Goal: Transaction & Acquisition: Book appointment/travel/reservation

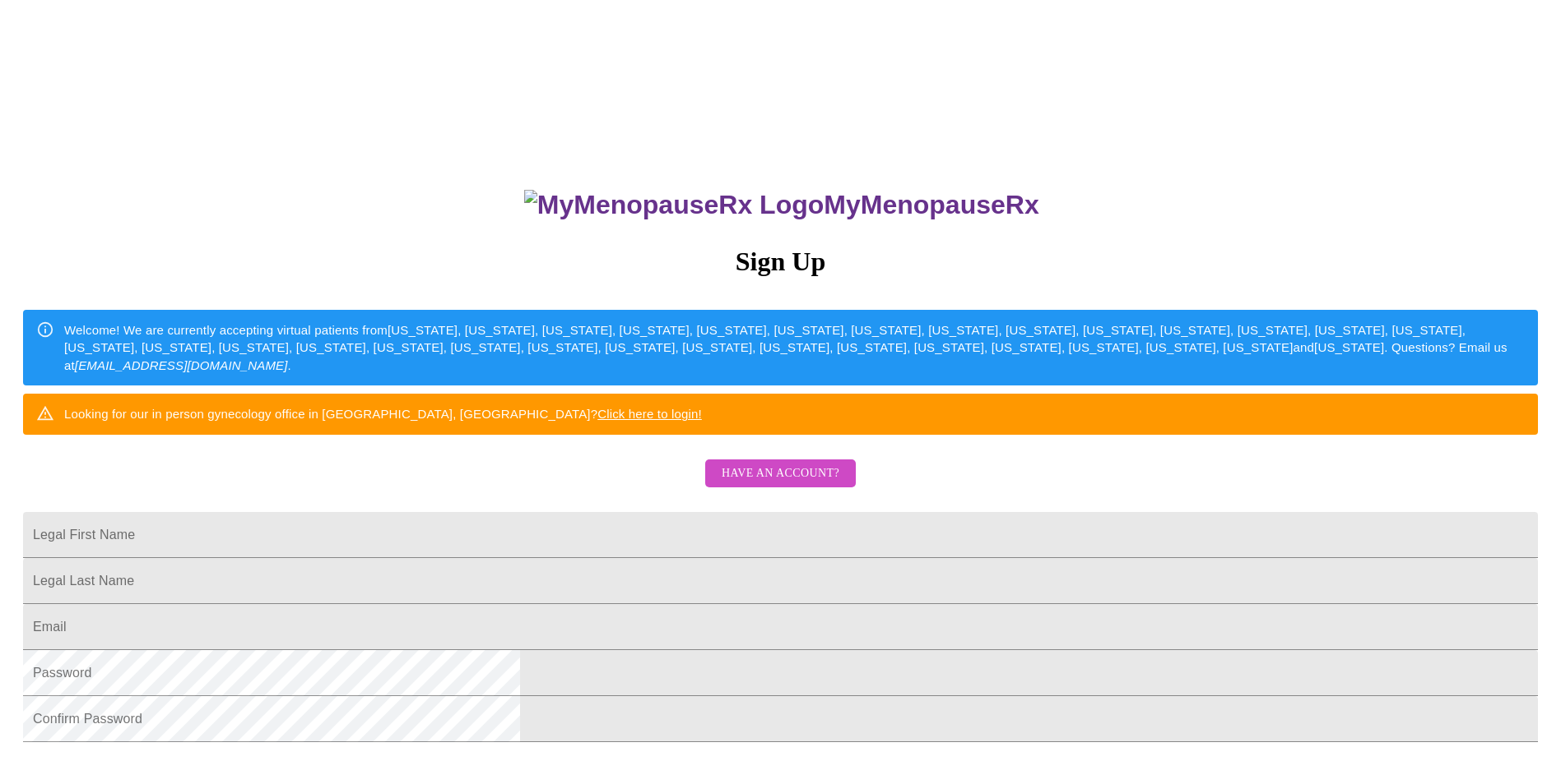
click at [702, 421] on link "Click here to login!" at bounding box center [649, 414] width 105 height 14
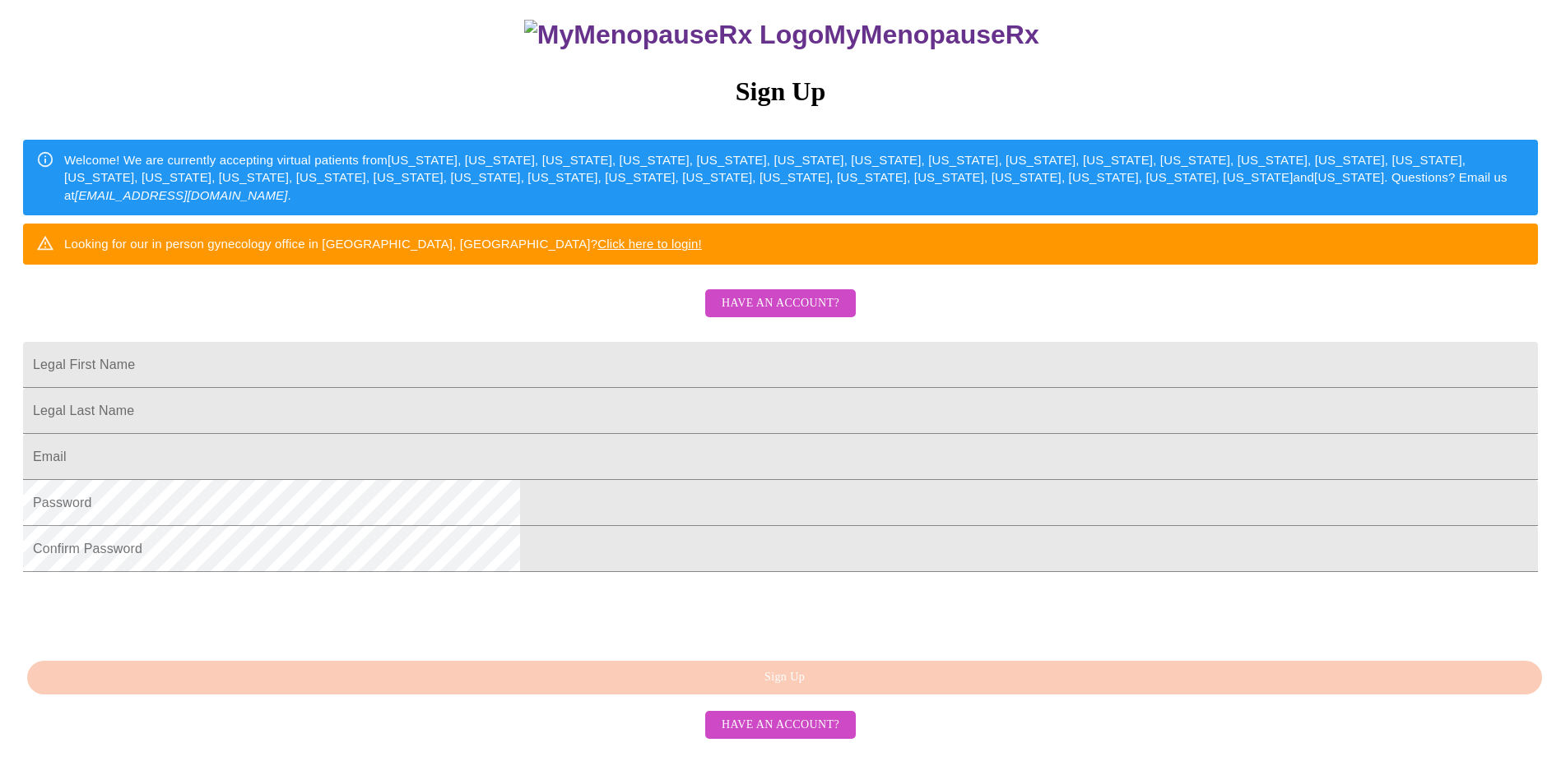
scroll to position [178, 0]
click at [738, 388] on input "Legal First Name" at bounding box center [780, 365] width 1515 height 46
type input "[PERSON_NAME]"
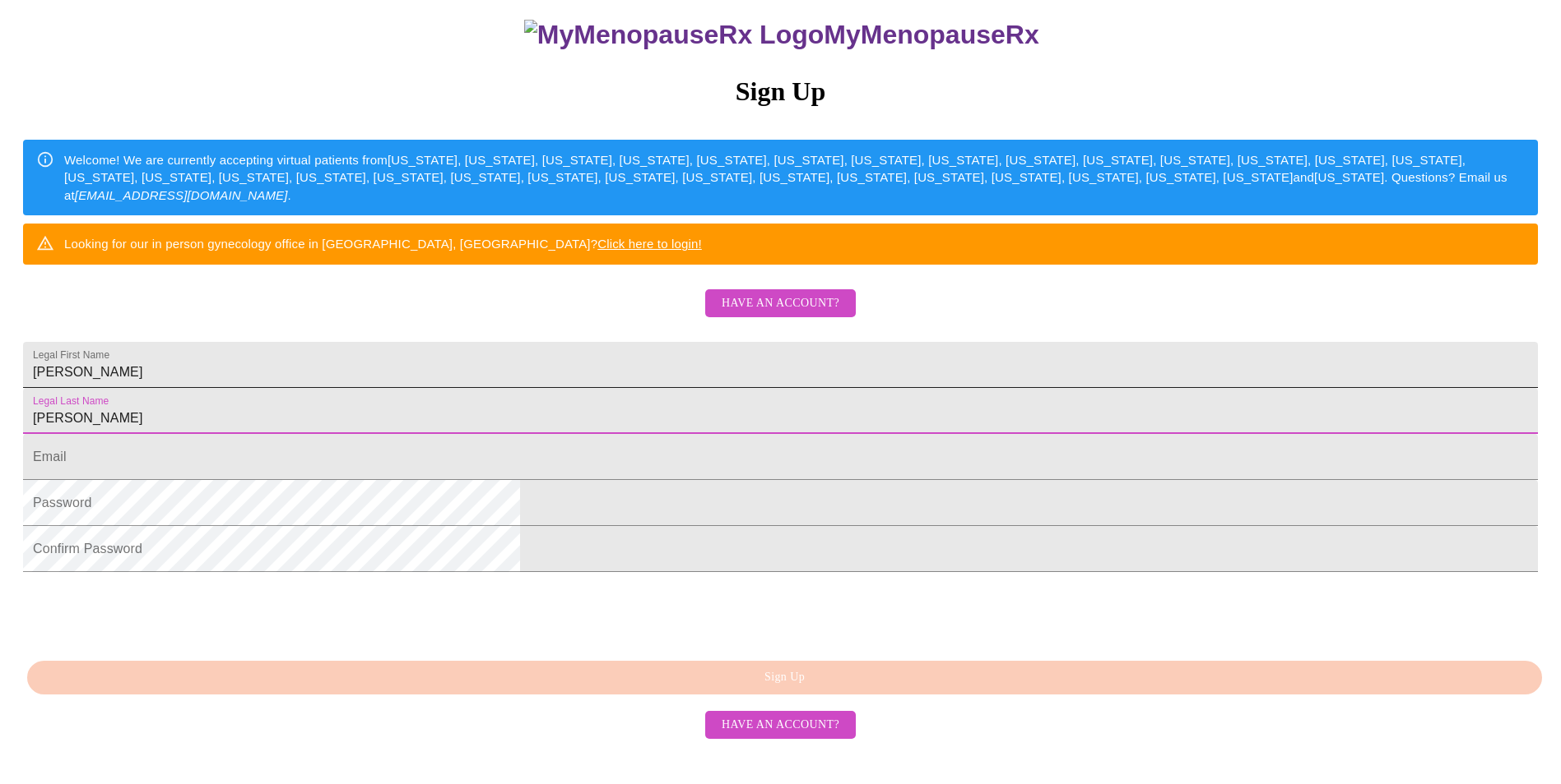
type input "[PERSON_NAME]"
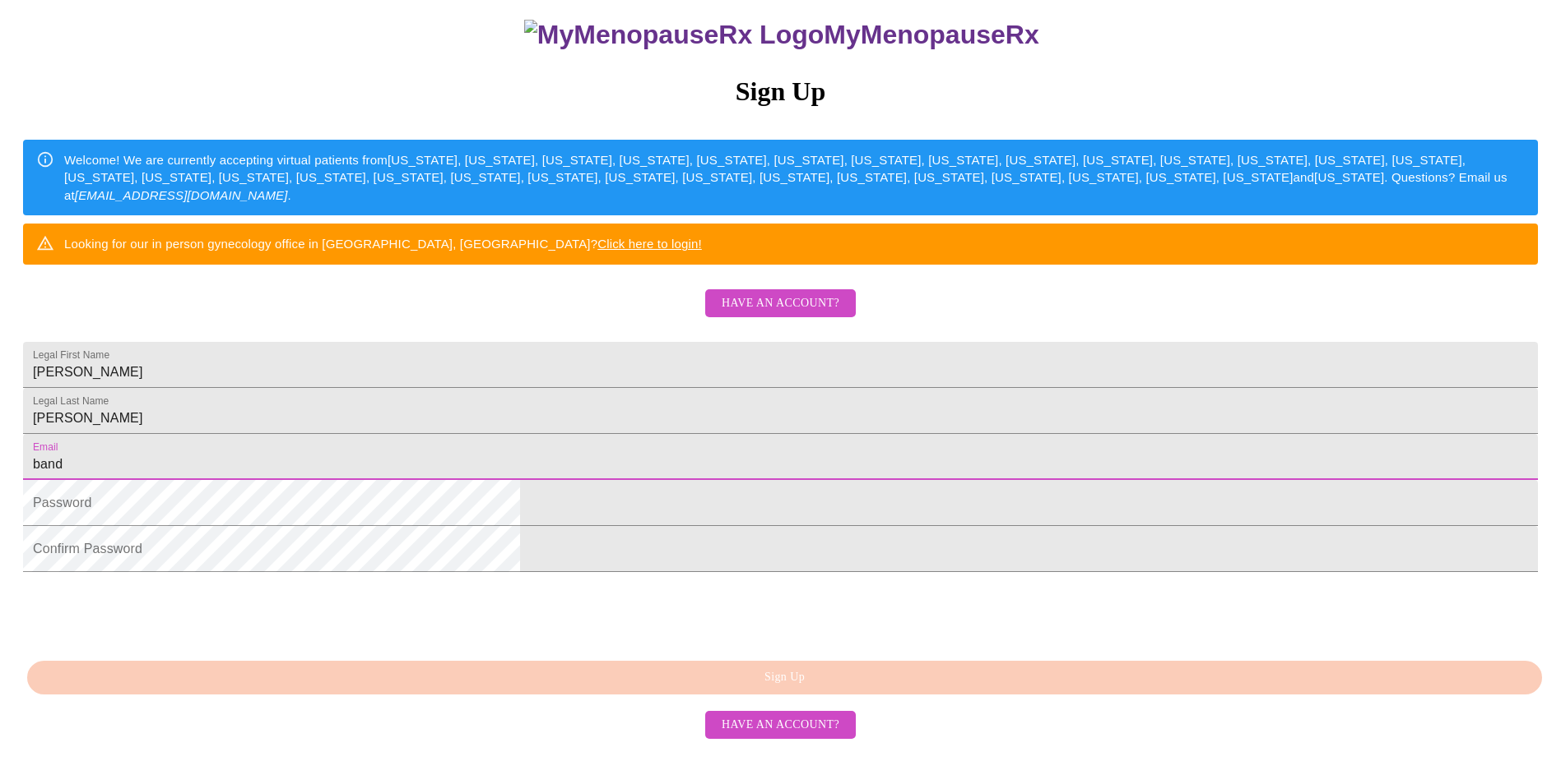
type input "[EMAIL_ADDRESS][DOMAIN_NAME]"
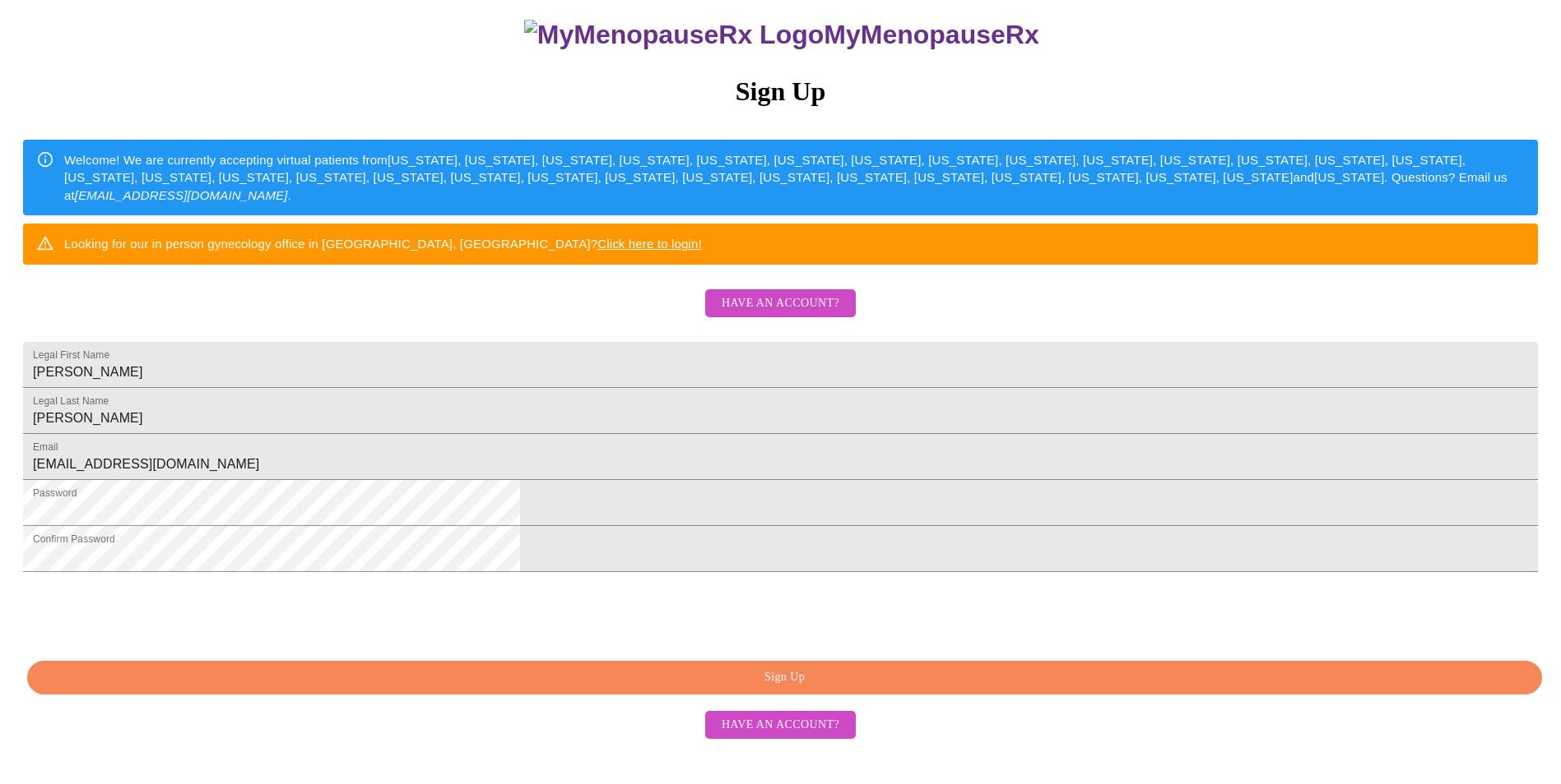
scroll to position [261, 0]
click at [915, 688] on span "Sign Up" at bounding box center [784, 677] width 1477 height 20
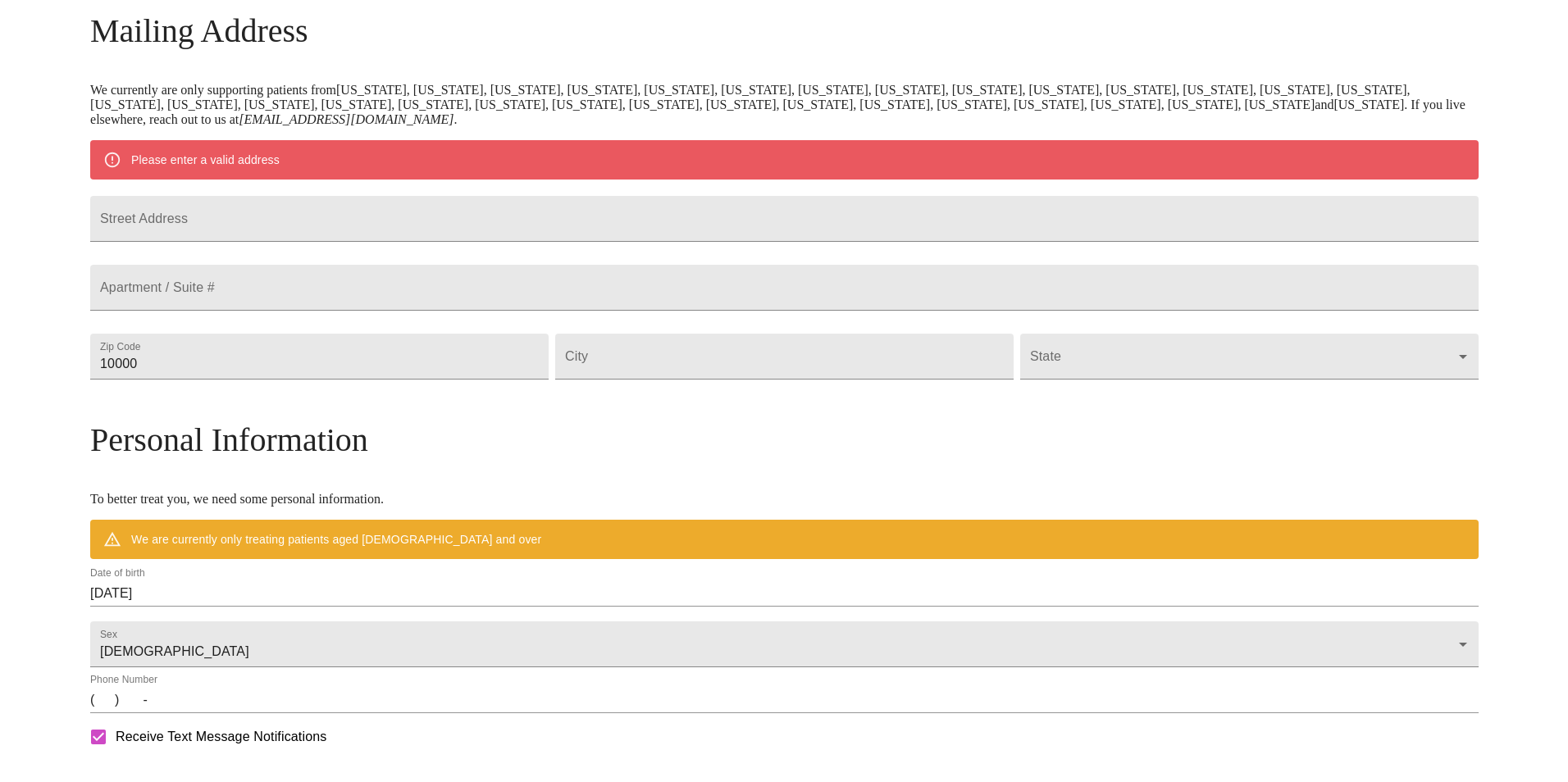
scroll to position [195, 0]
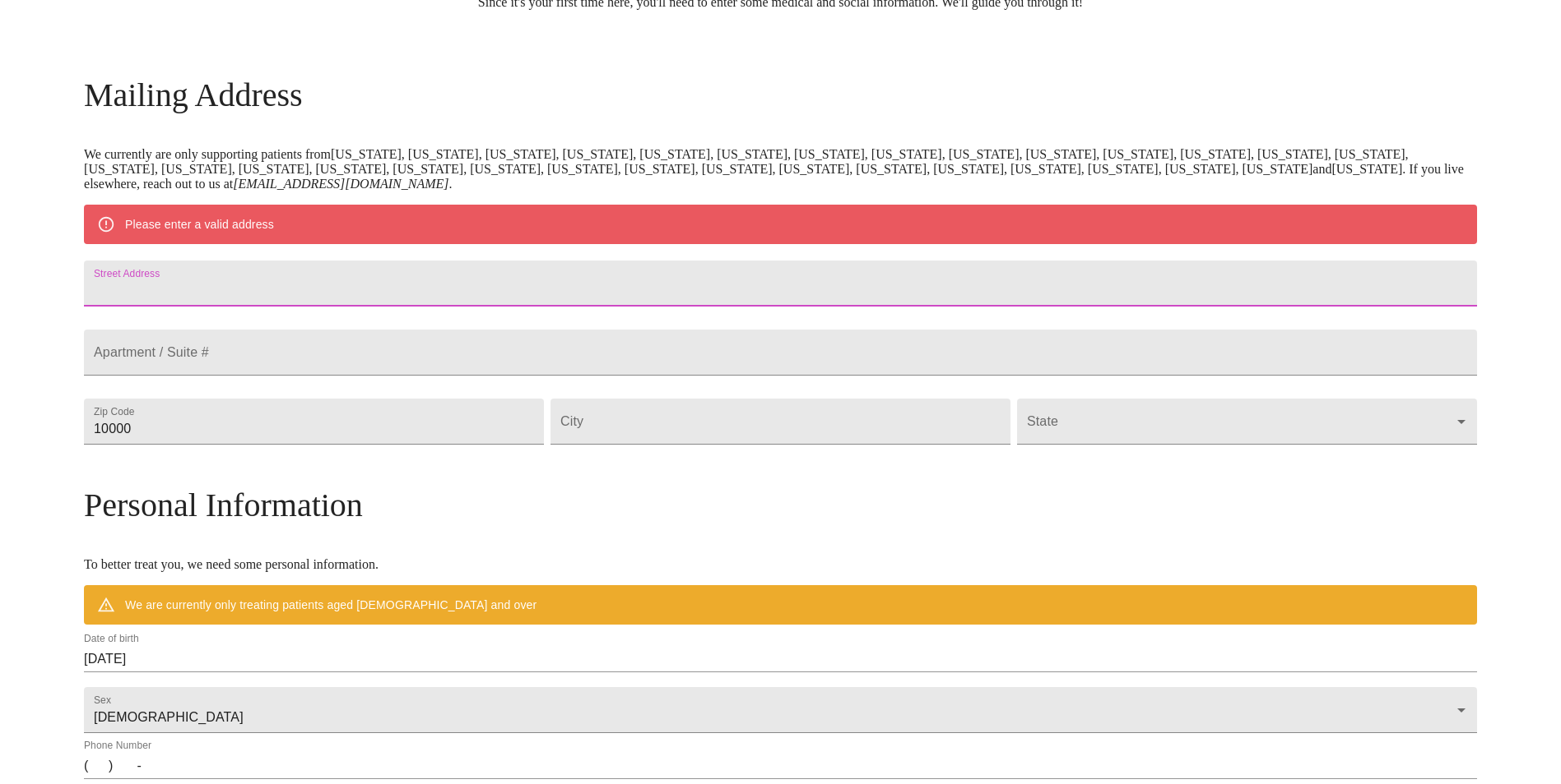
click at [563, 277] on input "Street Address" at bounding box center [780, 284] width 1393 height 46
type input "[STREET_ADDRESS][PERSON_NAME][PERSON_NAME]"
click at [297, 445] on input "10000" at bounding box center [314, 422] width 460 height 46
click at [309, 445] on input "10000" at bounding box center [314, 422] width 460 height 46
drag, startPoint x: 309, startPoint y: 468, endPoint x: 211, endPoint y: 471, distance: 98.0
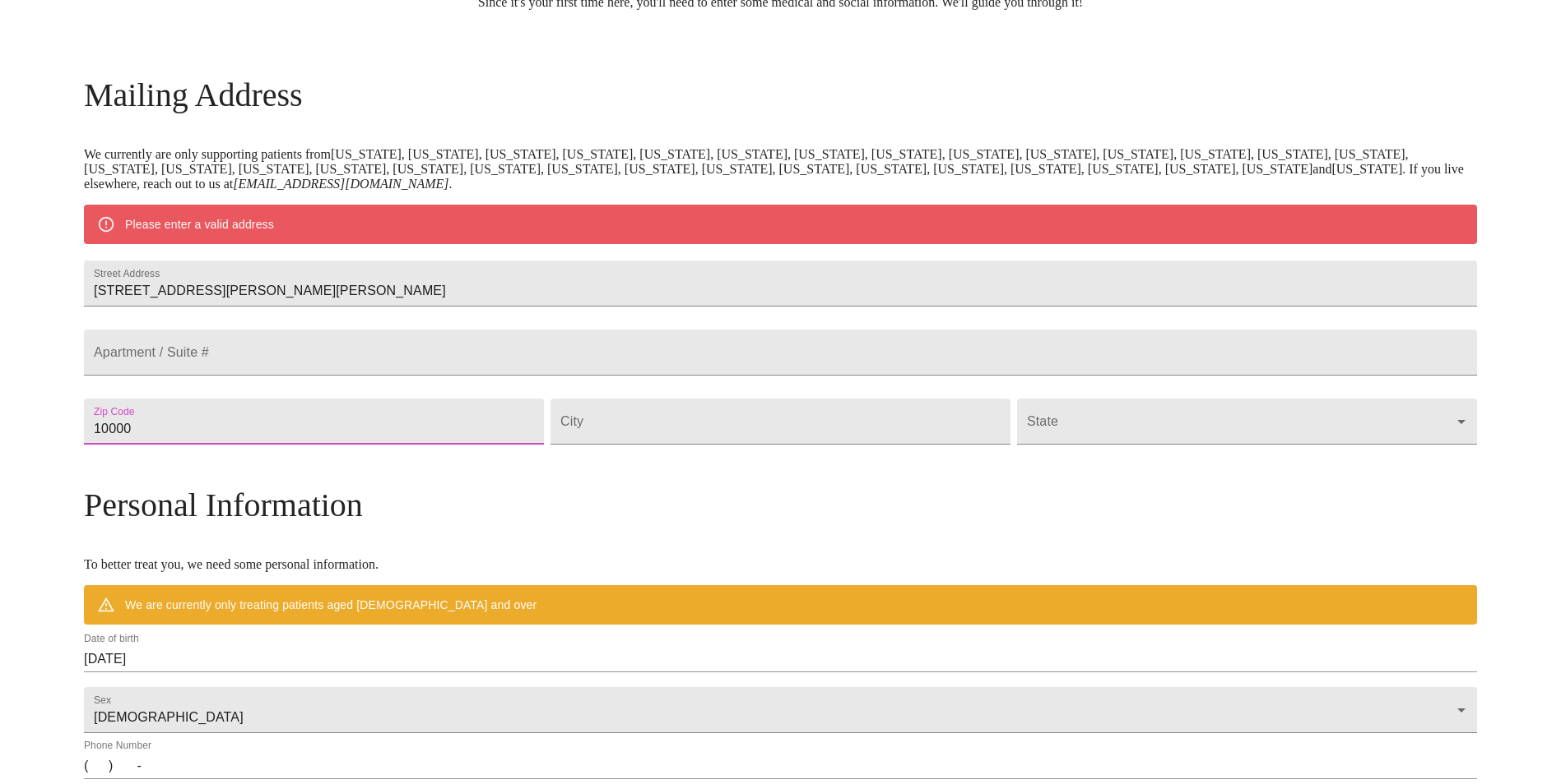
click at [211, 471] on div "MyMenopauseRx Welcome to MyMenopauseRx Since it's your first time here, you'll …" at bounding box center [780, 452] width 1393 height 1282
type input "60175"
click at [740, 445] on input "Street Address" at bounding box center [781, 422] width 460 height 46
type input "Saint [PERSON_NAME]"
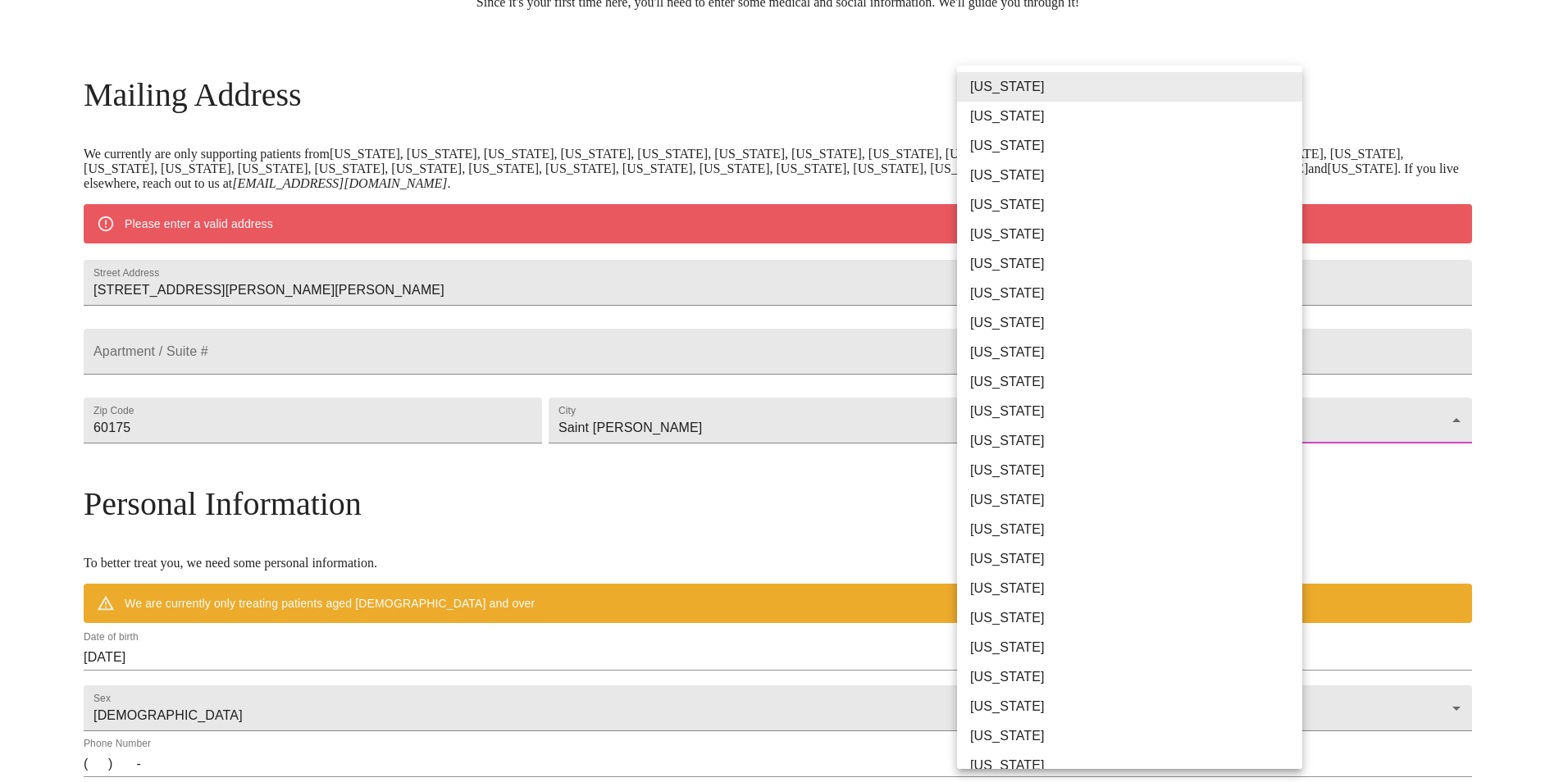
click at [1075, 450] on body "MyMenopauseRx Welcome to MyMenopauseRx Since it's your first time here, you'll …" at bounding box center [784, 451] width 1555 height 1279
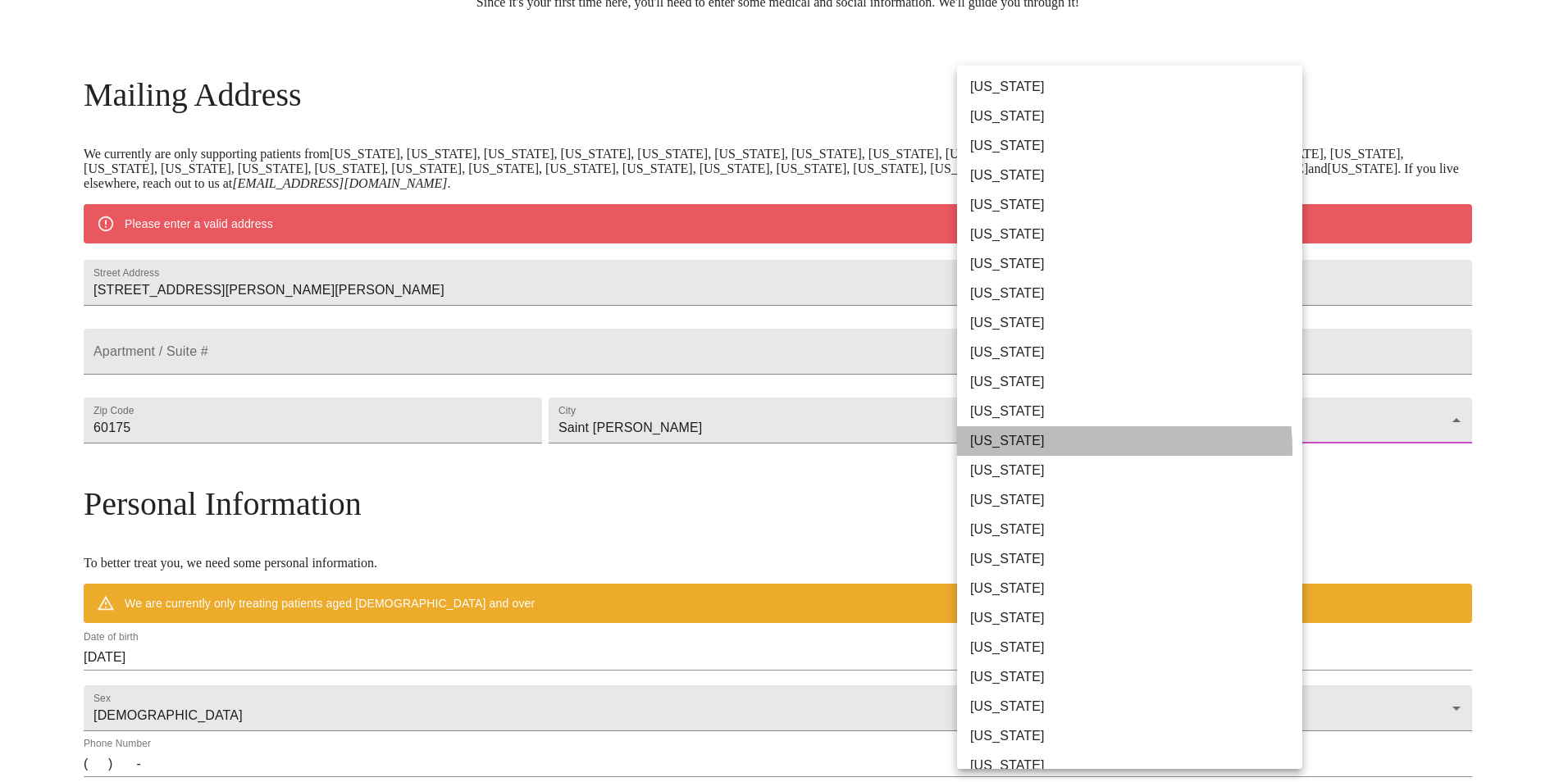
click at [1075, 449] on li "[US_STATE]" at bounding box center [1136, 441] width 358 height 29
type input "[US_STATE]"
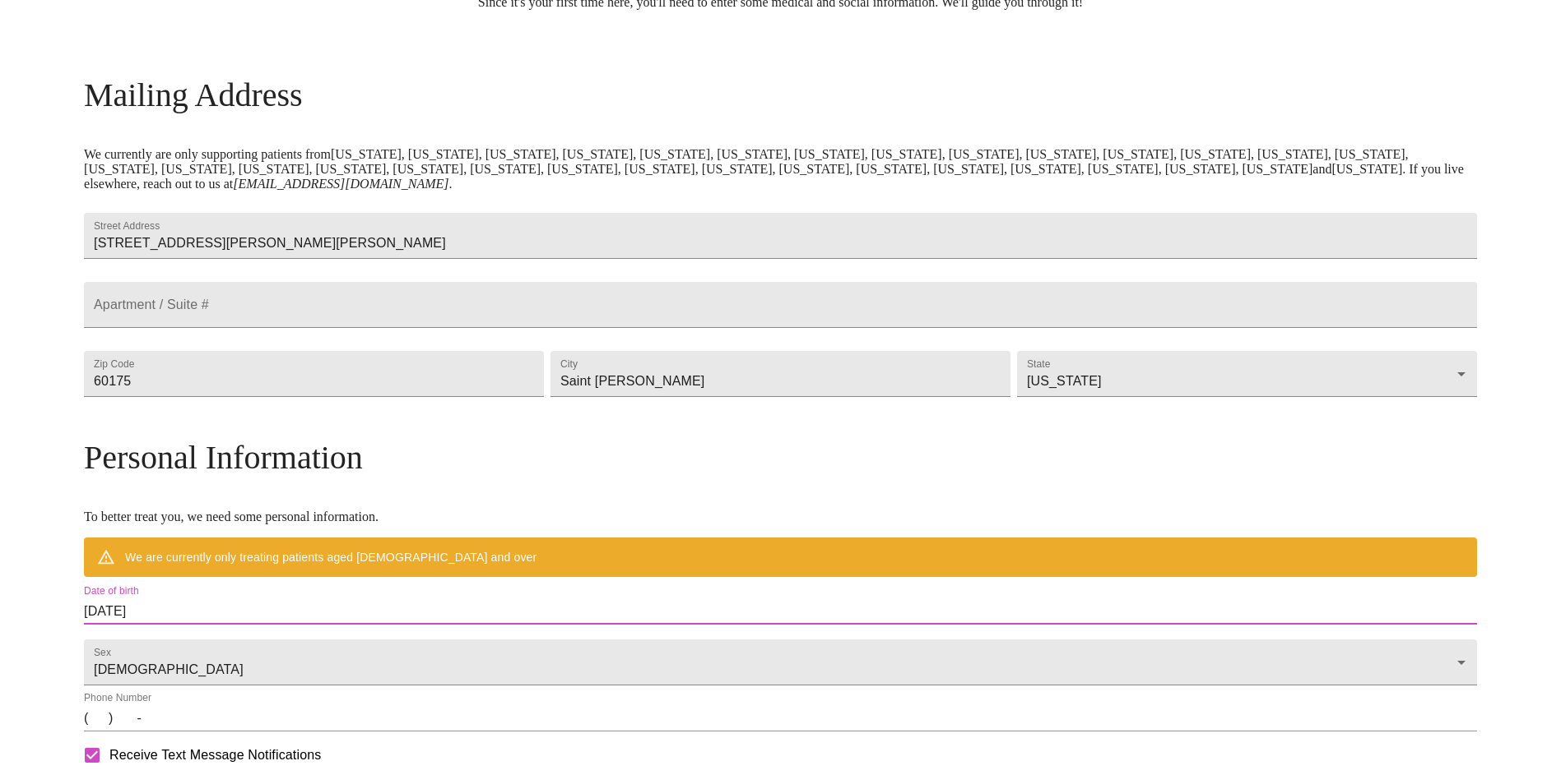
drag, startPoint x: 331, startPoint y: 645, endPoint x: 195, endPoint y: 637, distance: 136.2
click at [195, 637] on div "MyMenopauseRx Welcome to MyMenopauseRx Since it's your first time here, you'll …" at bounding box center [780, 428] width 1393 height 1234
drag, startPoint x: 195, startPoint y: 637, endPoint x: 312, endPoint y: 638, distance: 117.0
click at [312, 625] on input "[DATE]" at bounding box center [780, 612] width 1393 height 27
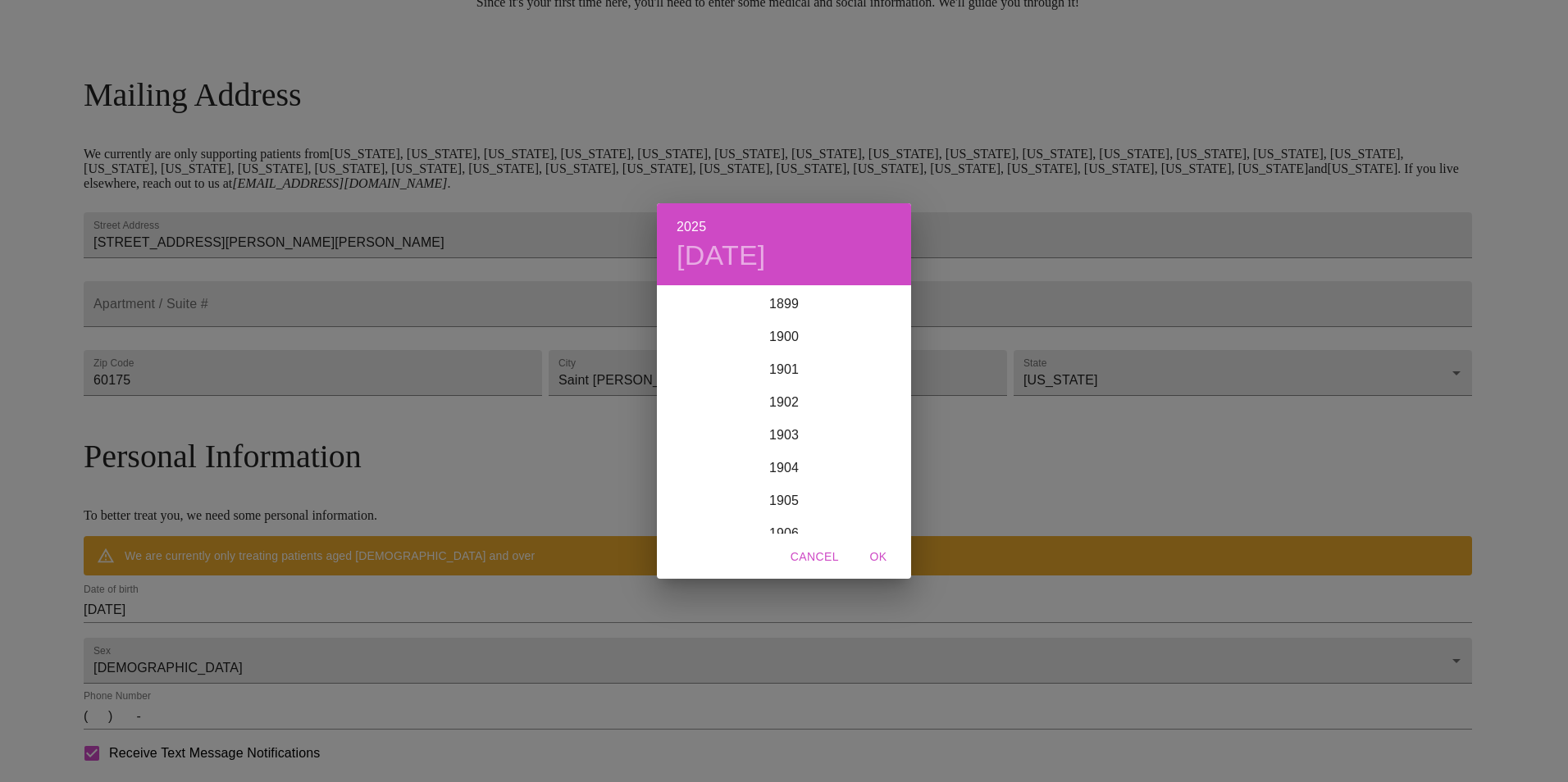
scroll to position [4035, 0]
click at [283, 649] on div "2025 [DATE] 1900 1901 1902 1903 1904 1905 1906 1907 1908 1909 1910 1911 1912 19…" at bounding box center [784, 391] width 1568 height 782
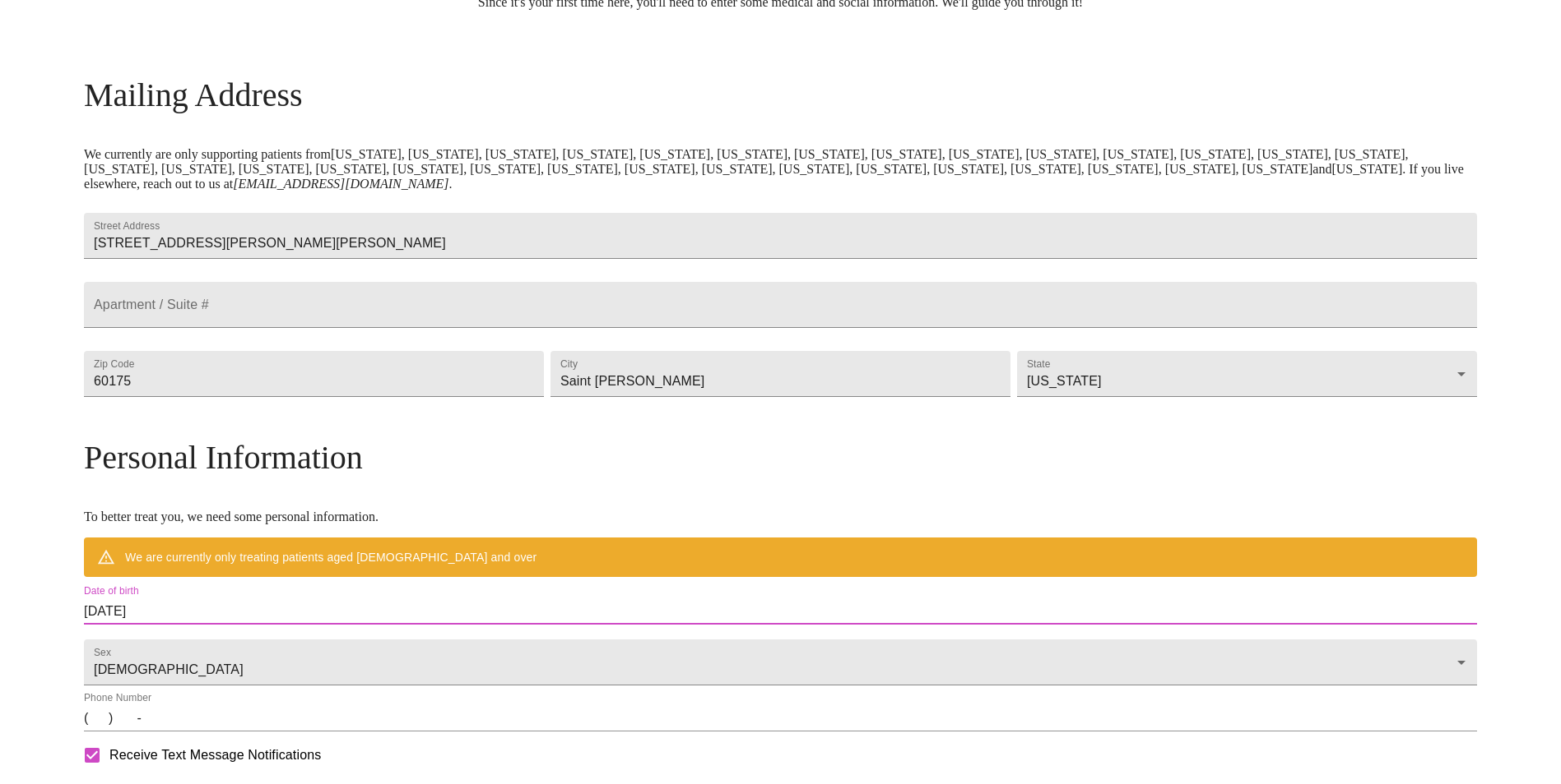
drag, startPoint x: 284, startPoint y: 651, endPoint x: 263, endPoint y: 633, distance: 27.7
click at [263, 625] on input "[DATE]" at bounding box center [780, 612] width 1393 height 27
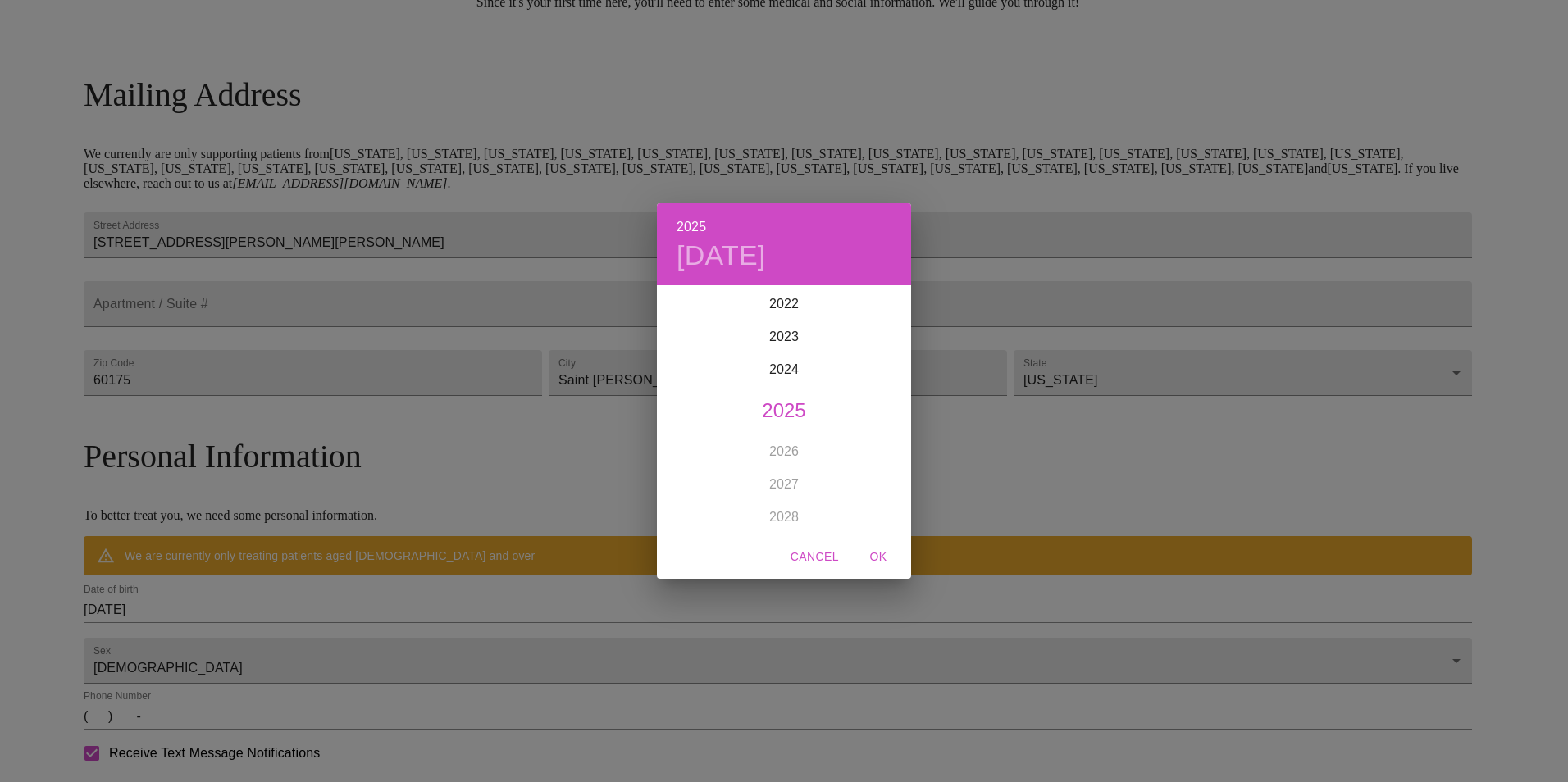
click at [255, 641] on div "2025 [DATE] 1900 1901 1902 1903 1904 1905 1906 1907 1908 1909 1910 1911 1912 19…" at bounding box center [784, 391] width 1568 height 782
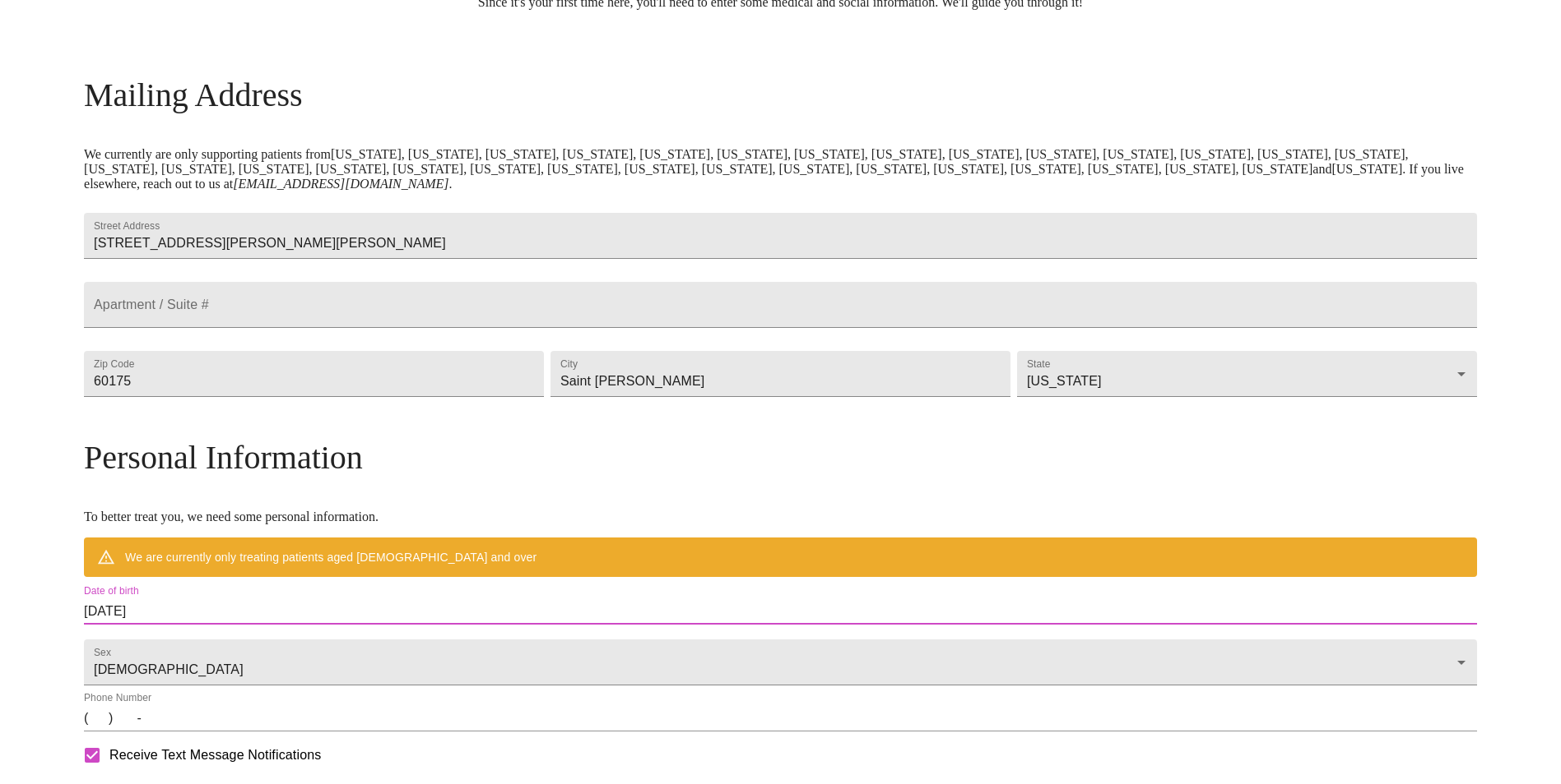
click at [256, 625] on input "[DATE]" at bounding box center [780, 612] width 1393 height 27
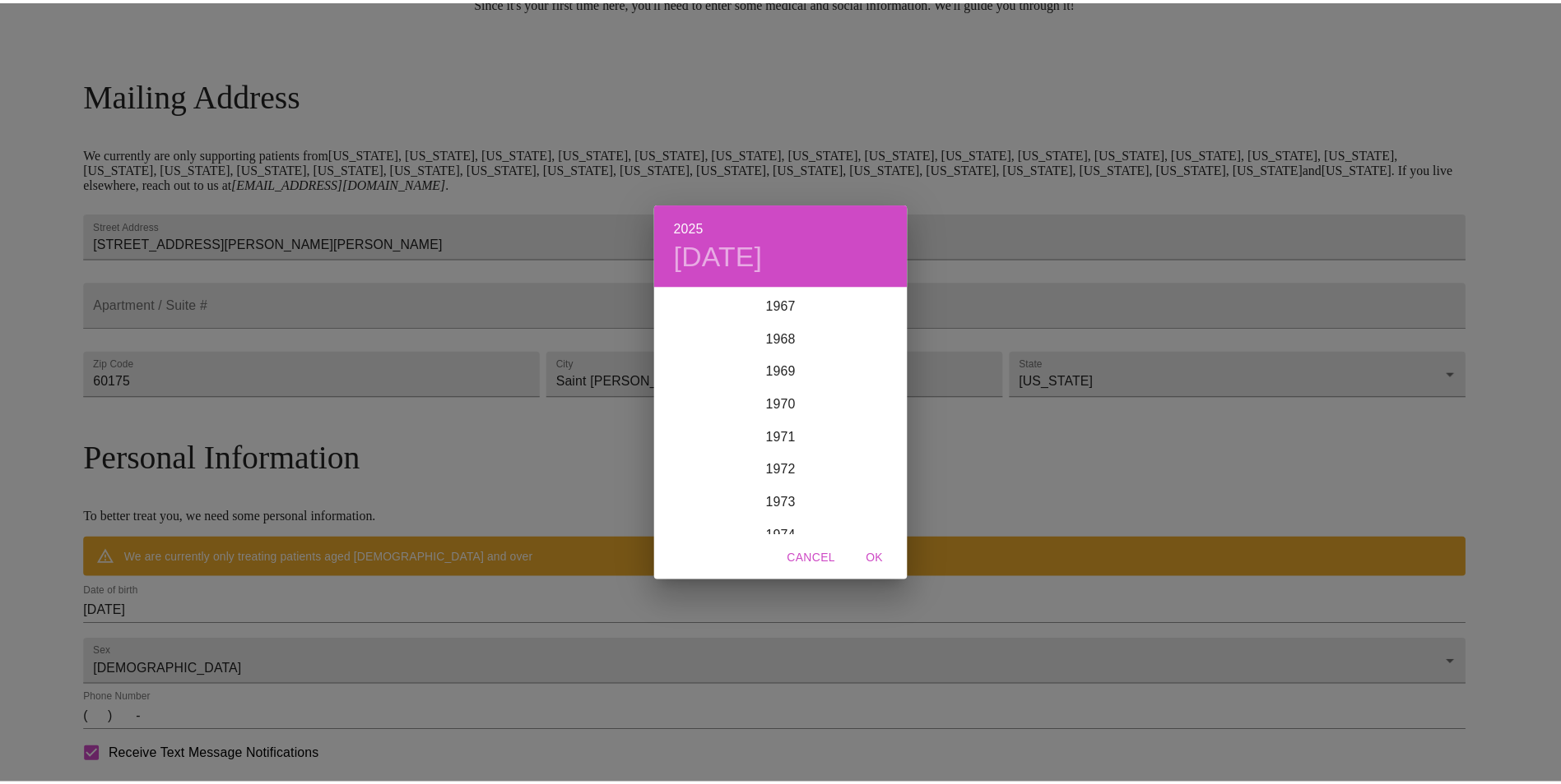
scroll to position [2237, 0]
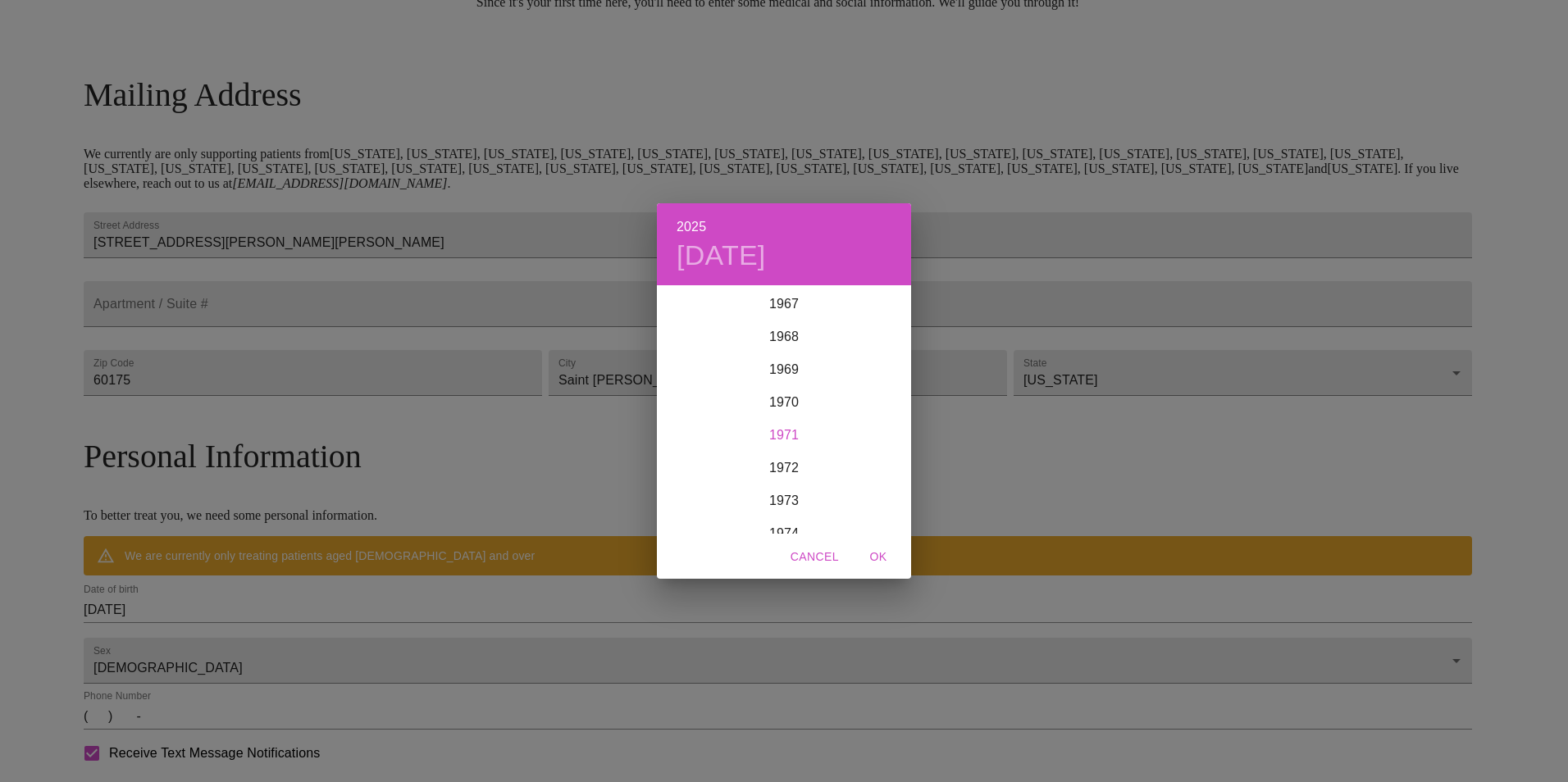
click at [772, 437] on div "1971" at bounding box center [784, 435] width 254 height 33
click at [788, 311] on div "Feb" at bounding box center [783, 318] width 84 height 61
click at [758, 404] on span "9" at bounding box center [751, 402] width 29 height 17
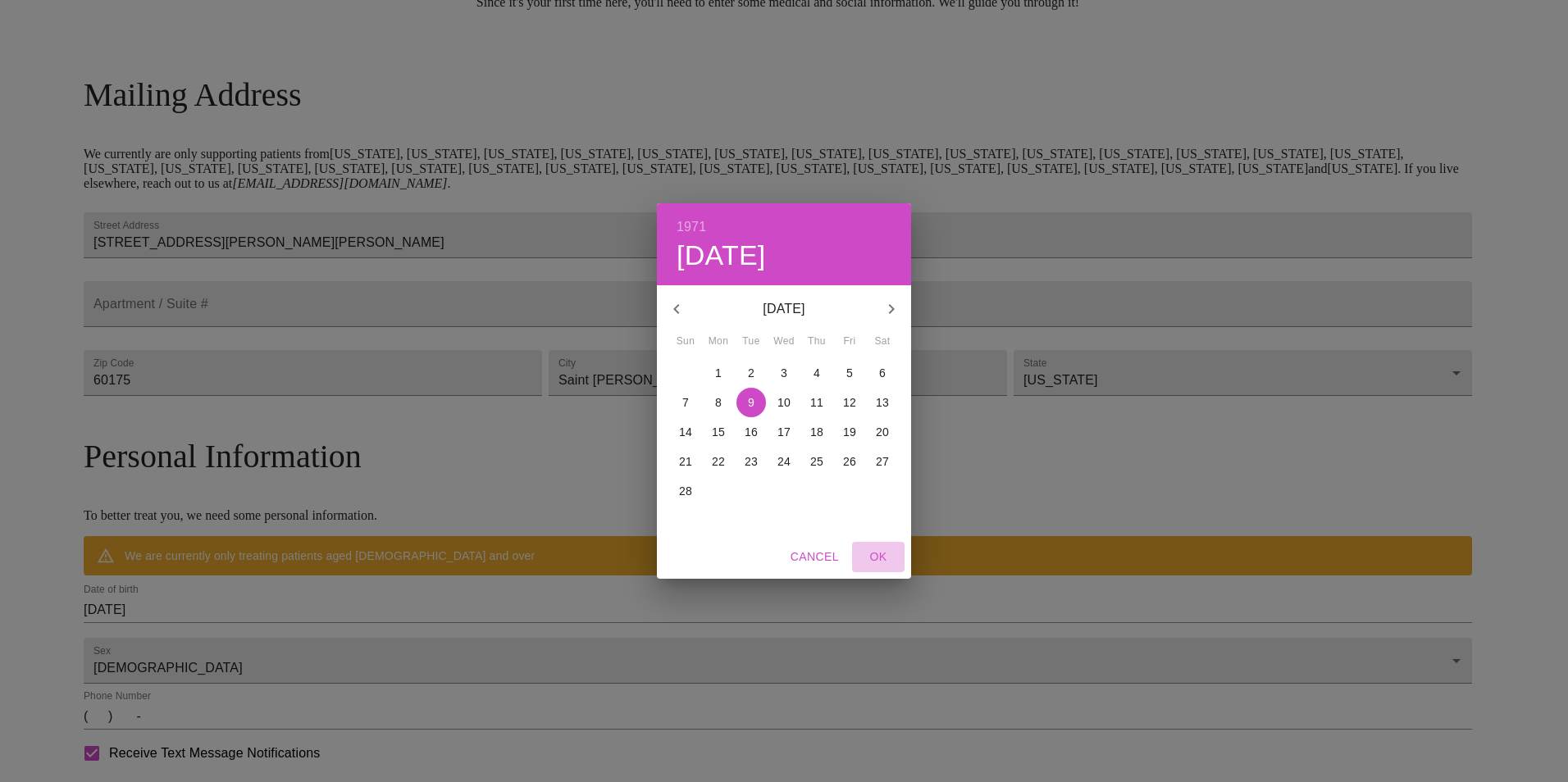
click at [867, 549] on span "OK" at bounding box center [878, 557] width 39 height 20
type input "[DATE]"
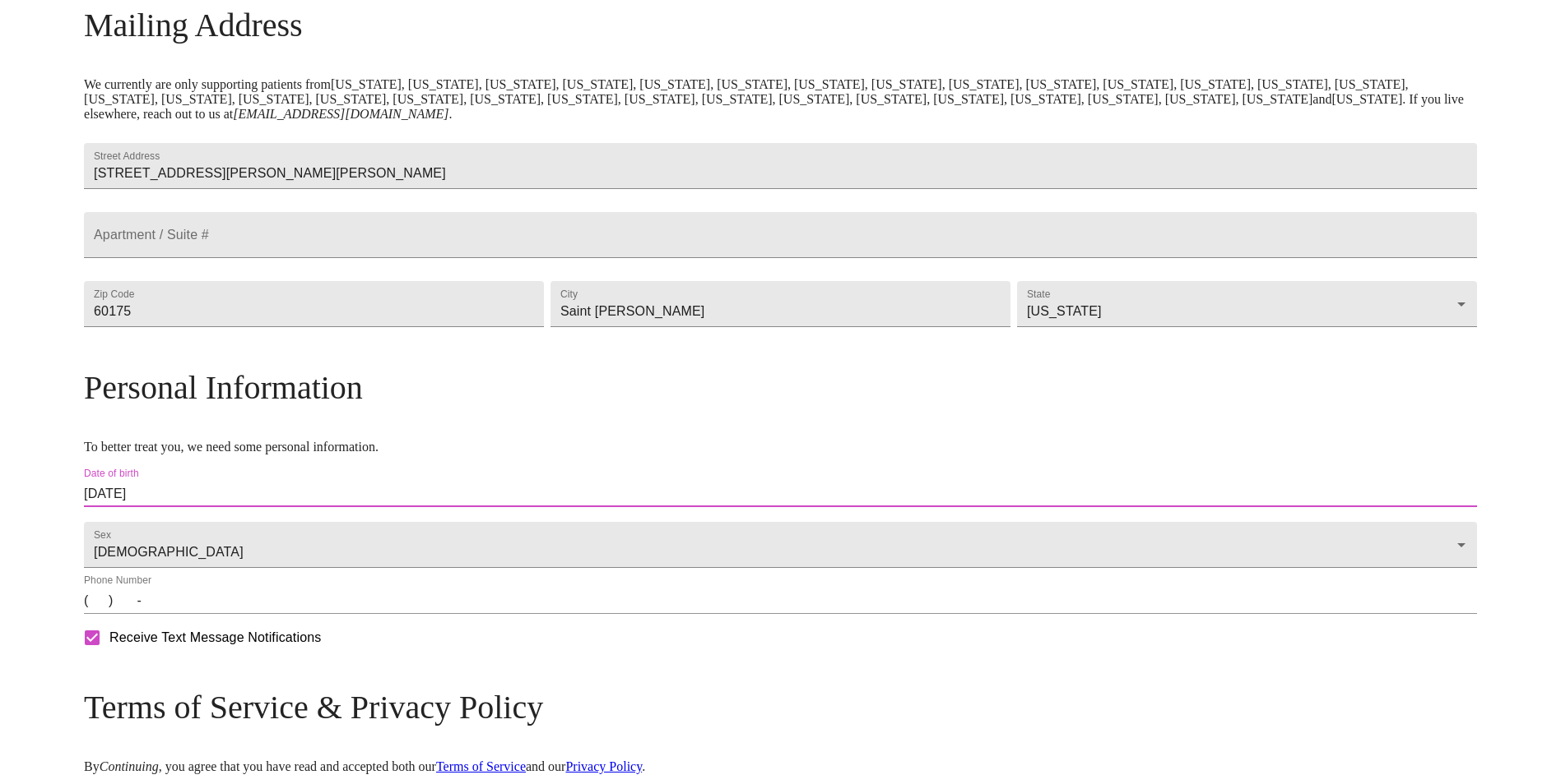
scroll to position [360, 0]
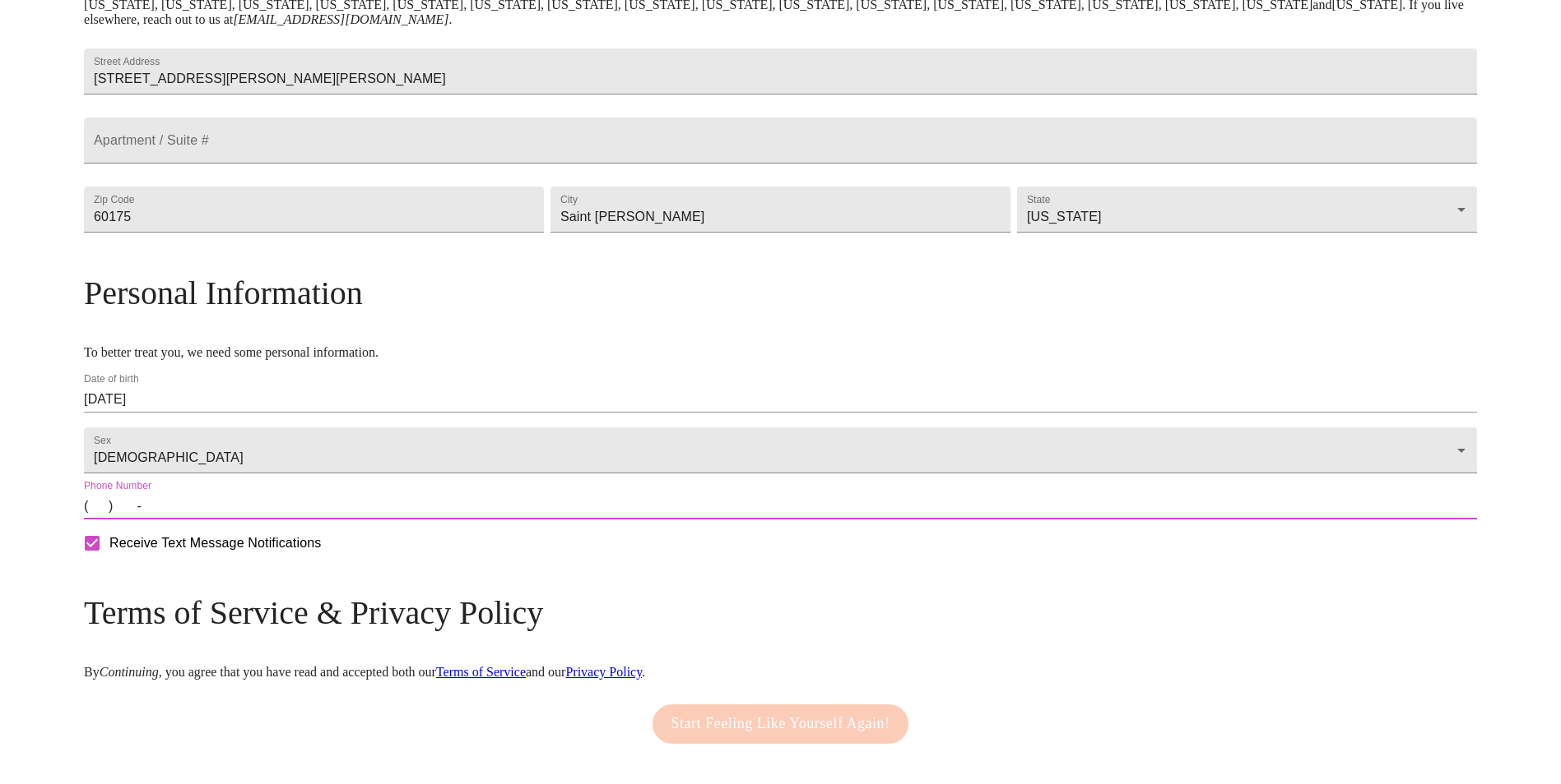
click at [262, 519] on input "(   )    -" at bounding box center [780, 507] width 1393 height 27
type input "[PHONE_NUMBER]"
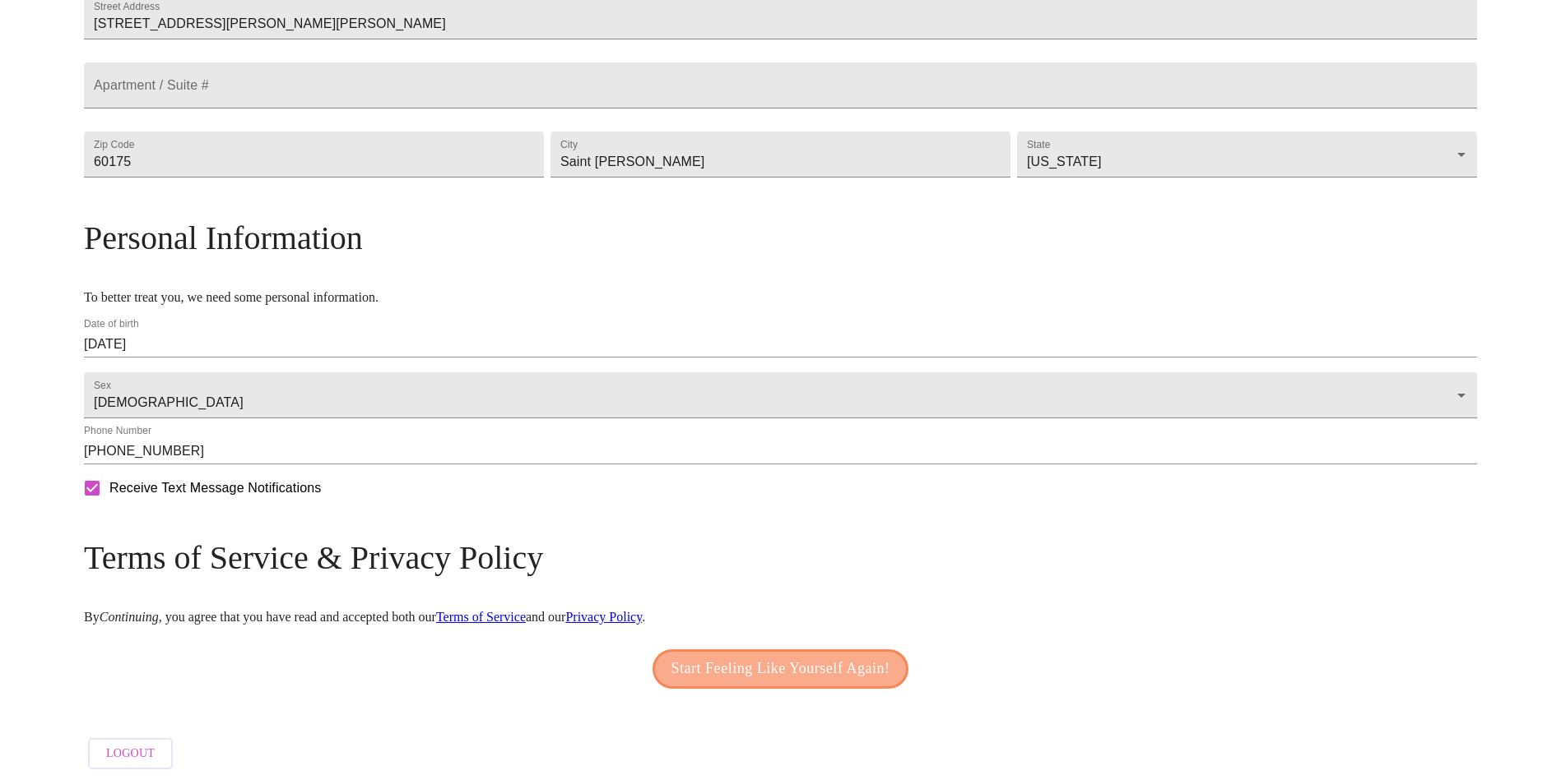
click at [834, 662] on span "Start Feeling Like Yourself Again!" at bounding box center [781, 669] width 219 height 27
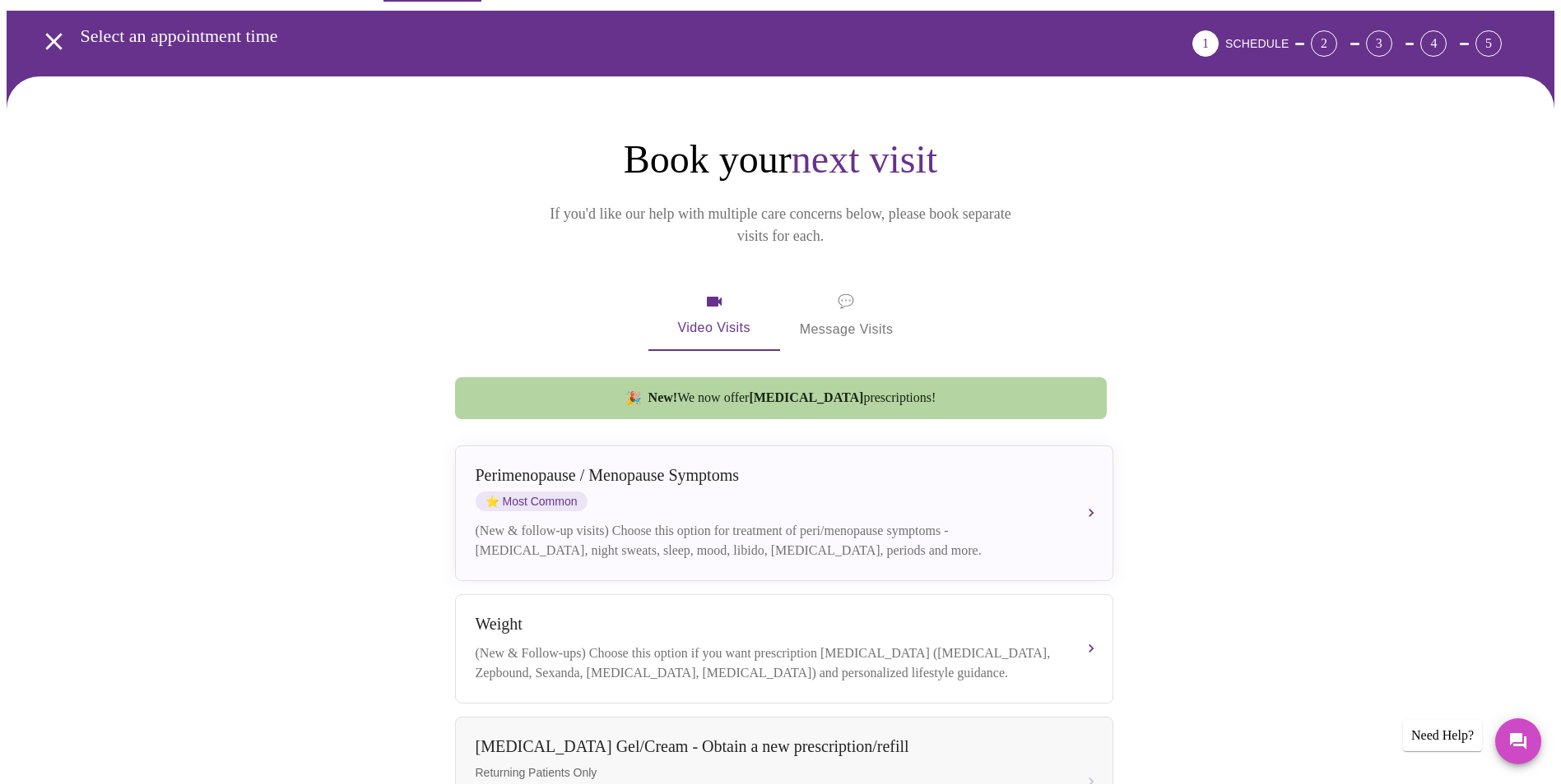
scroll to position [83, 0]
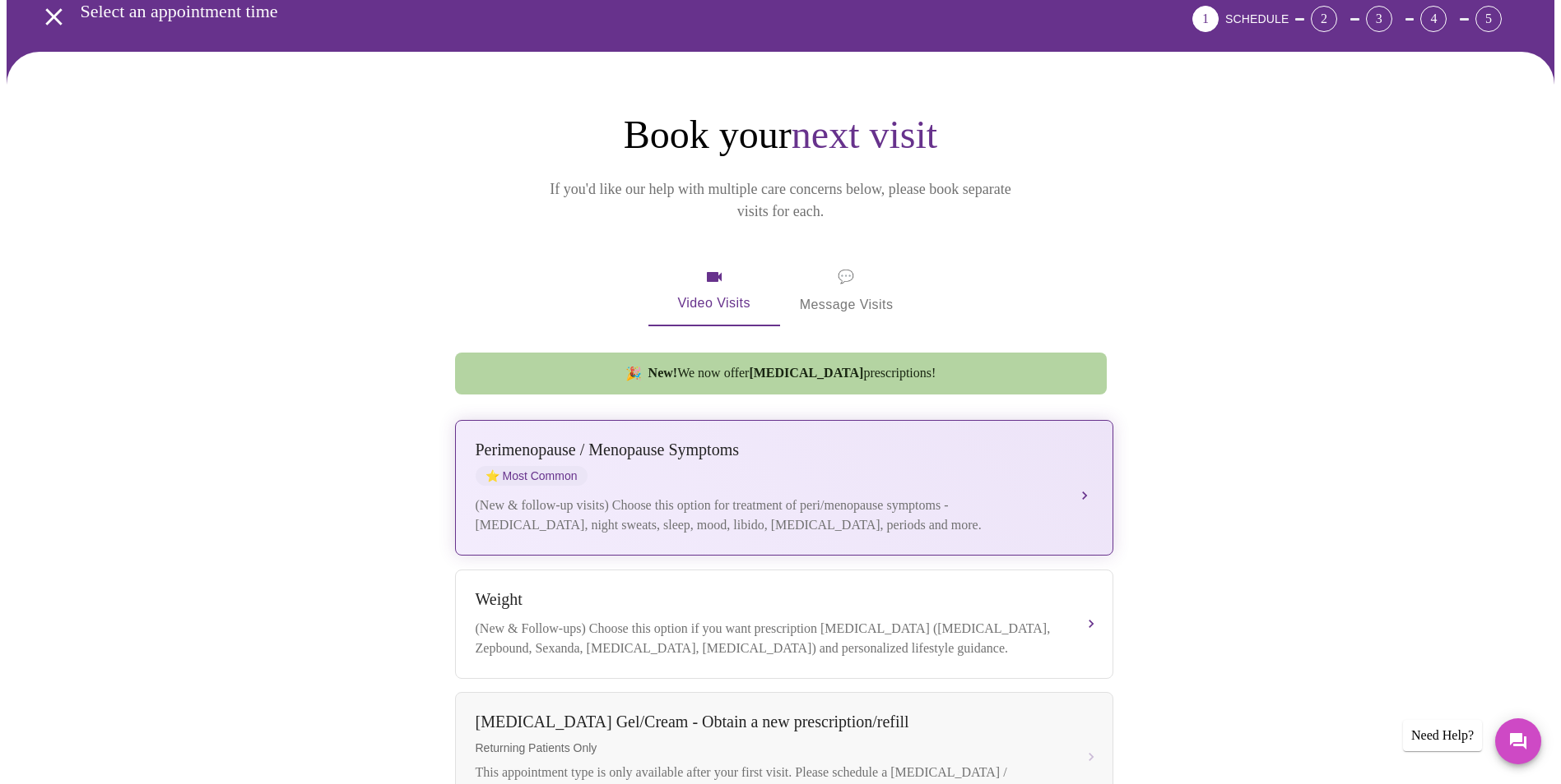
click at [1095, 462] on button "[MEDICAL_DATA] / Menopause Symptoms ⭐ Most Common (New & follow-up visits) Choo…" at bounding box center [784, 487] width 658 height 136
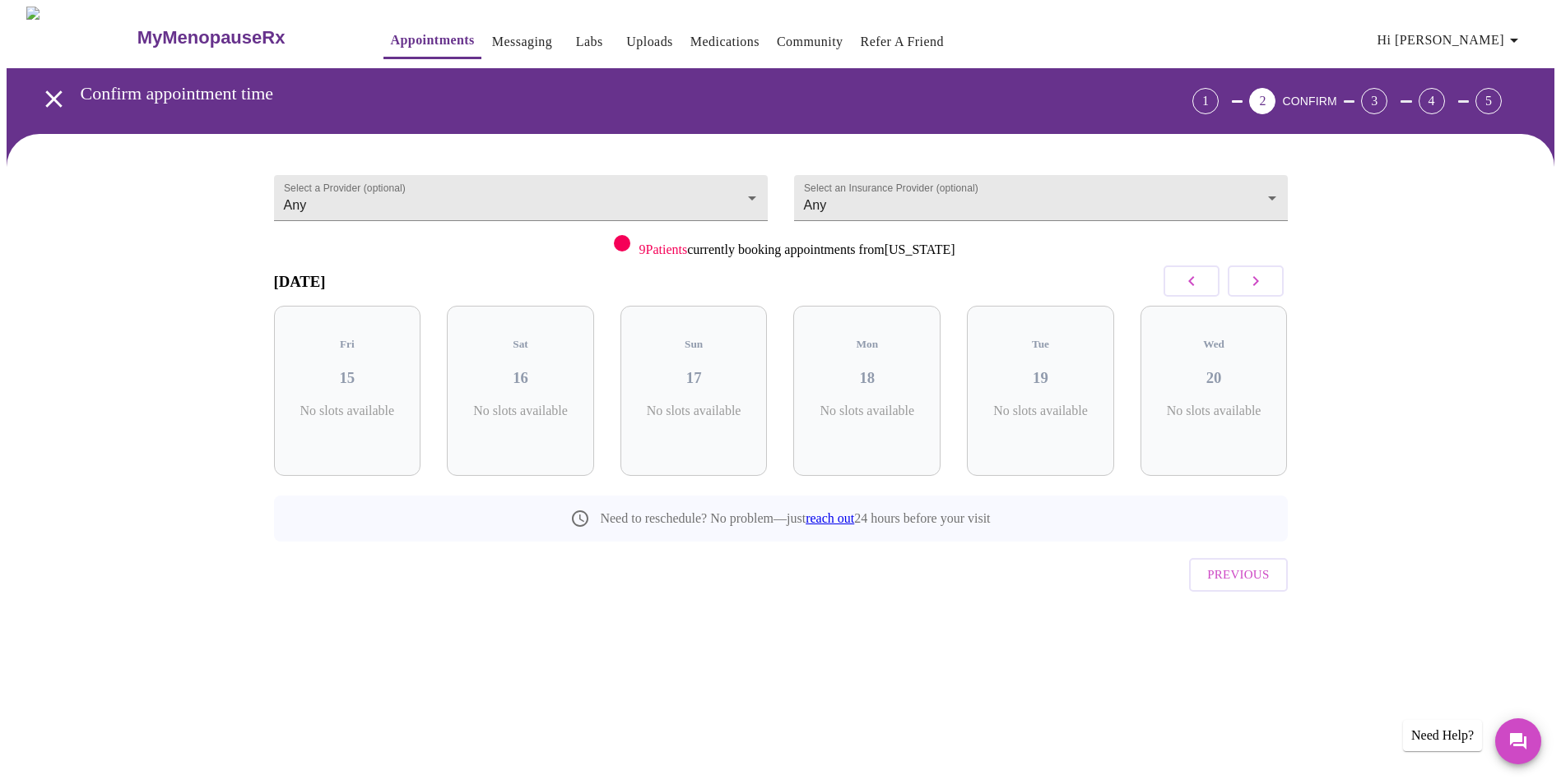
scroll to position [0, 0]
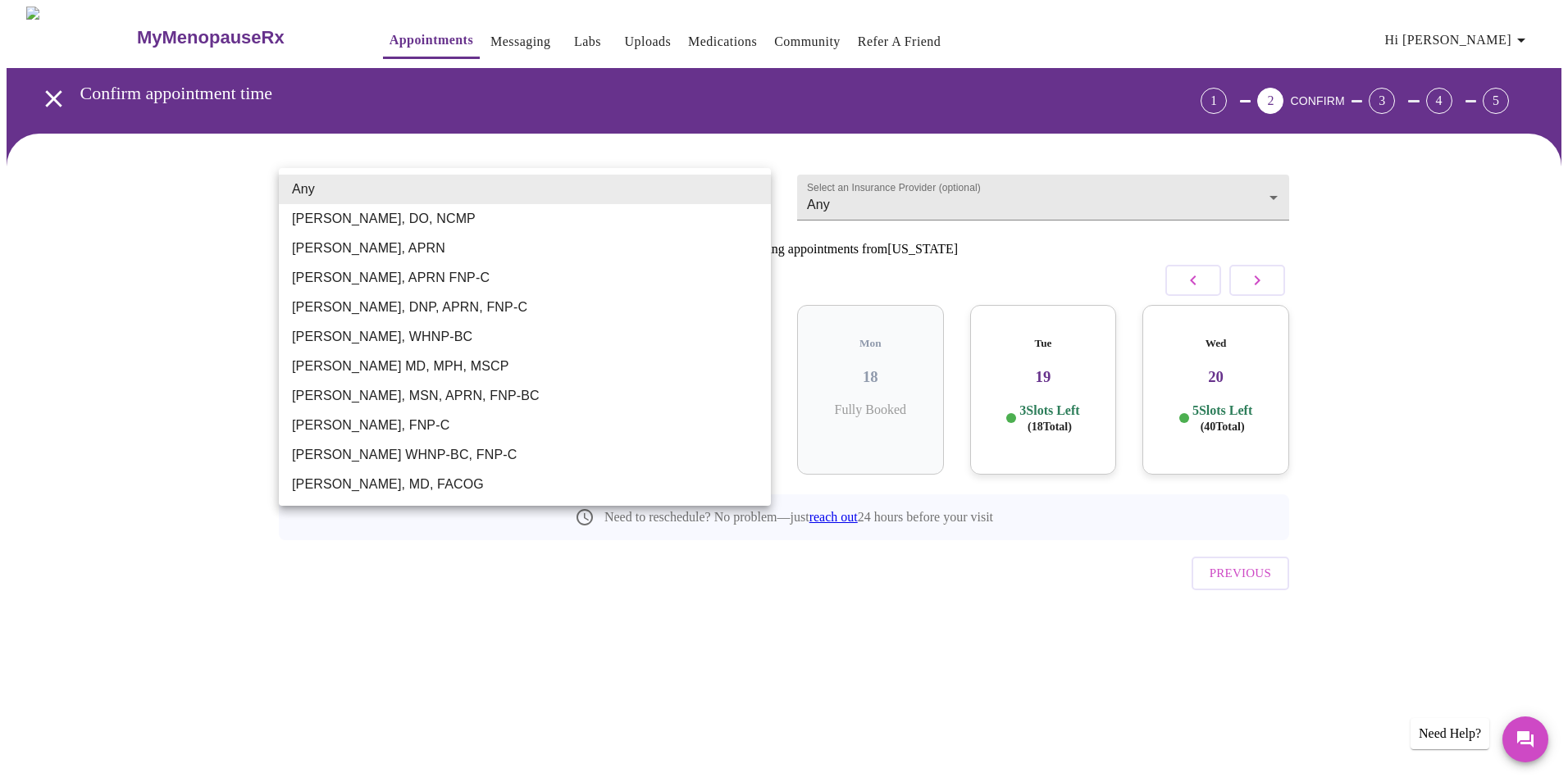
click at [458, 197] on body "MyMenopauseRx Appointments Messaging Labs Uploads Medications Community Refer a…" at bounding box center [784, 339] width 1555 height 666
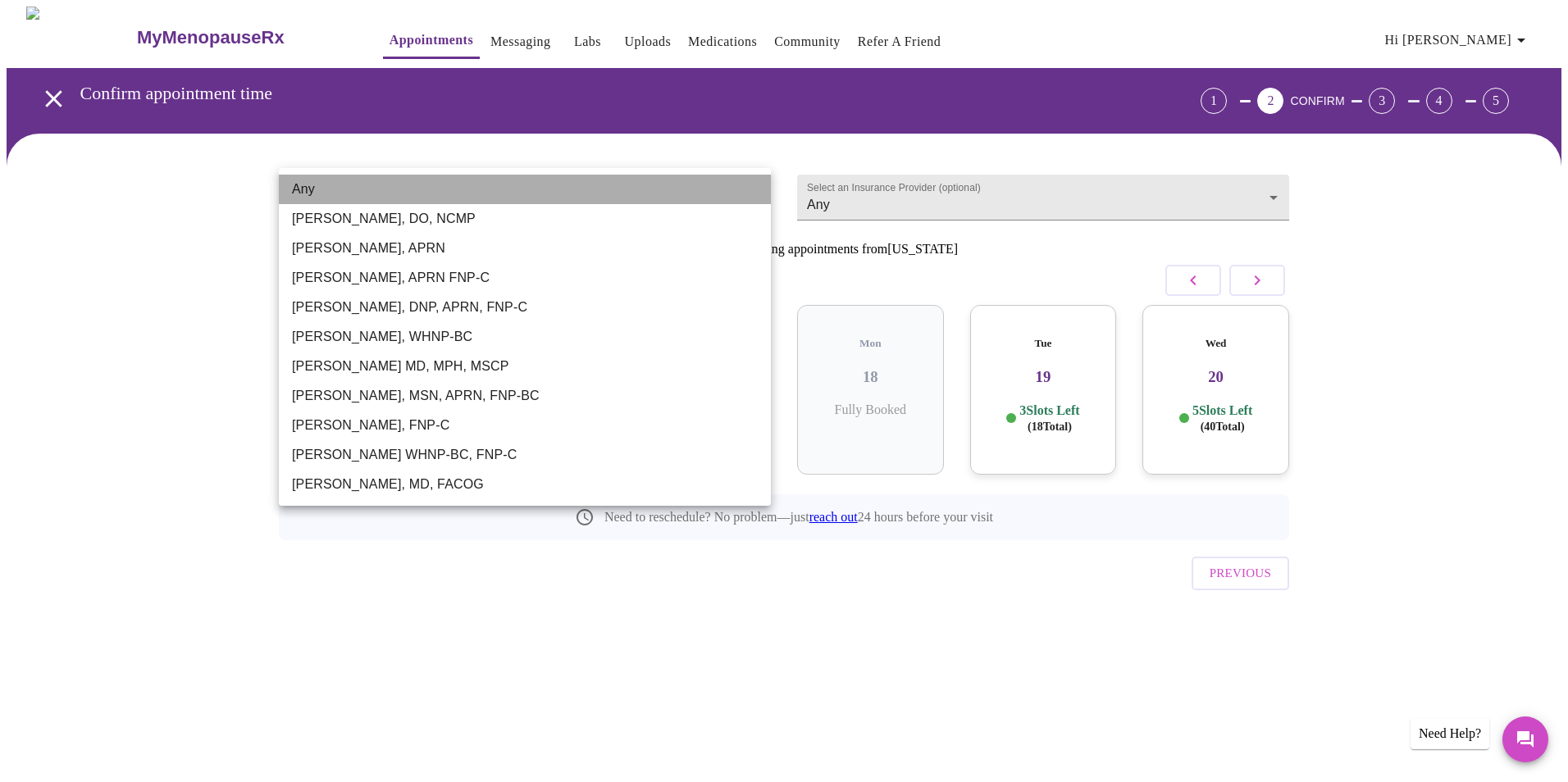
click at [458, 197] on li "Any" at bounding box center [525, 189] width 492 height 29
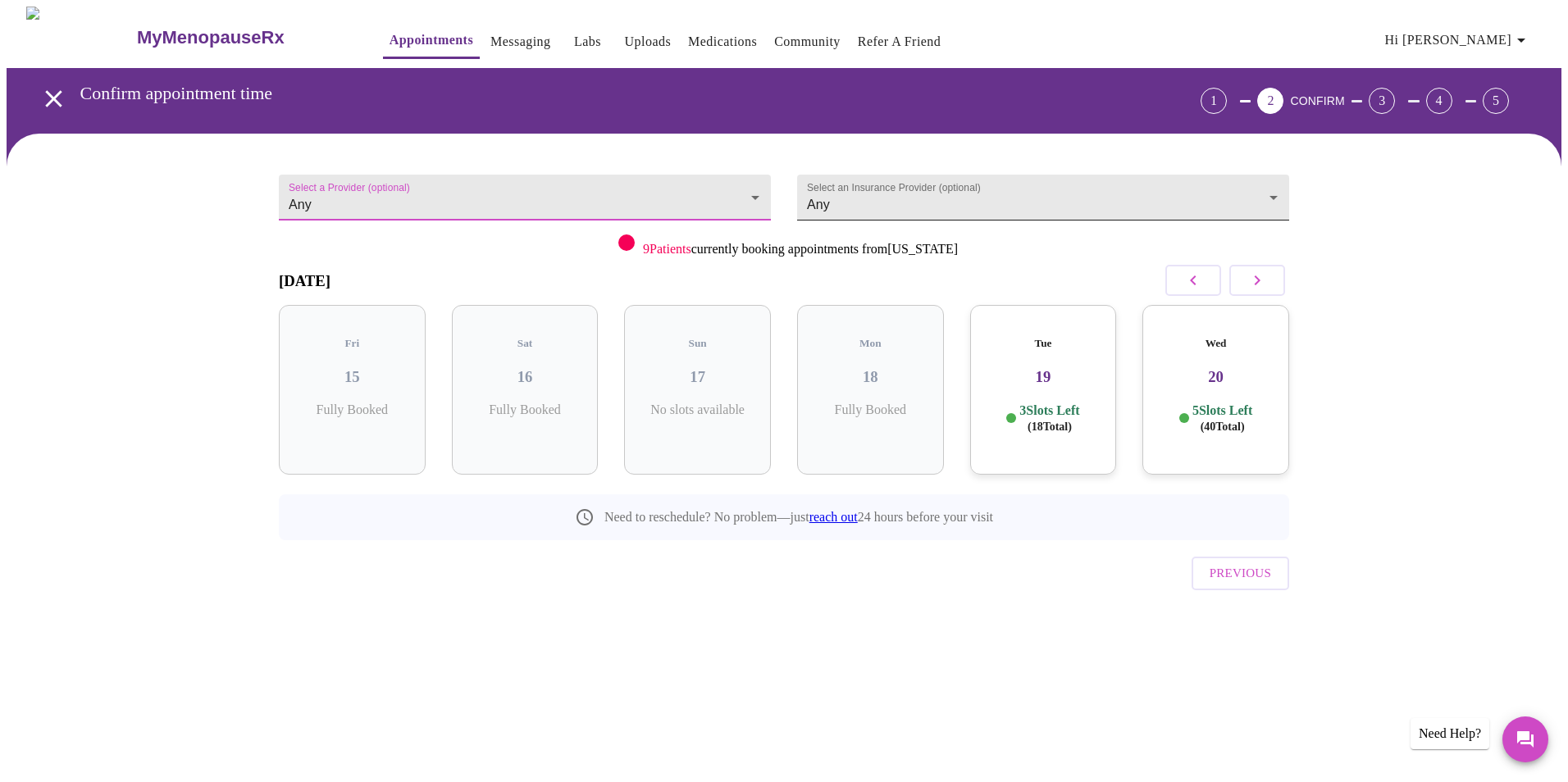
click at [825, 197] on body "MyMenopauseRx Appointments Messaging Labs Uploads Medications Community Refer a…" at bounding box center [784, 339] width 1555 height 666
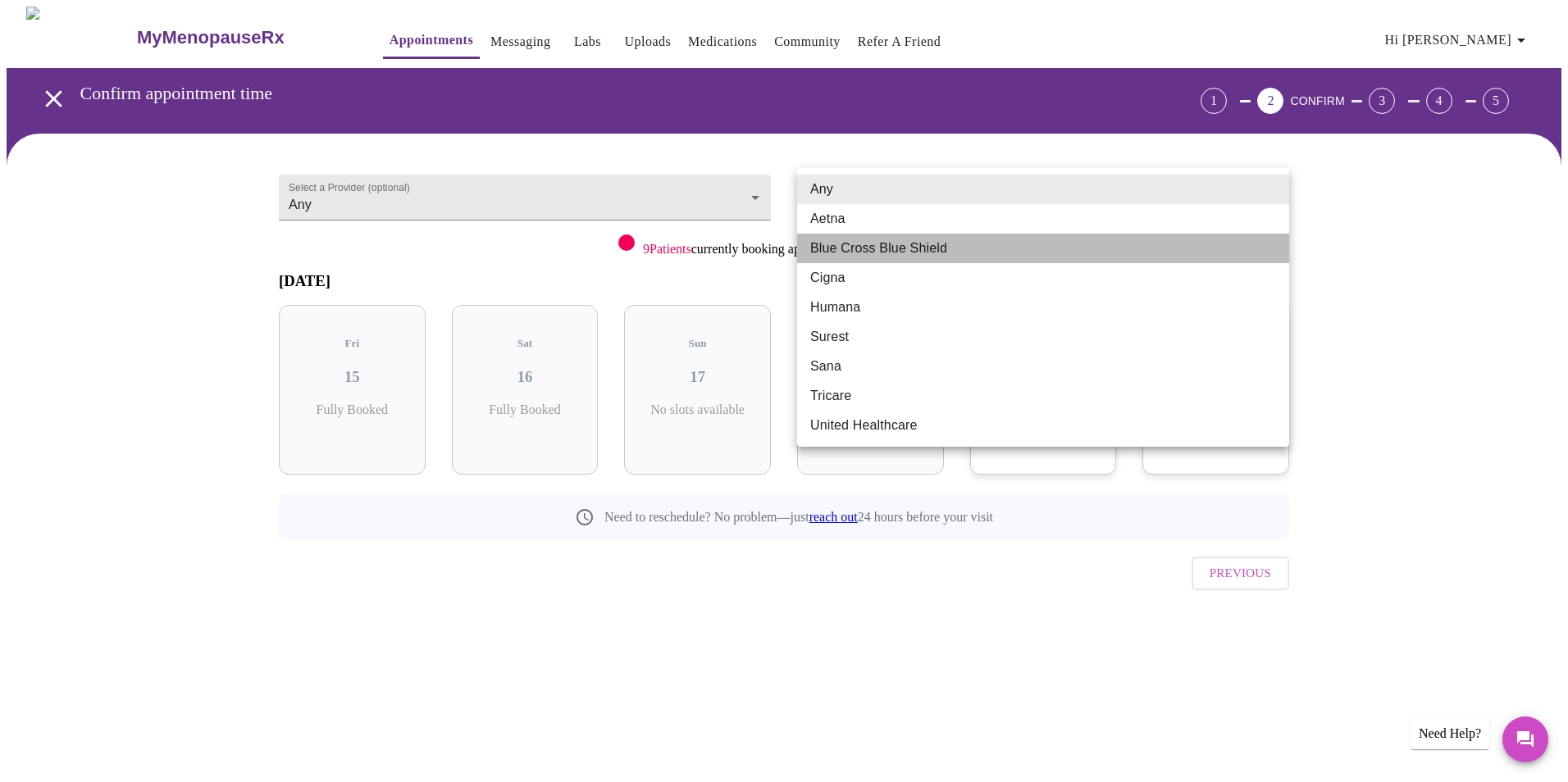
click at [846, 259] on li "Blue Cross Blue Shield" at bounding box center [1043, 248] width 492 height 29
type input "Blue Cross Blue Shield"
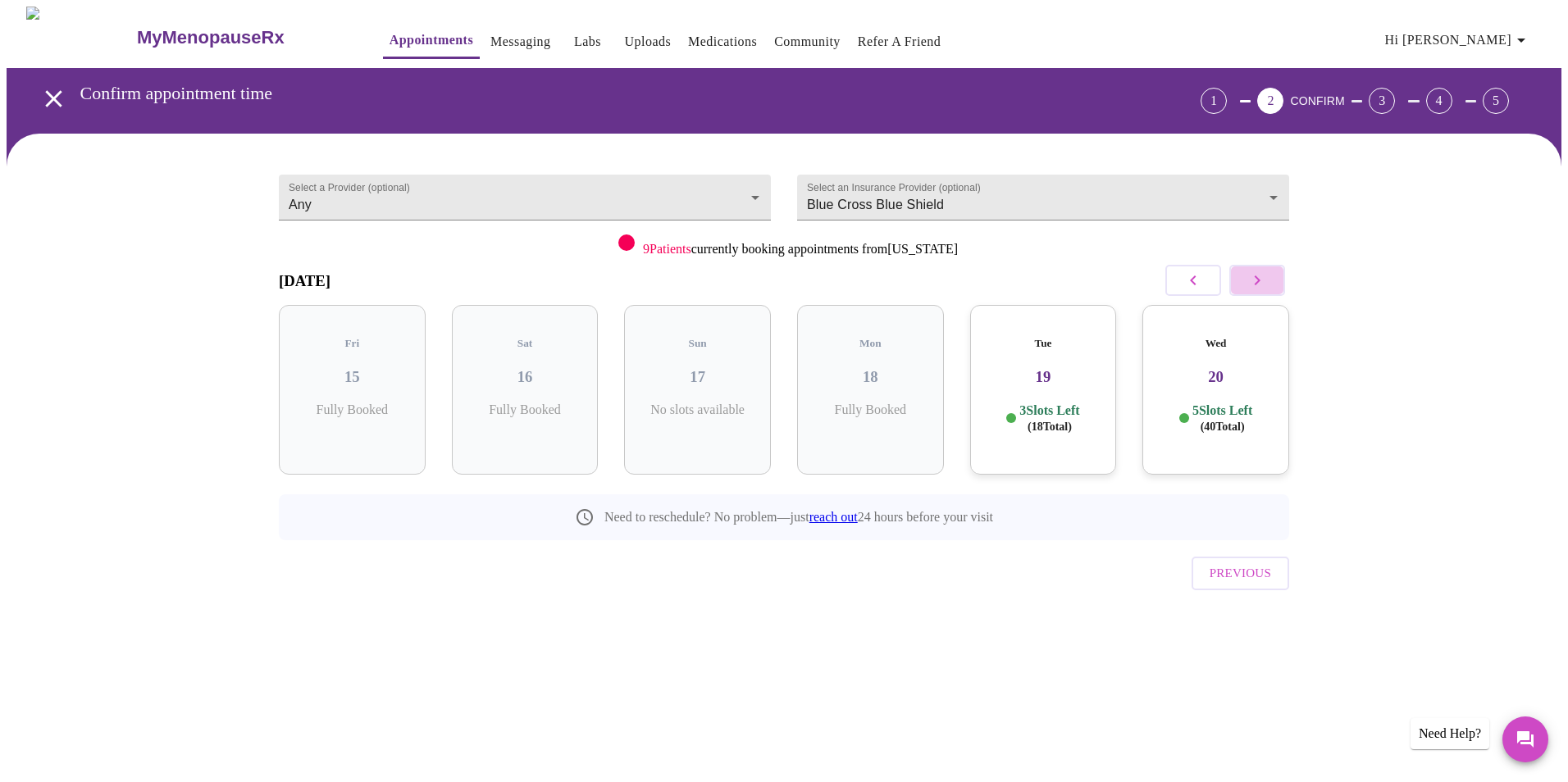
click at [1261, 274] on icon "button" at bounding box center [1256, 281] width 19 height 19
click at [374, 337] on h5 "Wed" at bounding box center [352, 344] width 120 height 13
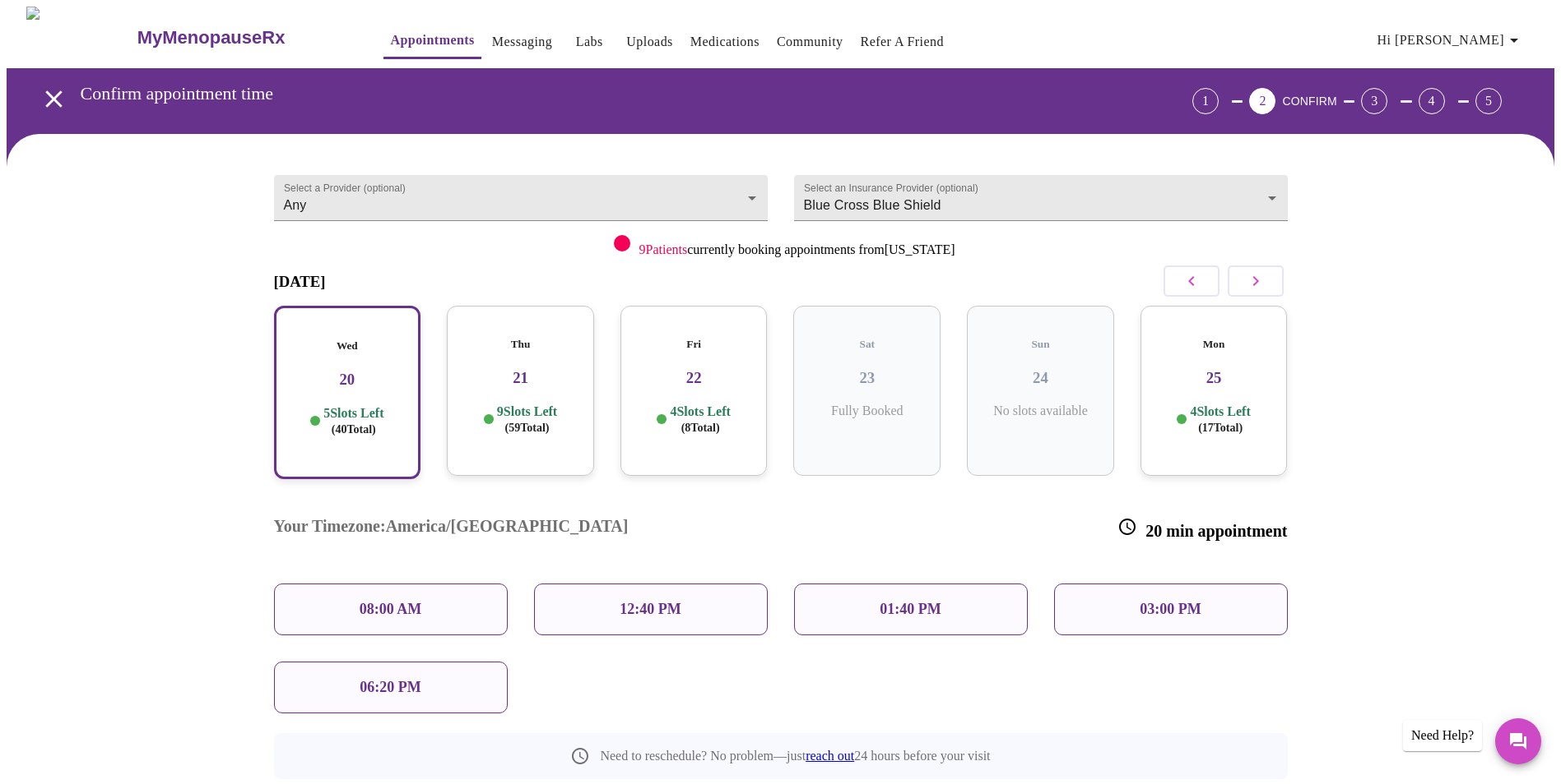
click at [1138, 583] on div "03:00 PM" at bounding box center [1170, 609] width 234 height 51
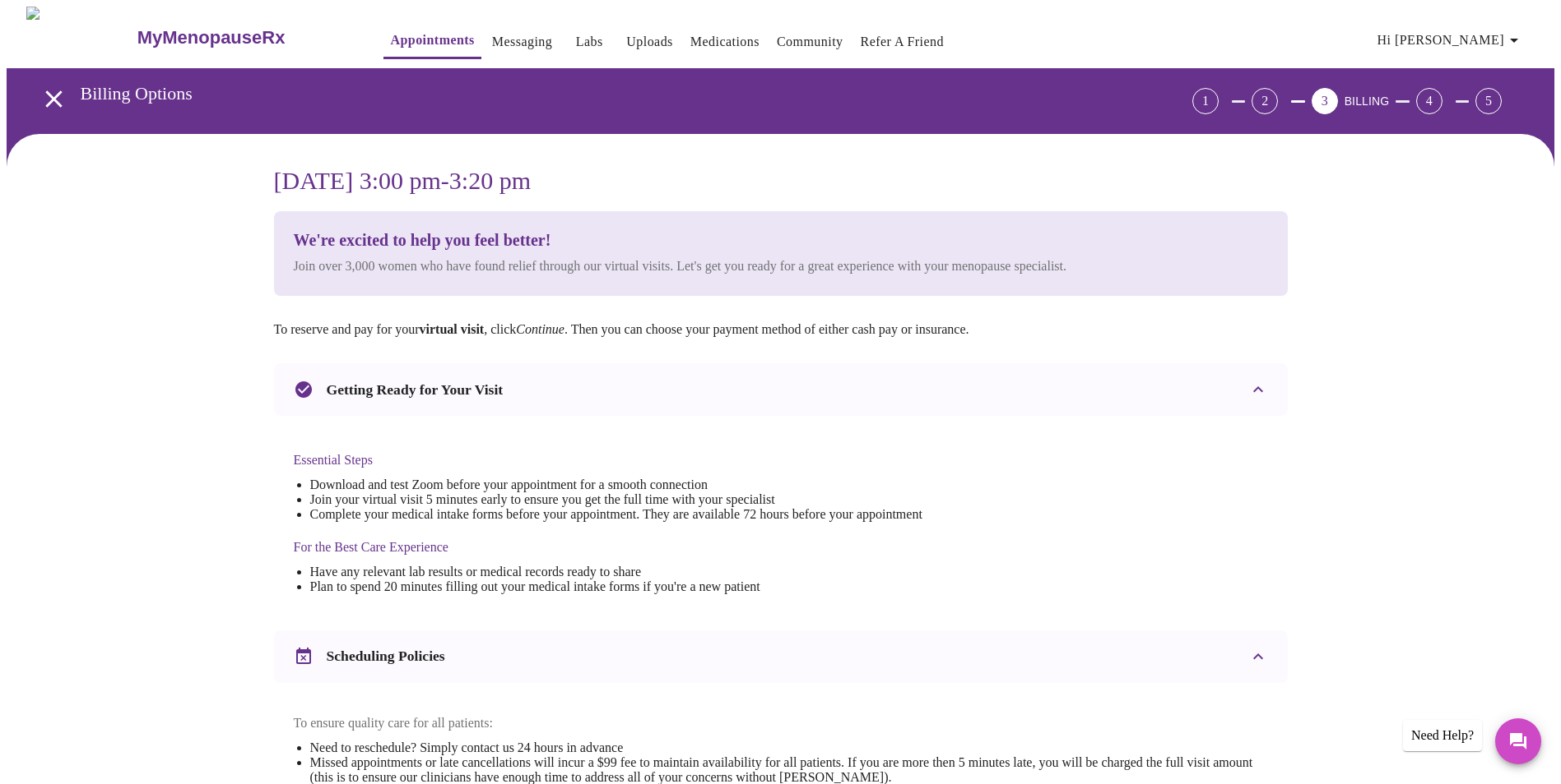
click at [473, 328] on strong "virtual visit" at bounding box center [451, 329] width 65 height 14
click at [564, 329] on em "Continue" at bounding box center [540, 329] width 49 height 14
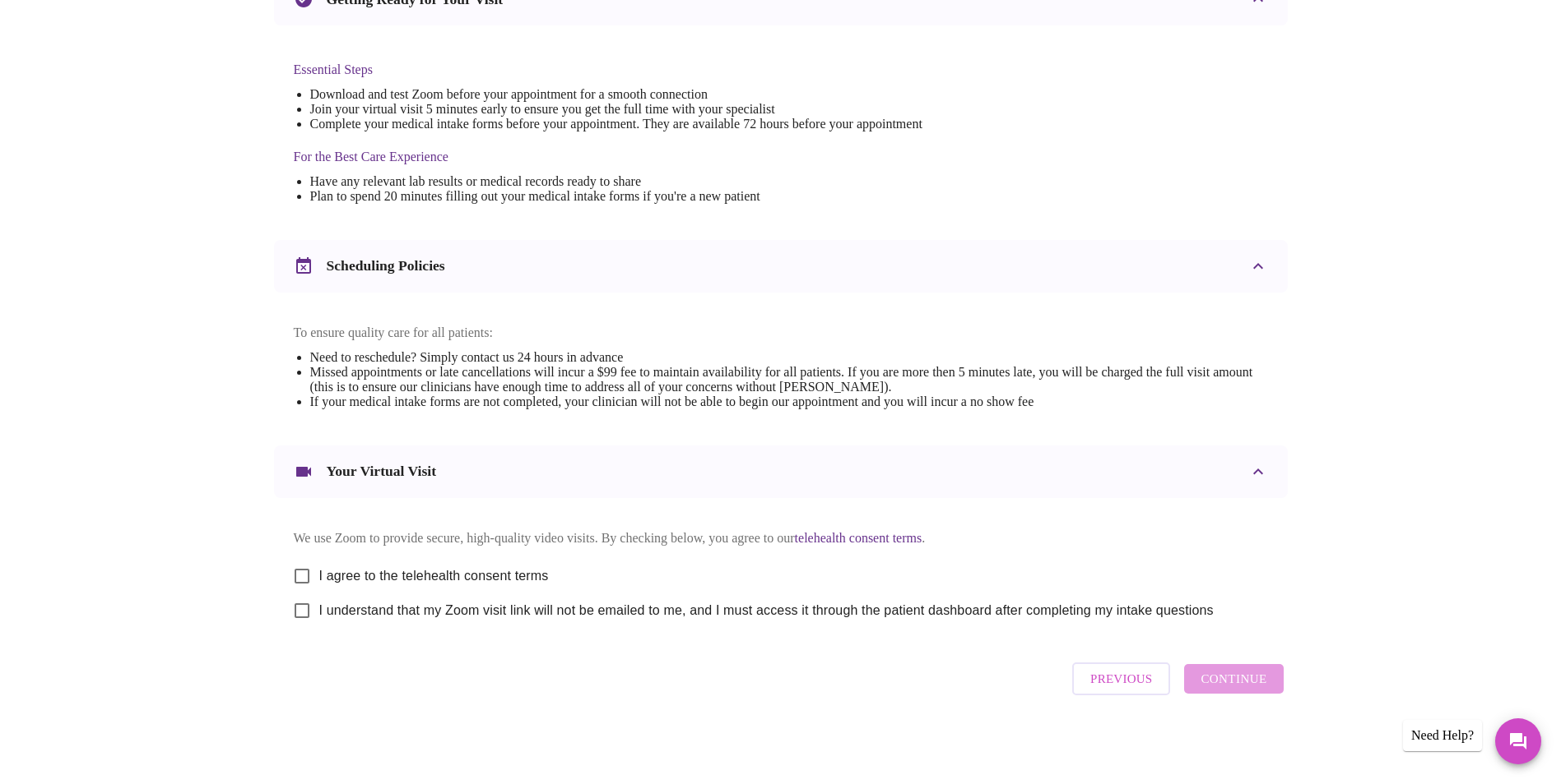
scroll to position [408, 0]
click at [306, 570] on input "I agree to the telehealth consent terms" at bounding box center [301, 576] width 35 height 35
checkbox input "true"
click at [302, 610] on input "I understand that my Zoom visit link will not be emailed to me, and I must acce…" at bounding box center [301, 611] width 35 height 35
checkbox input "true"
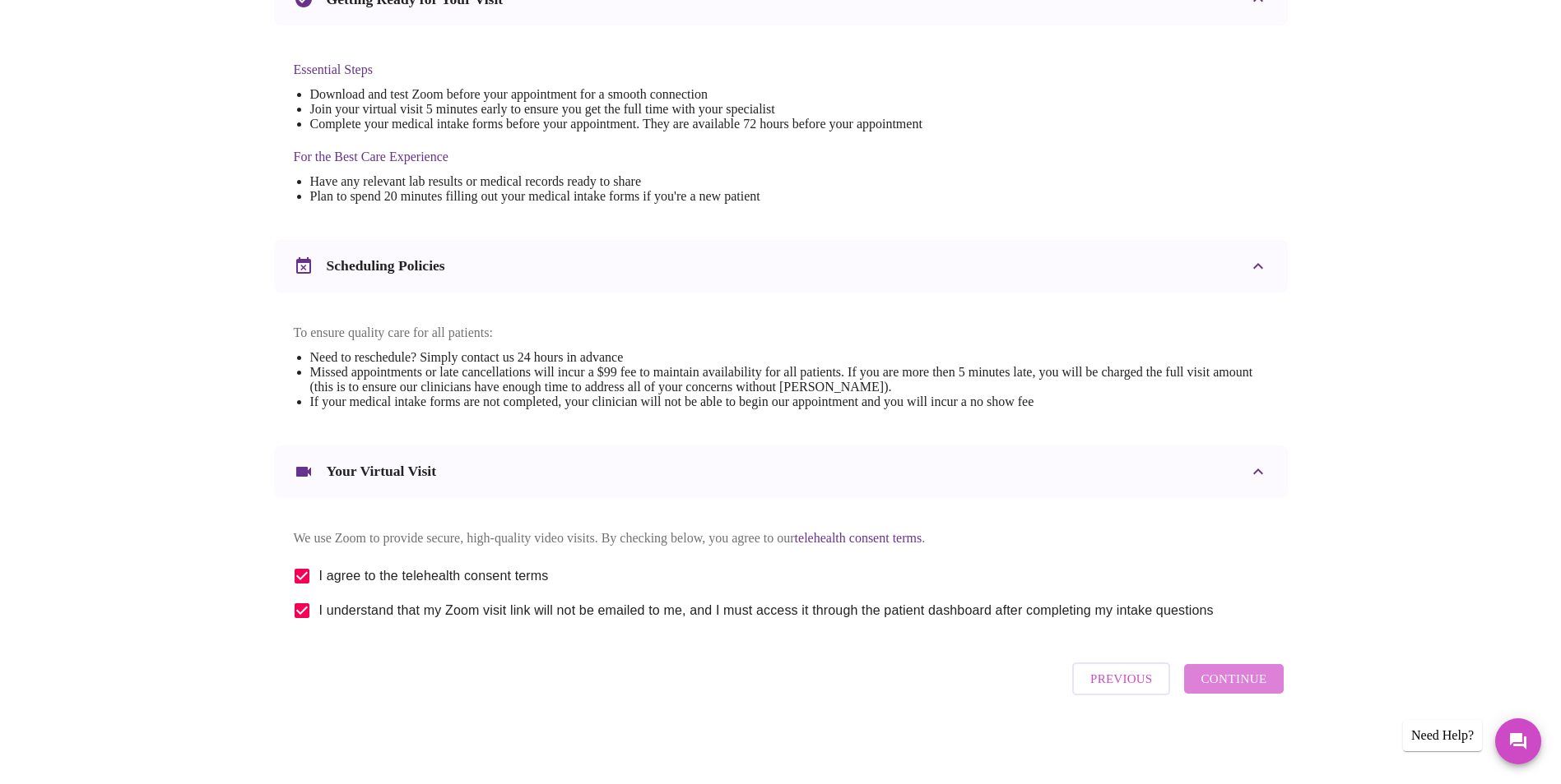
click at [1266, 690] on span "Continue" at bounding box center [1233, 679] width 66 height 21
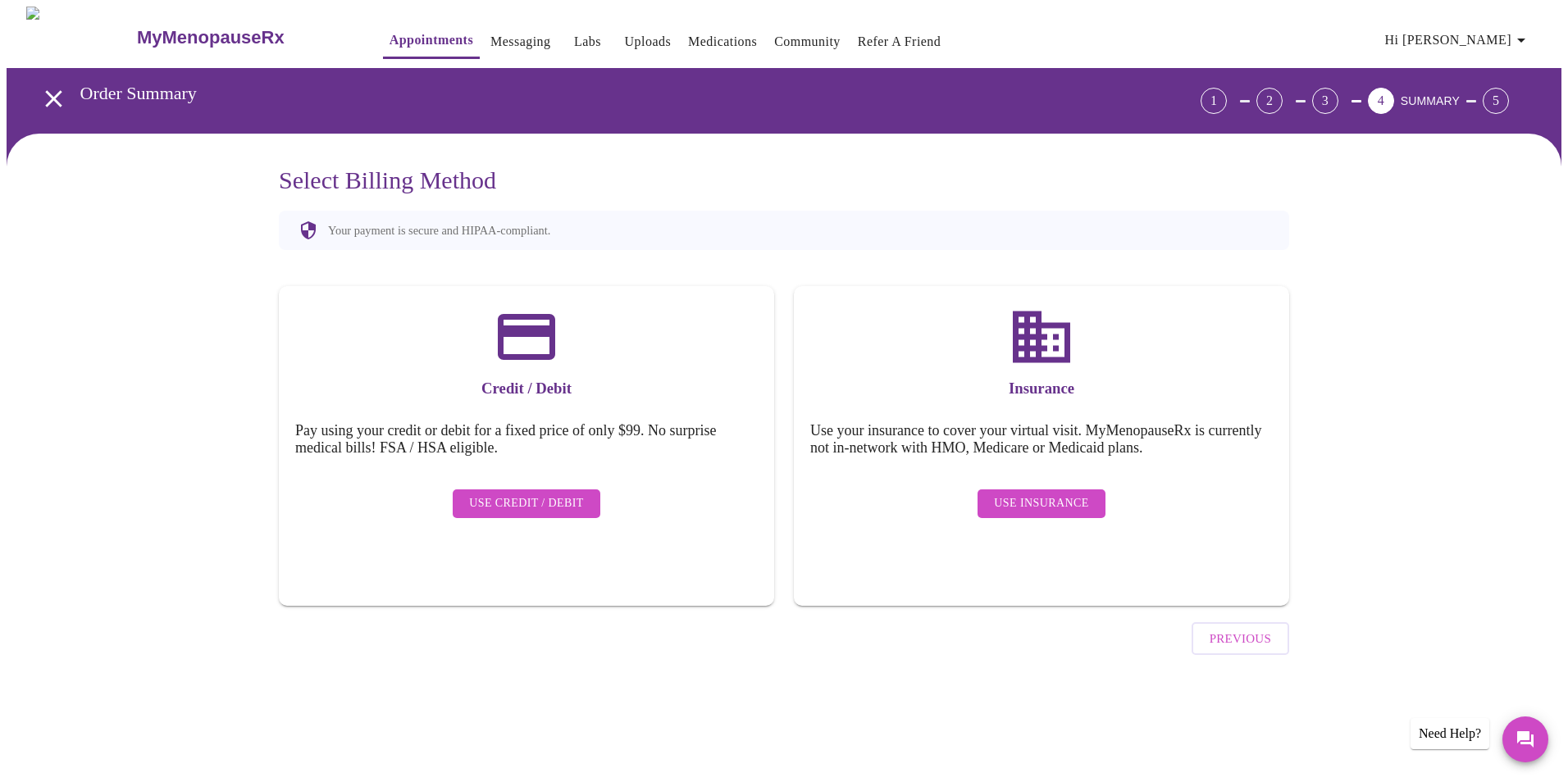
click at [1055, 493] on span "Use Insurance" at bounding box center [1040, 503] width 94 height 20
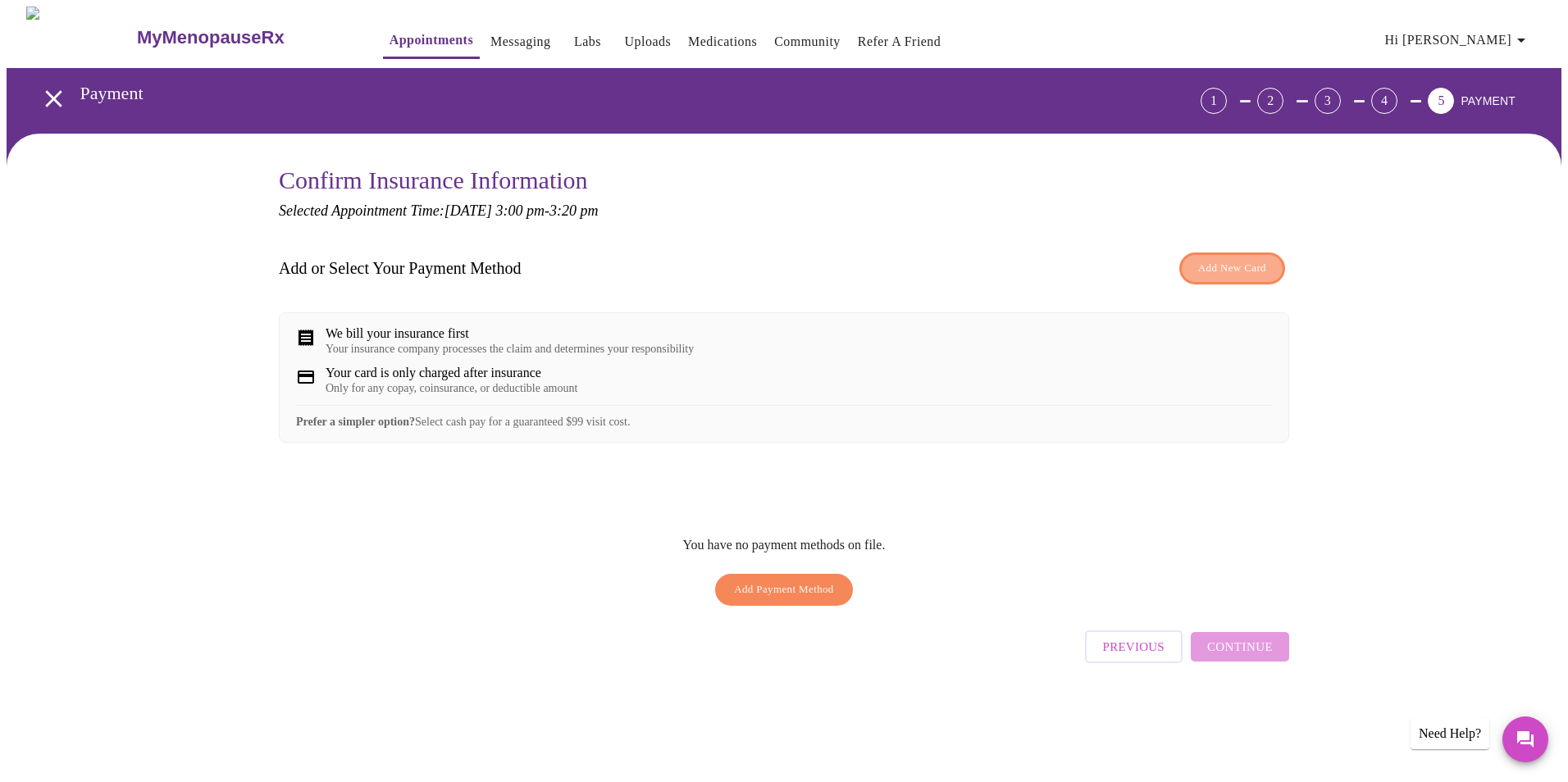
click at [1218, 256] on button "Add New Card" at bounding box center [1232, 268] width 105 height 32
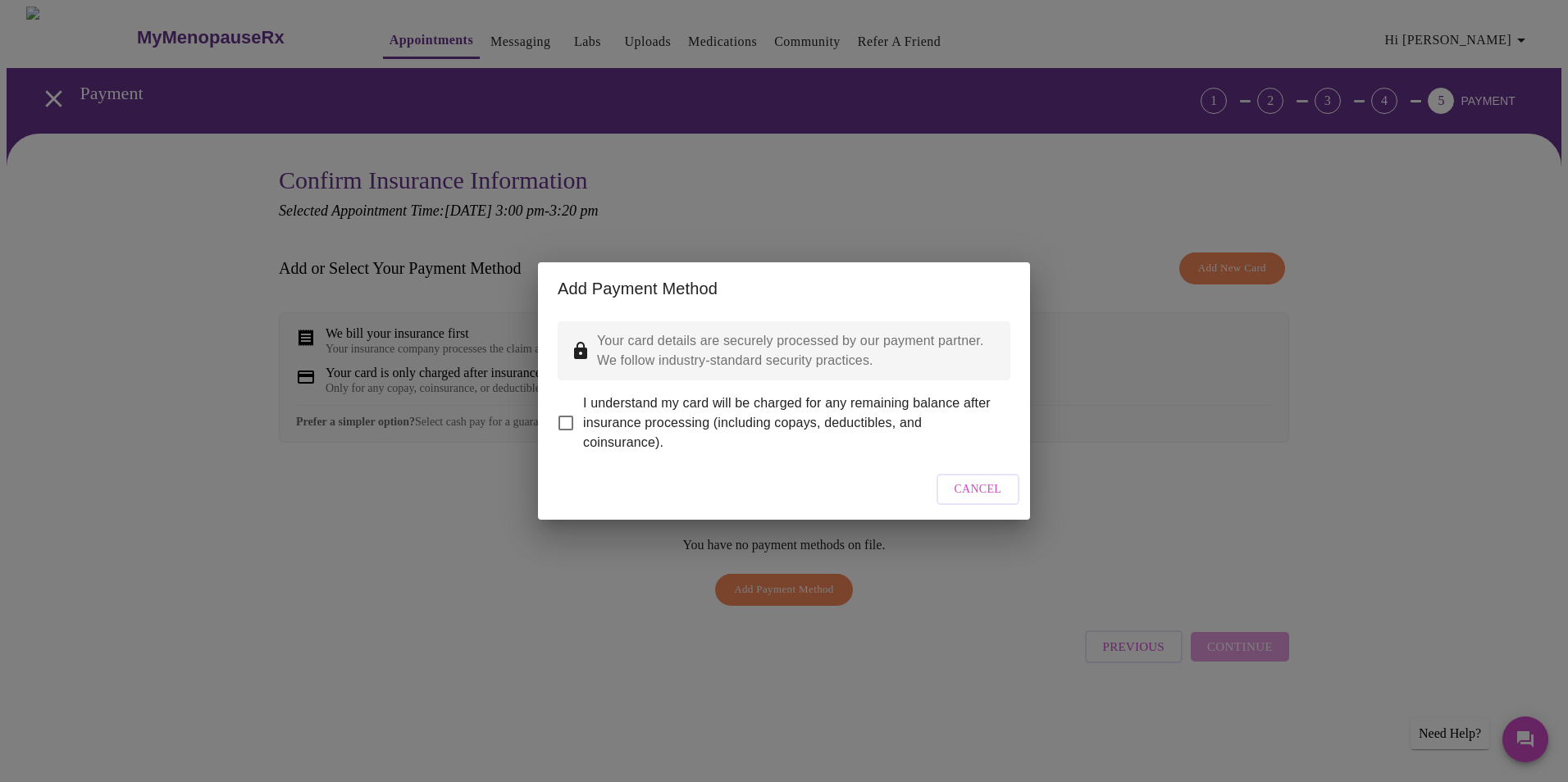
click at [569, 417] on input "I understand my card will be charged for any remaining balance after insurance …" at bounding box center [566, 422] width 35 height 35
checkbox input "true"
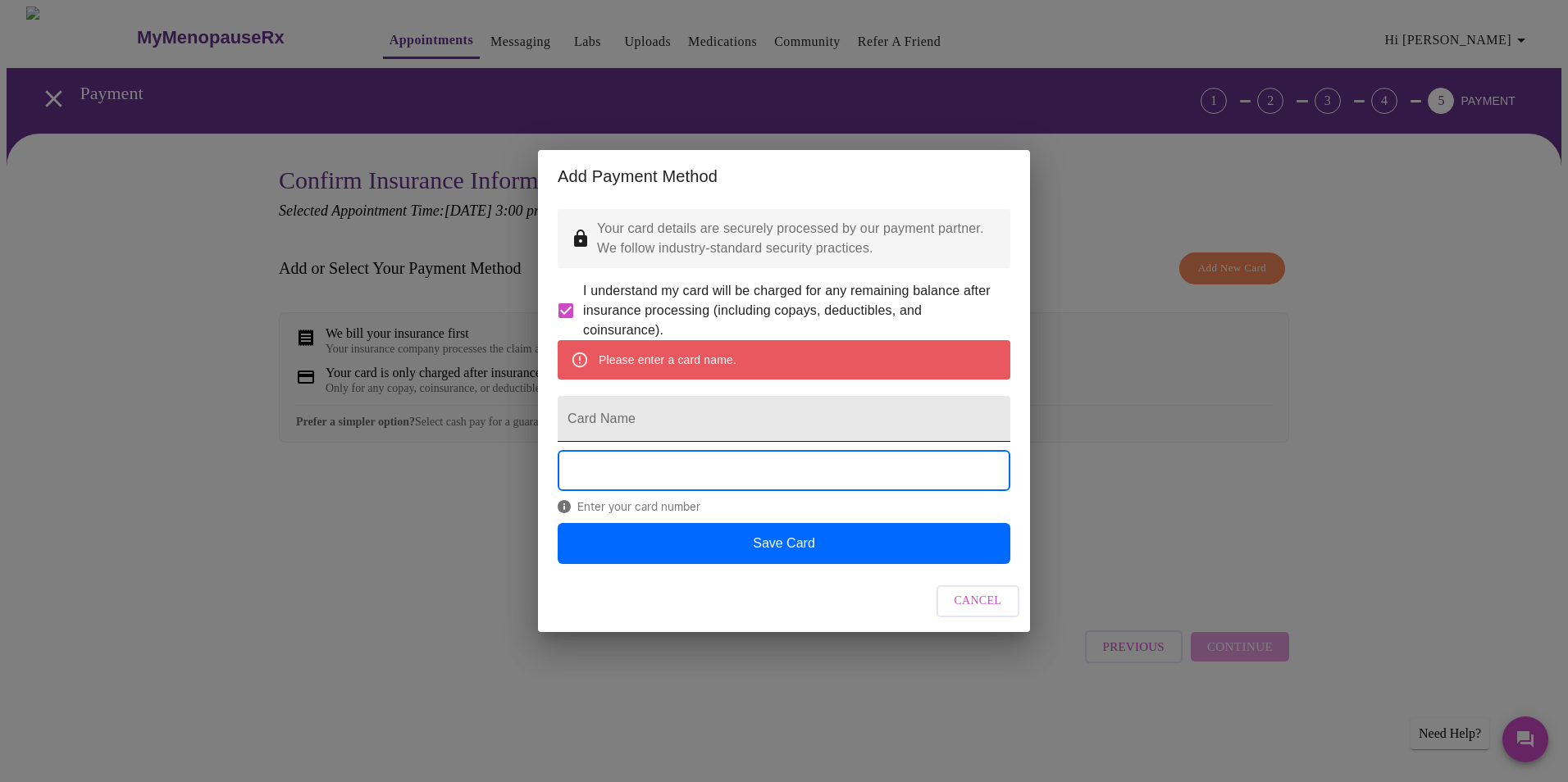
click at [630, 436] on input "Card Name" at bounding box center [784, 419] width 452 height 46
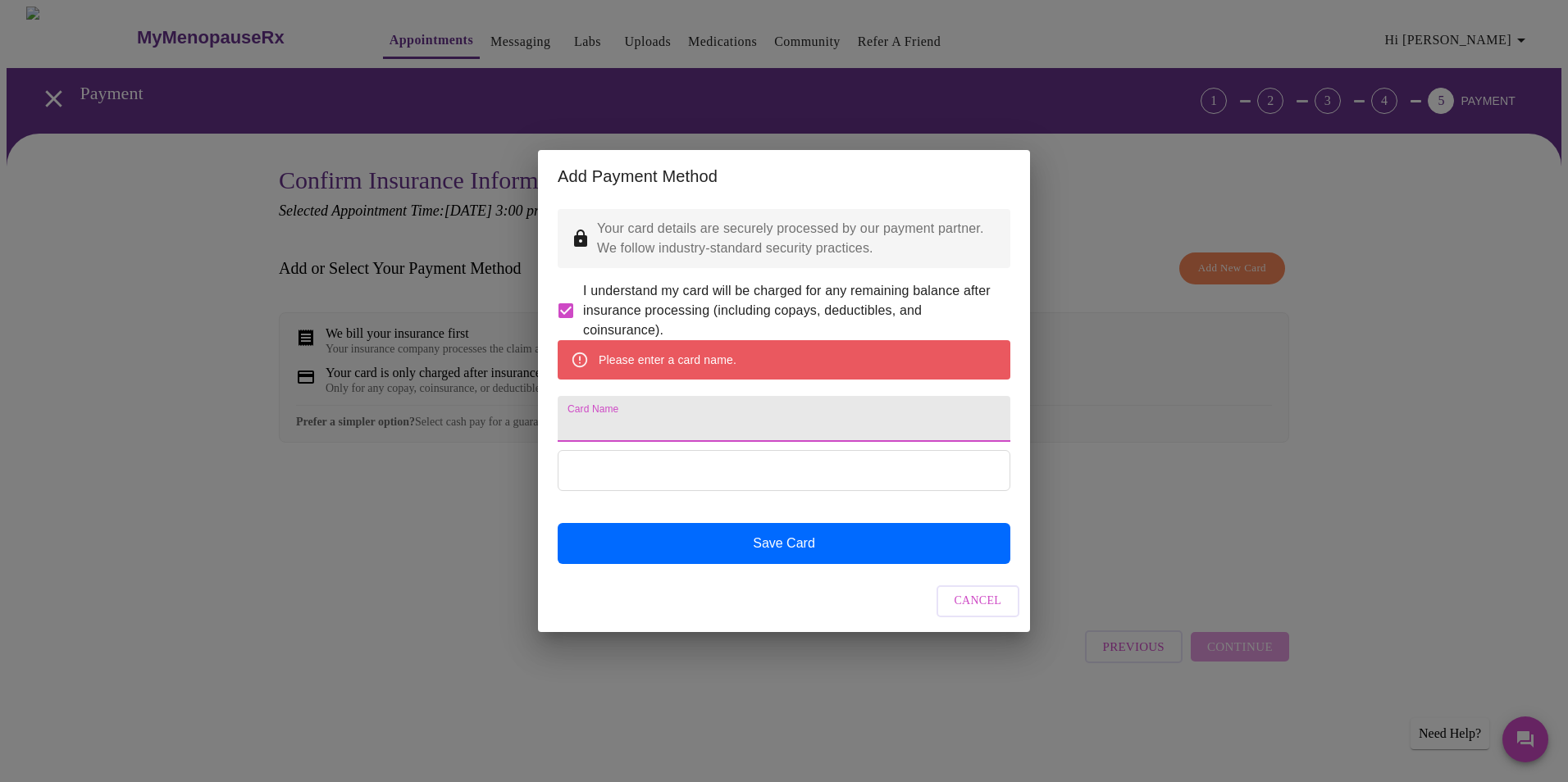
click at [647, 425] on input "Card Name" at bounding box center [784, 419] width 452 height 46
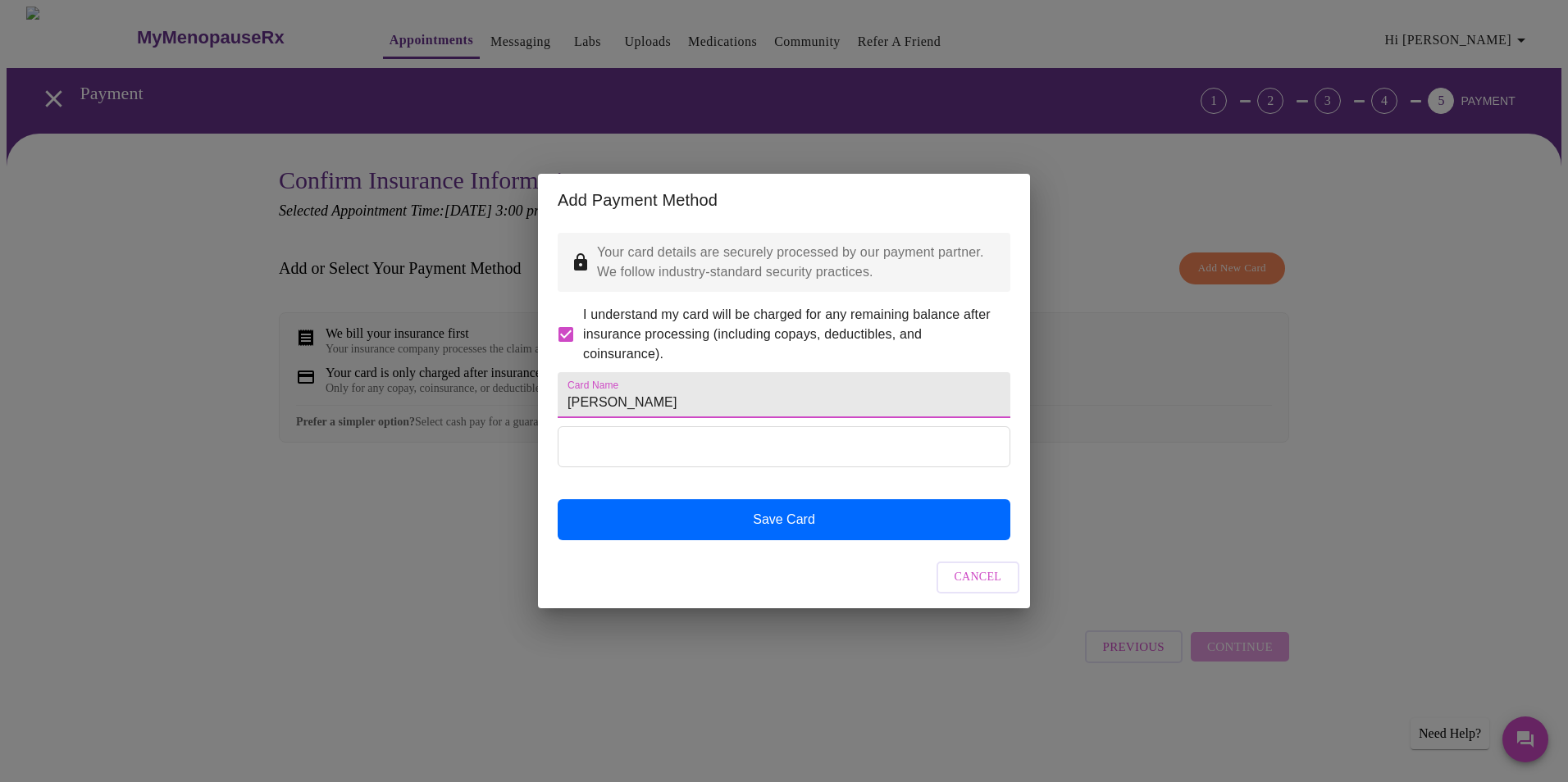
type input "[PERSON_NAME]"
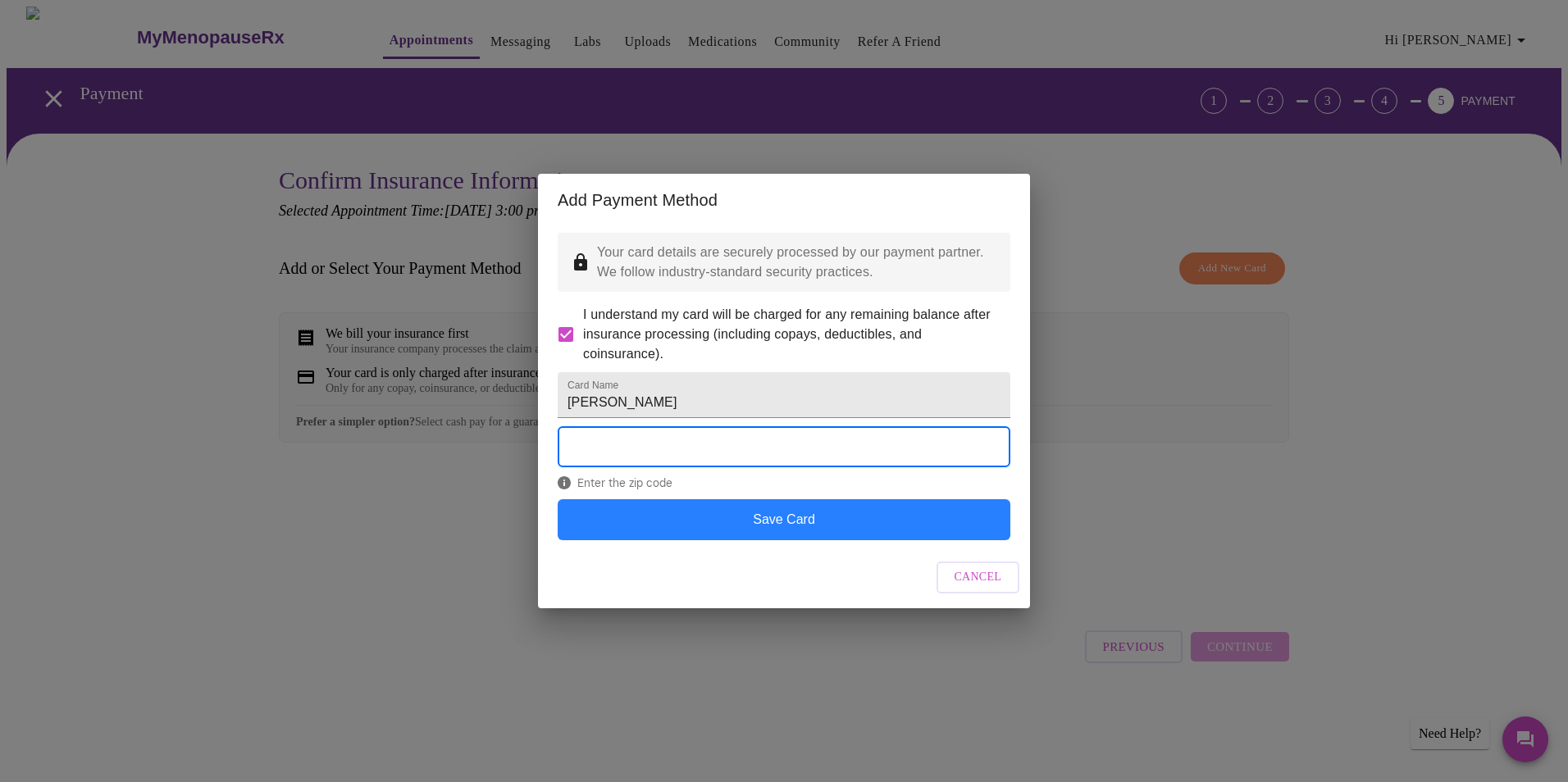
click at [788, 540] on button "Save Card" at bounding box center [784, 520] width 452 height 41
click at [792, 537] on button "Save Card" at bounding box center [784, 520] width 452 height 41
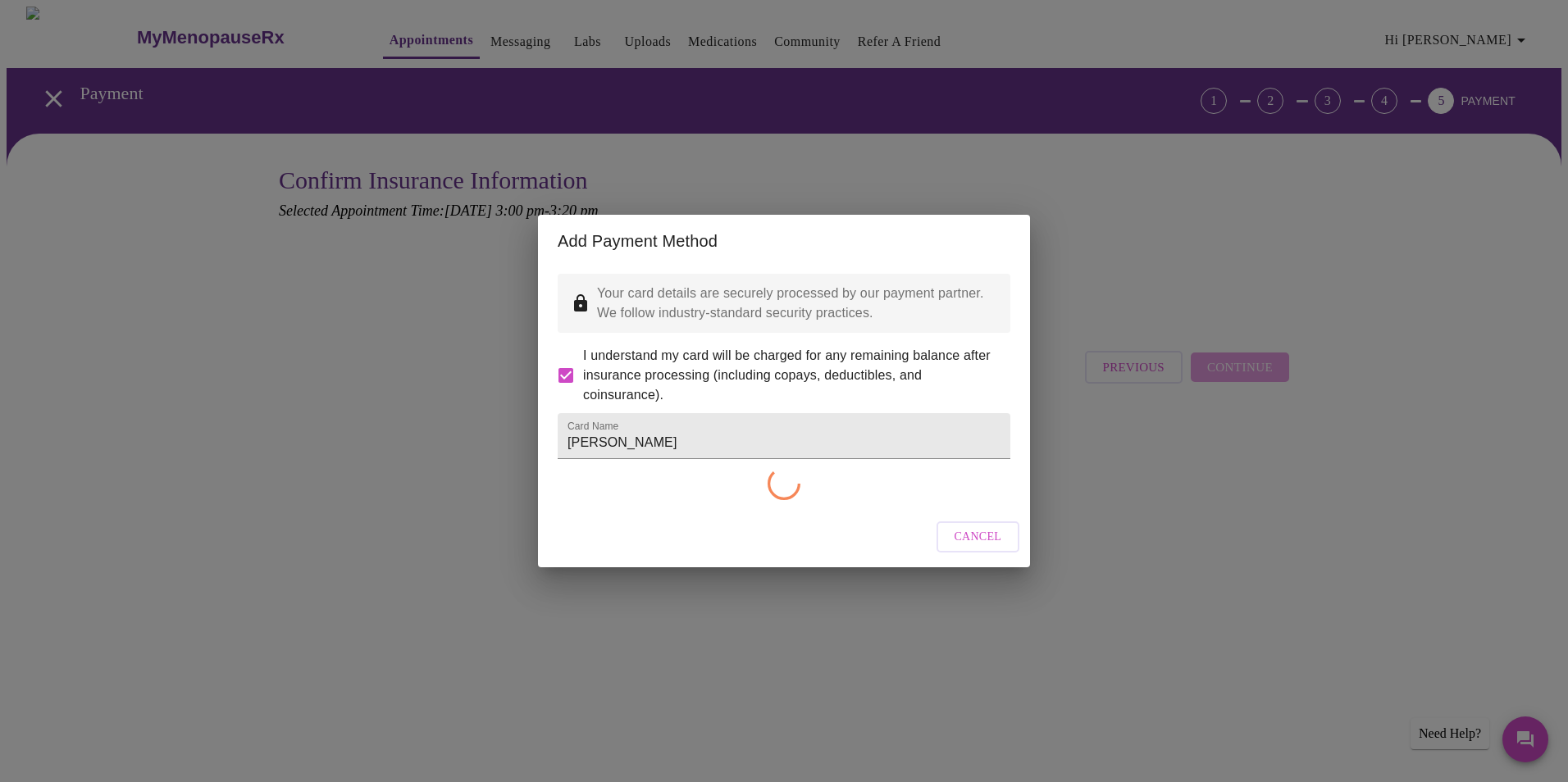
checkbox input "false"
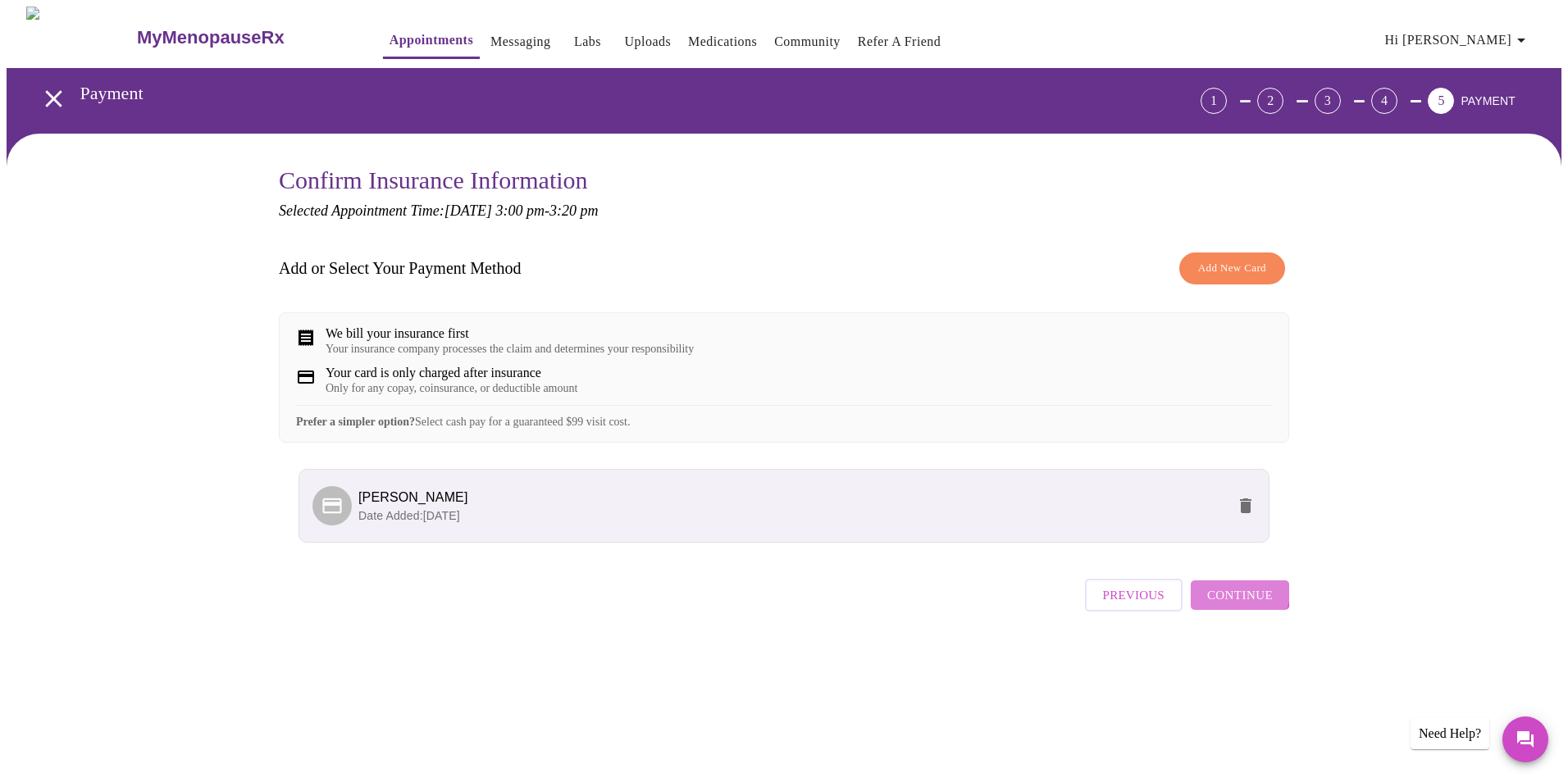
click at [1240, 606] on span "Continue" at bounding box center [1240, 595] width 66 height 21
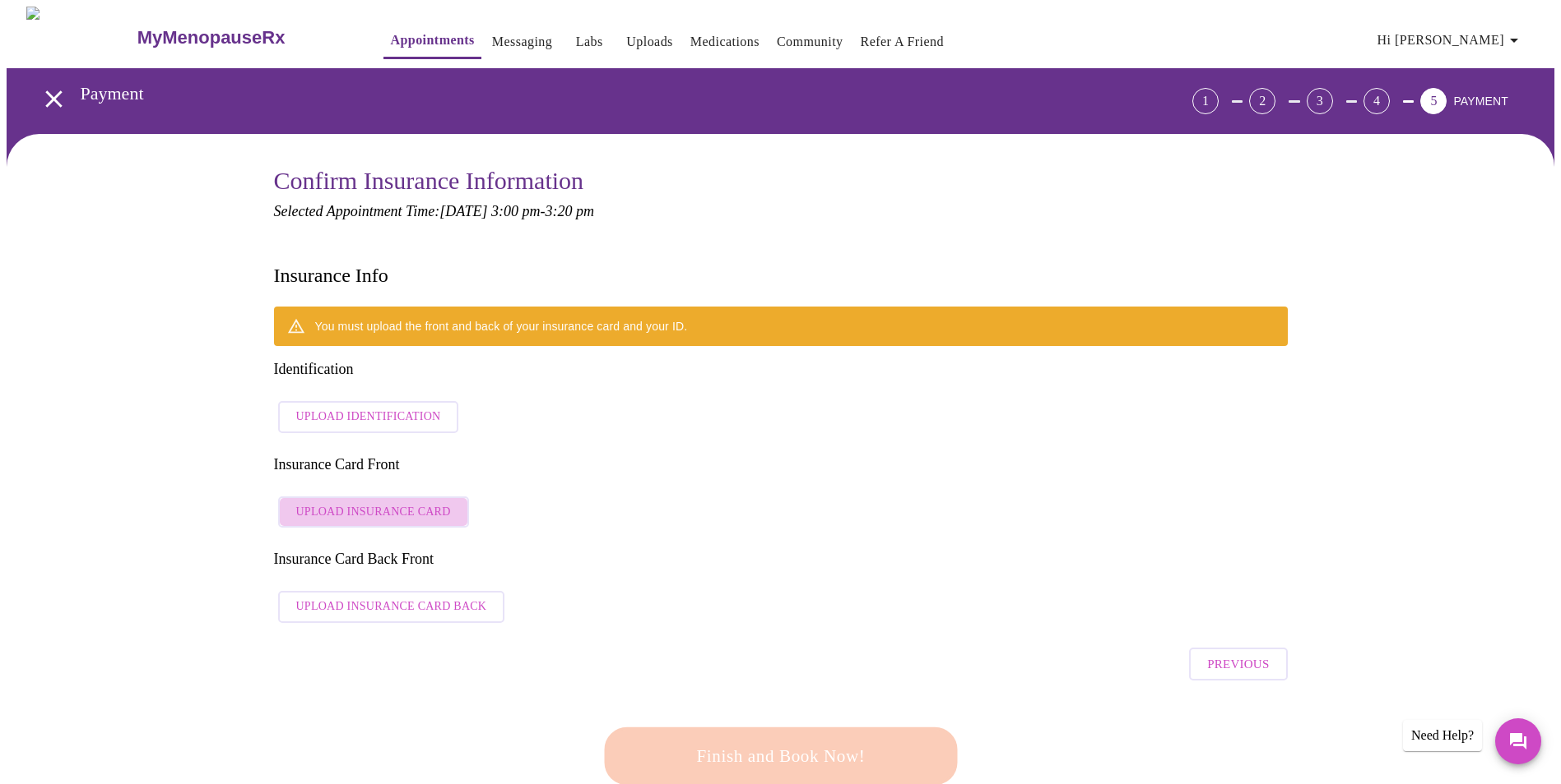
click at [402, 503] on span "Upload Insurance Card" at bounding box center [373, 512] width 155 height 20
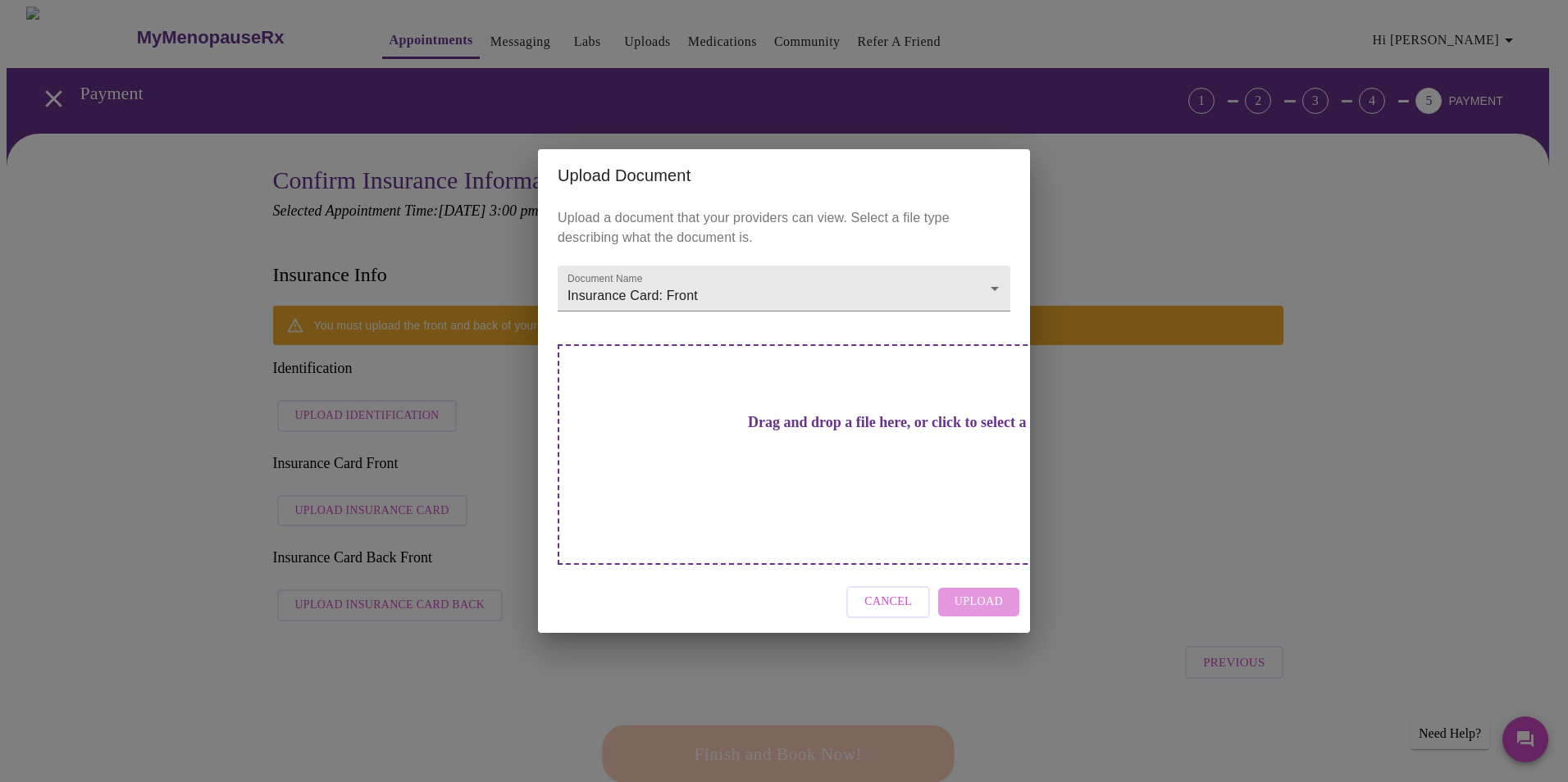
click at [779, 431] on h3 "Drag and drop a file here, or click to select a file" at bounding box center [898, 422] width 452 height 17
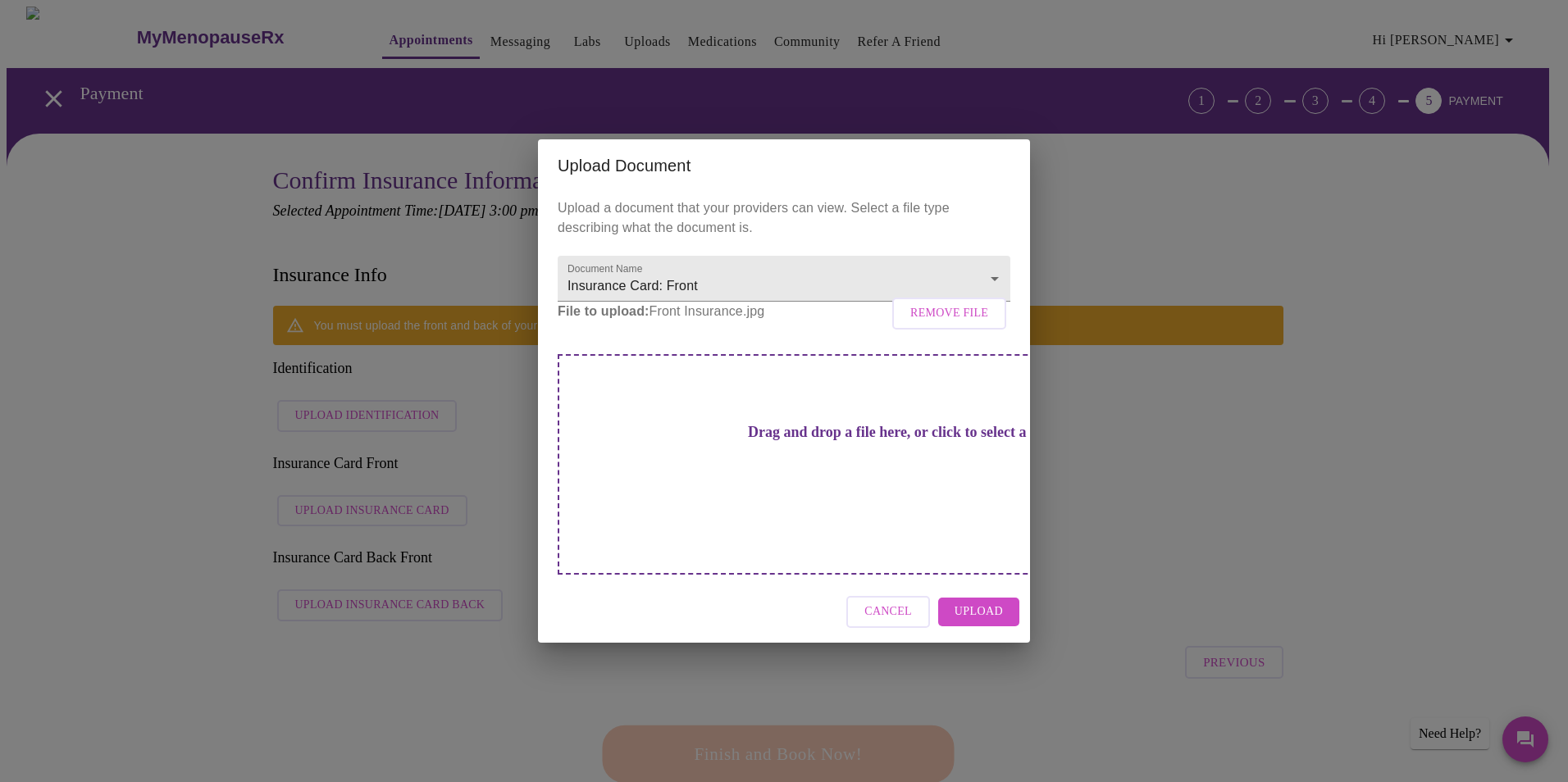
click at [998, 602] on span "Upload" at bounding box center [978, 612] width 49 height 20
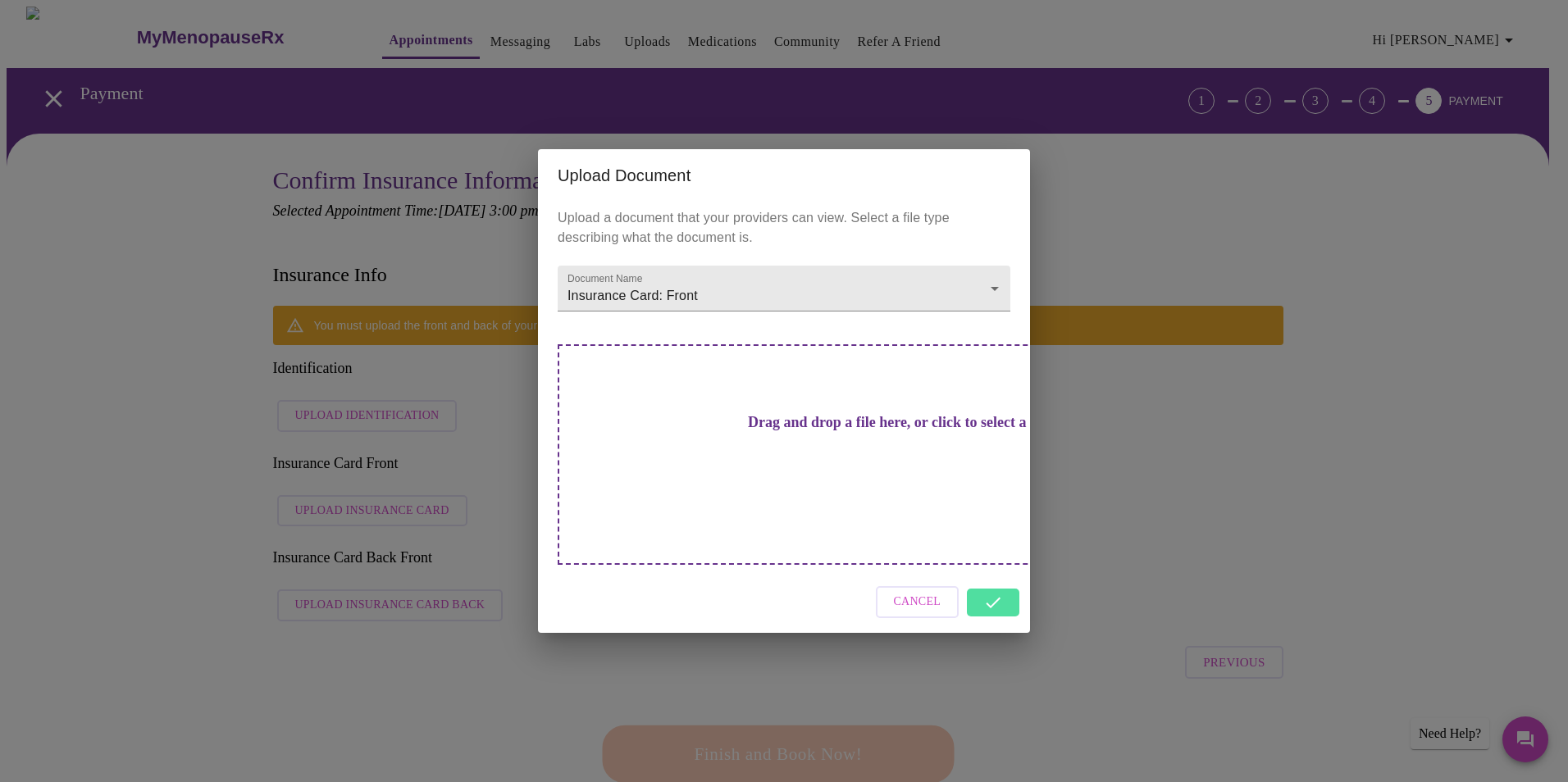
click at [747, 431] on h3 "Drag and drop a file here, or click to select a file" at bounding box center [898, 422] width 452 height 17
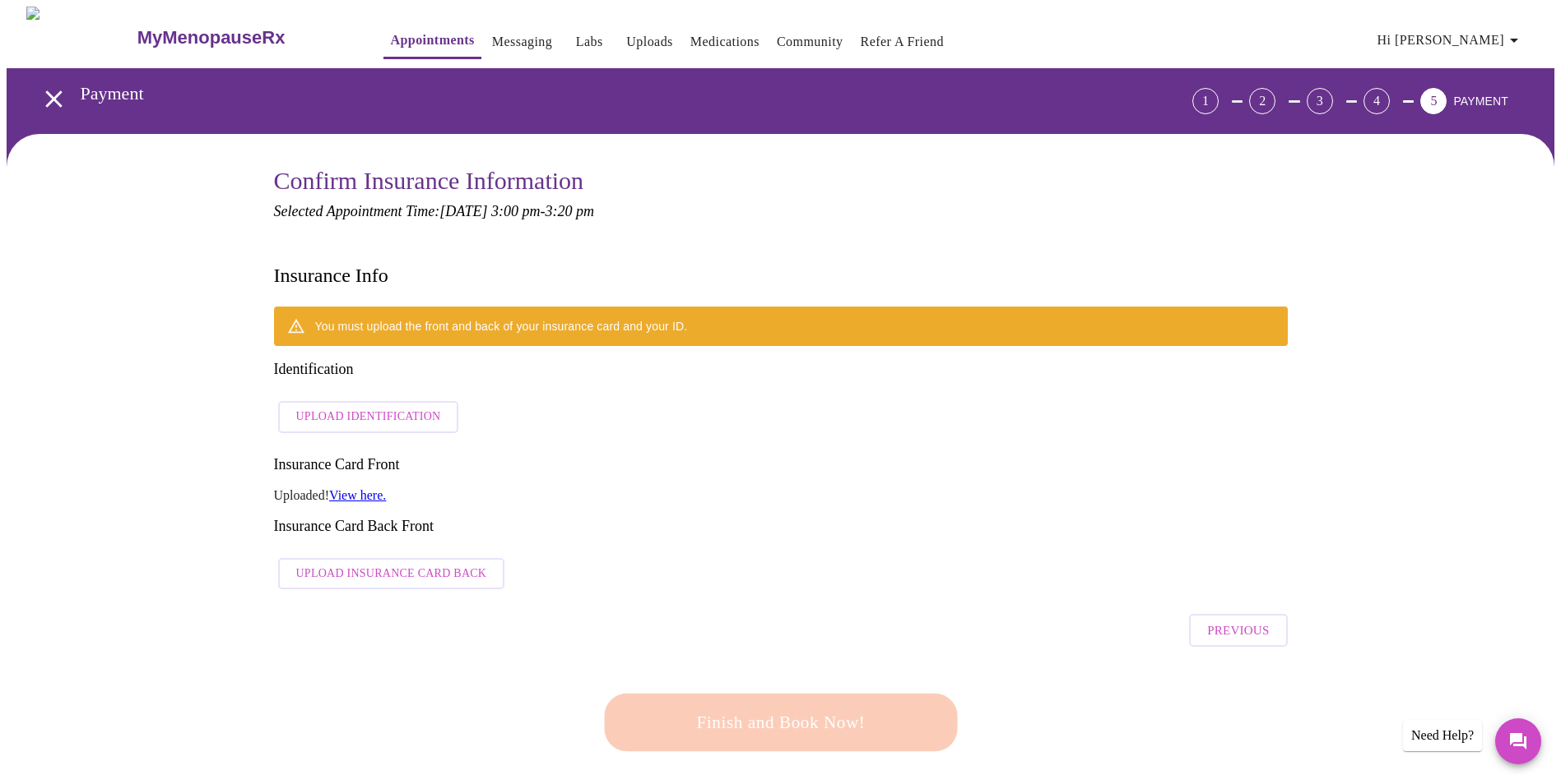
click at [366, 488] on link "View here." at bounding box center [357, 495] width 57 height 14
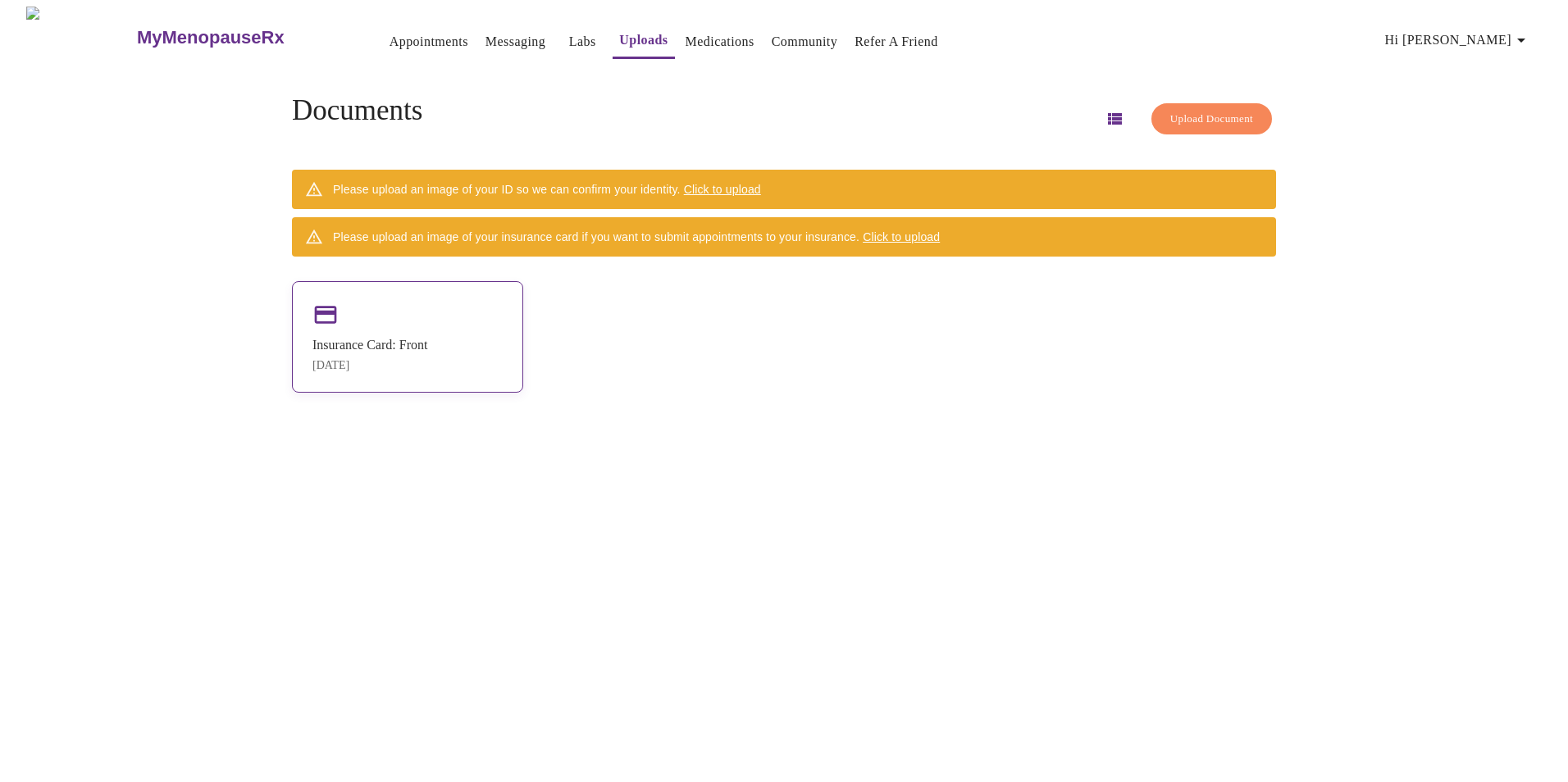
click at [338, 322] on icon at bounding box center [326, 315] width 27 height 27
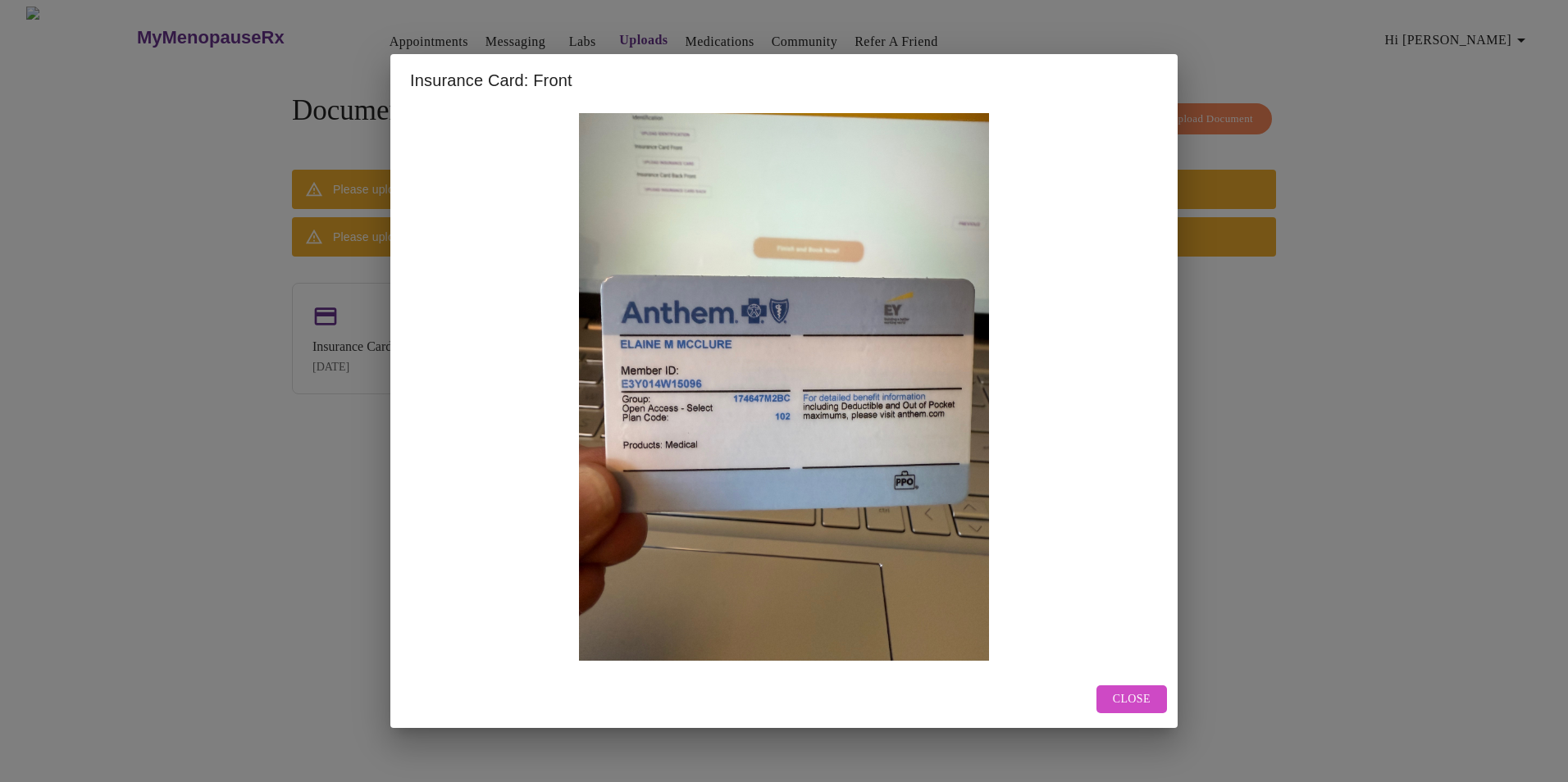
click at [1145, 700] on span "Close" at bounding box center [1132, 700] width 38 height 20
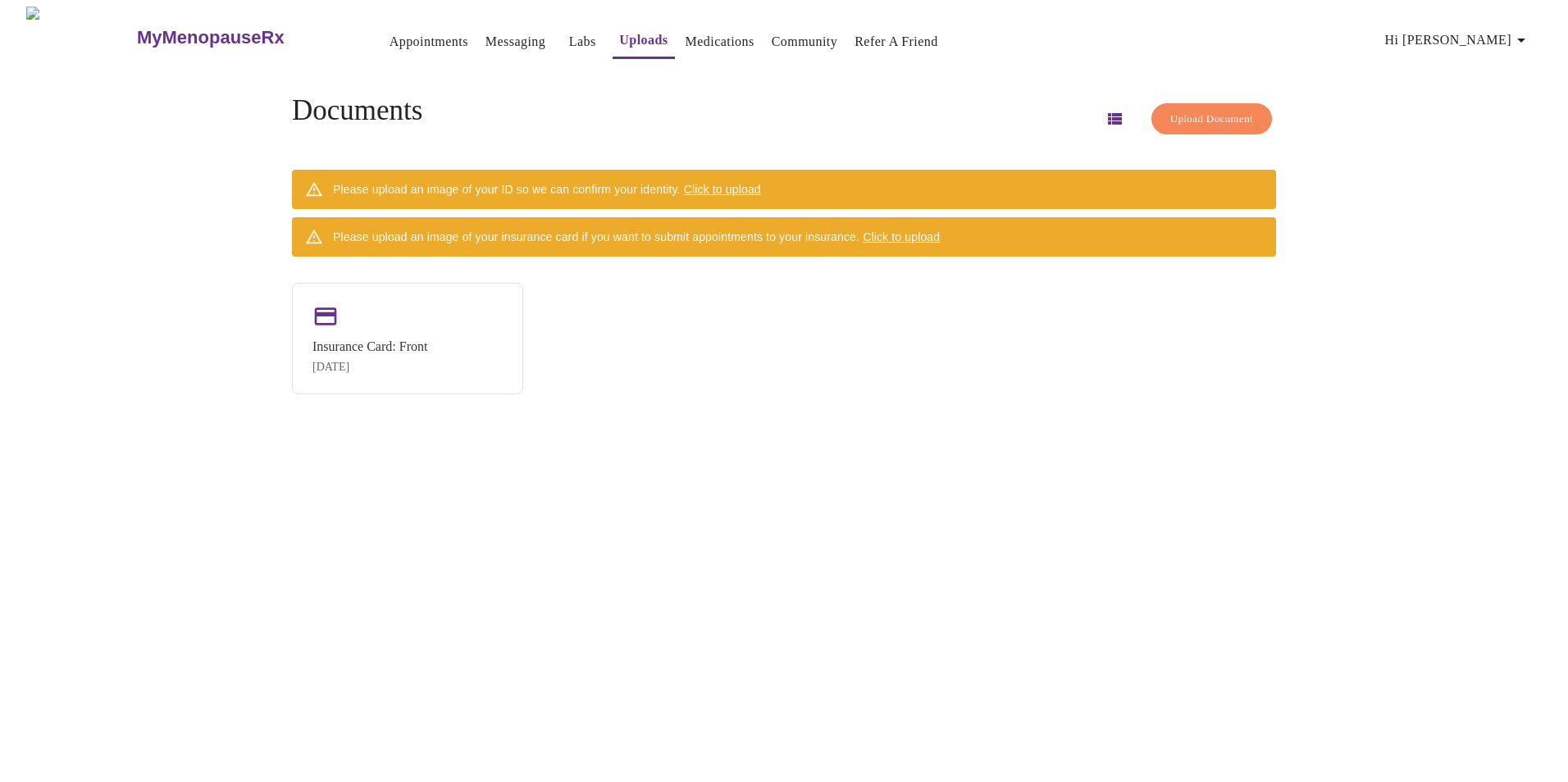
click at [922, 231] on span "Click to upload" at bounding box center [900, 236] width 77 height 13
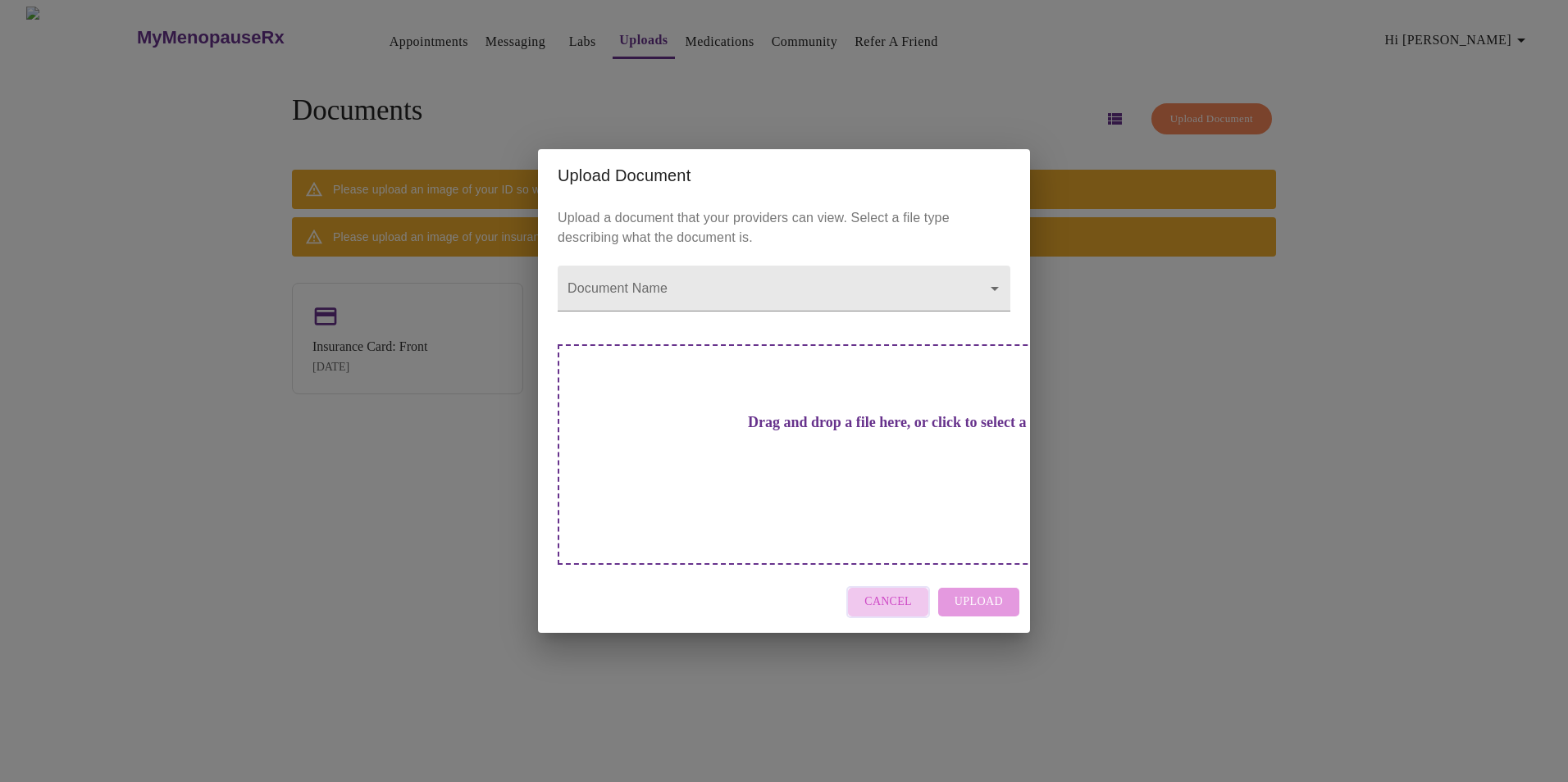
drag, startPoint x: 900, startPoint y: 576, endPoint x: 890, endPoint y: 574, distance: 10.2
click at [903, 592] on span "Cancel" at bounding box center [888, 602] width 48 height 20
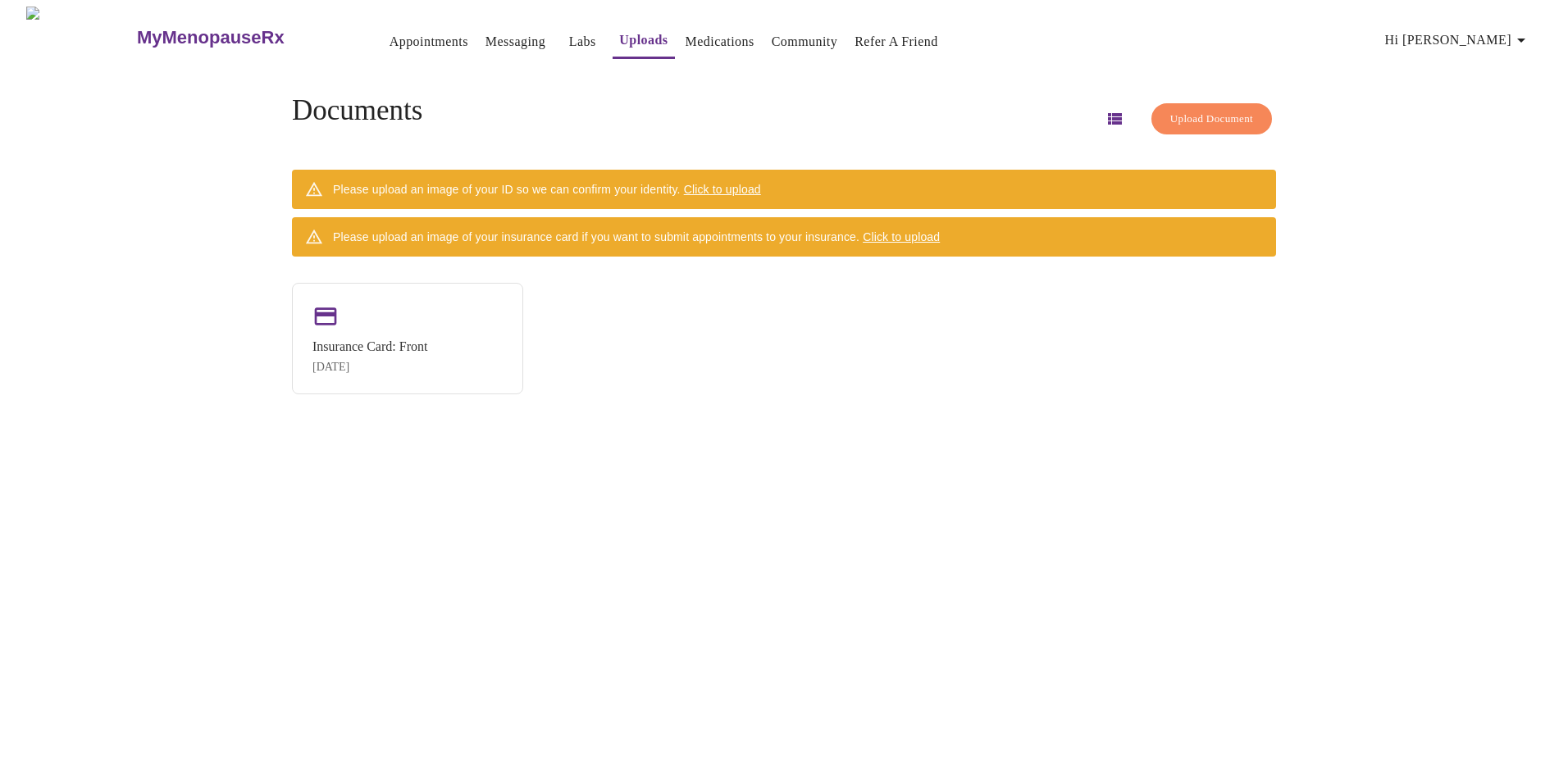
click at [1170, 115] on span "Upload Document" at bounding box center [1211, 119] width 83 height 19
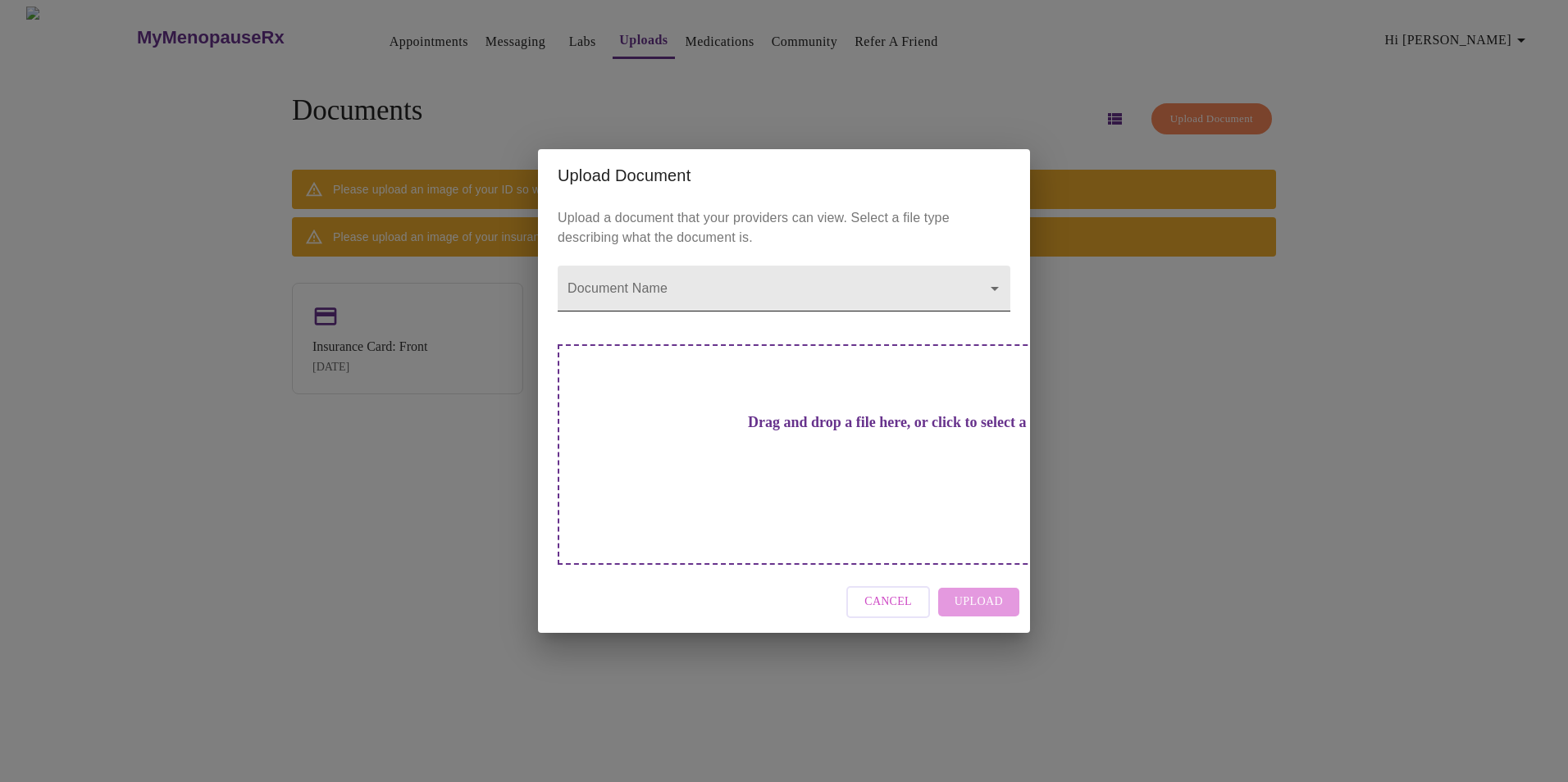
click at [1001, 316] on body "MyMenopauseRx Appointments Messaging Labs Uploads Medications Community Refer a…" at bounding box center [784, 397] width 1555 height 782
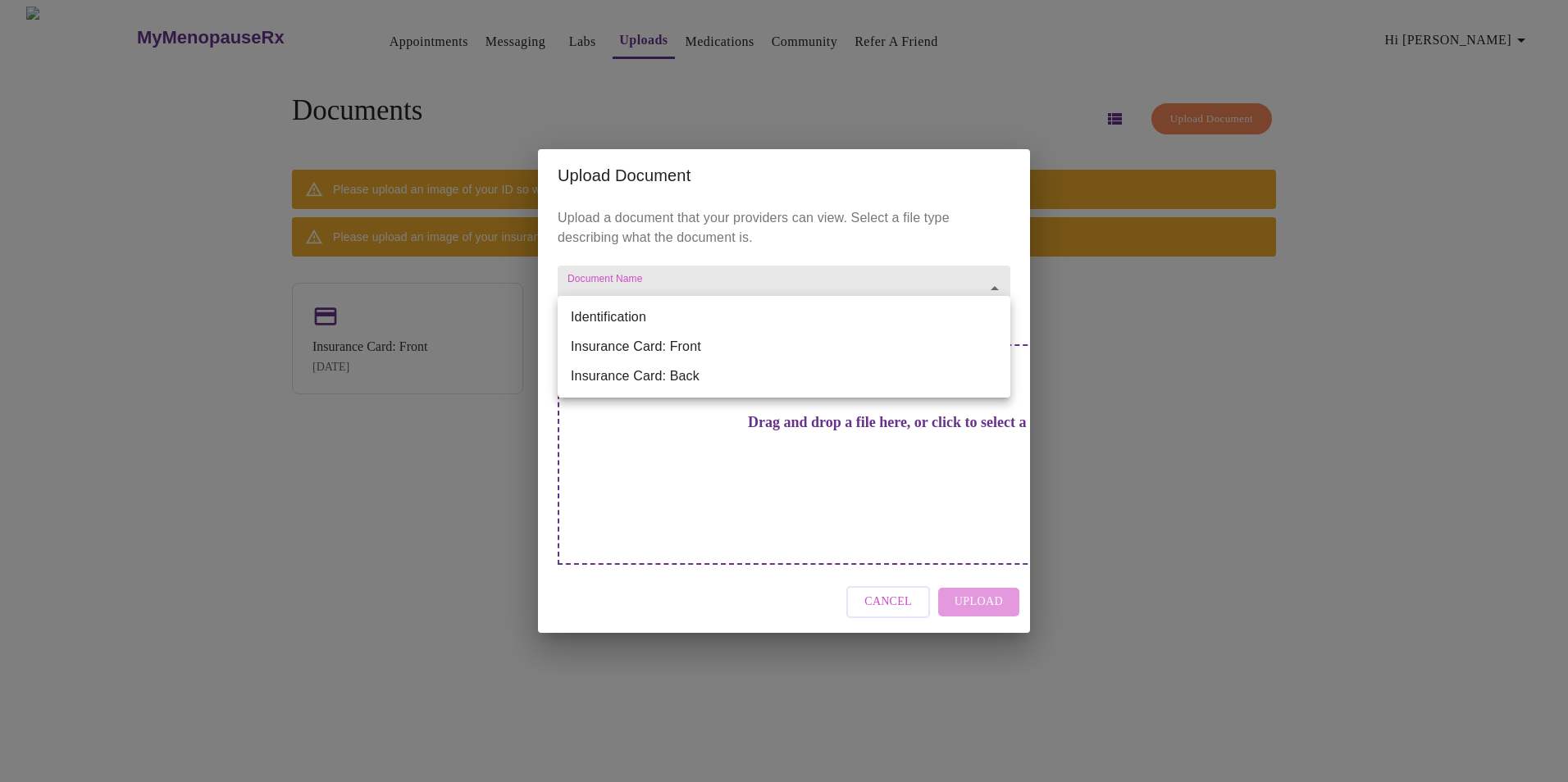
click at [977, 378] on li "Insurance Card: Back" at bounding box center [784, 376] width 452 height 29
type input "Insurance Card: Back"
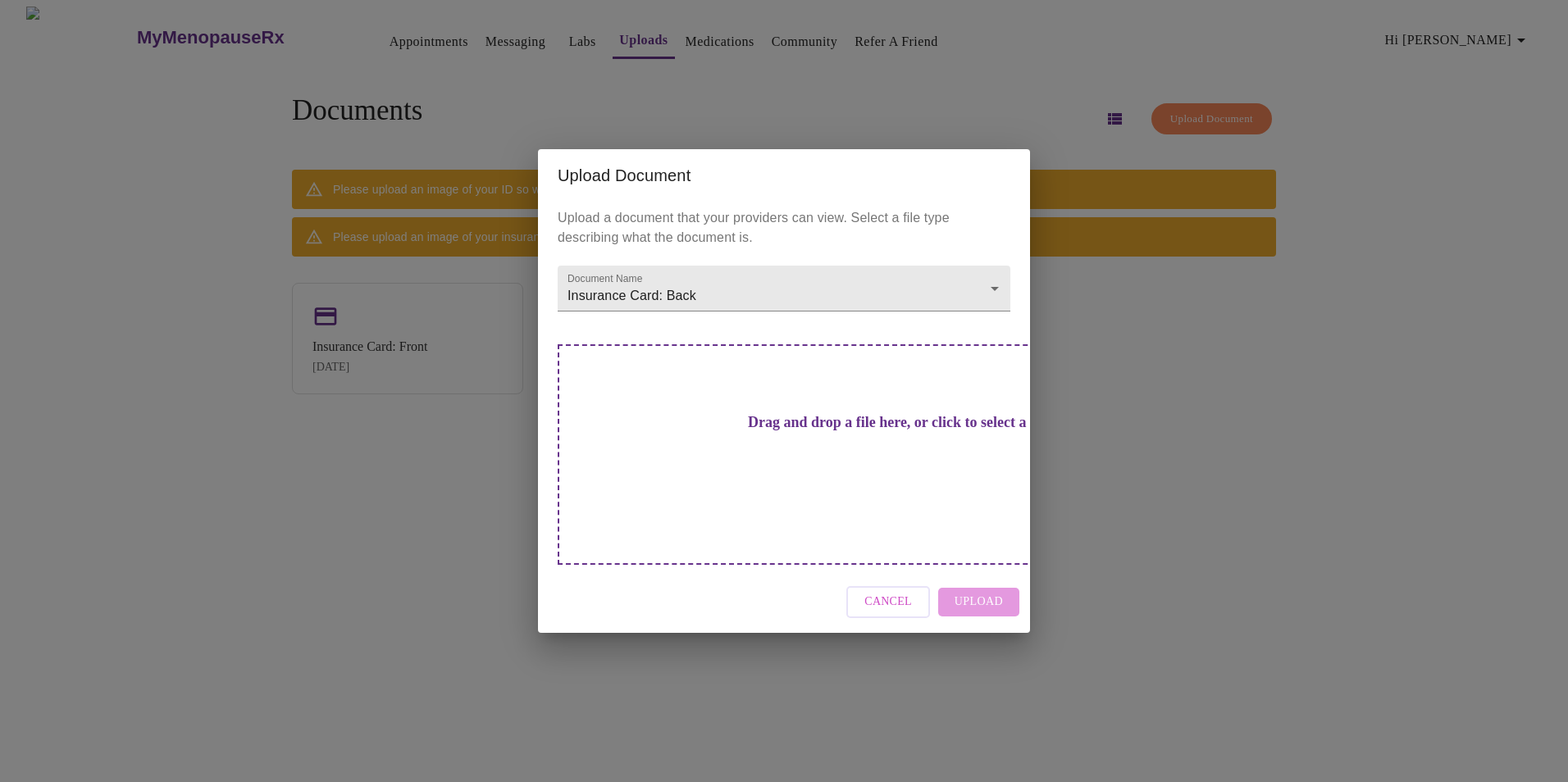
click at [874, 475] on div "Drag and drop a file here, or click to select a file" at bounding box center [899, 454] width 682 height 221
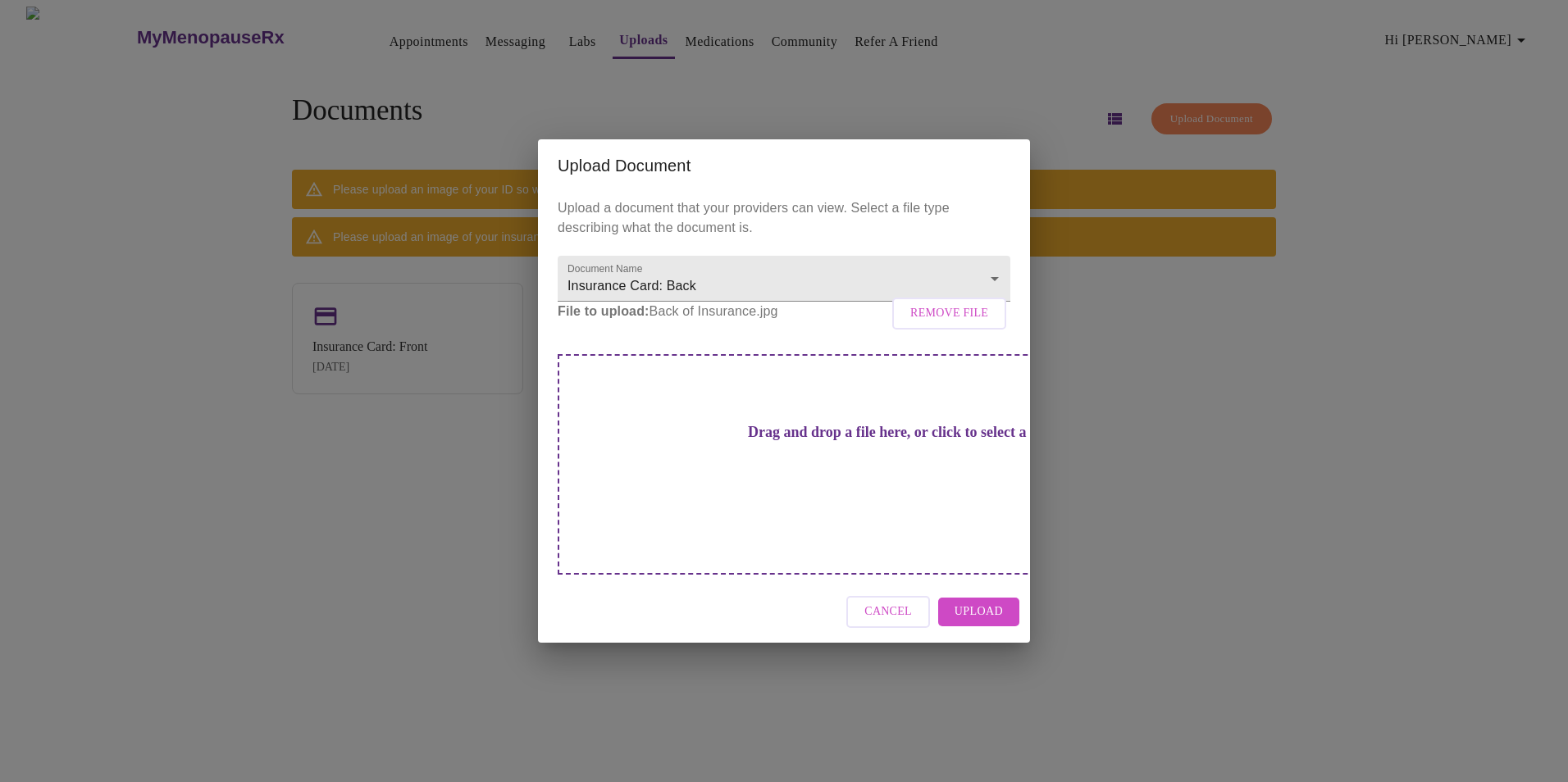
click at [966, 602] on span "Upload" at bounding box center [978, 612] width 49 height 20
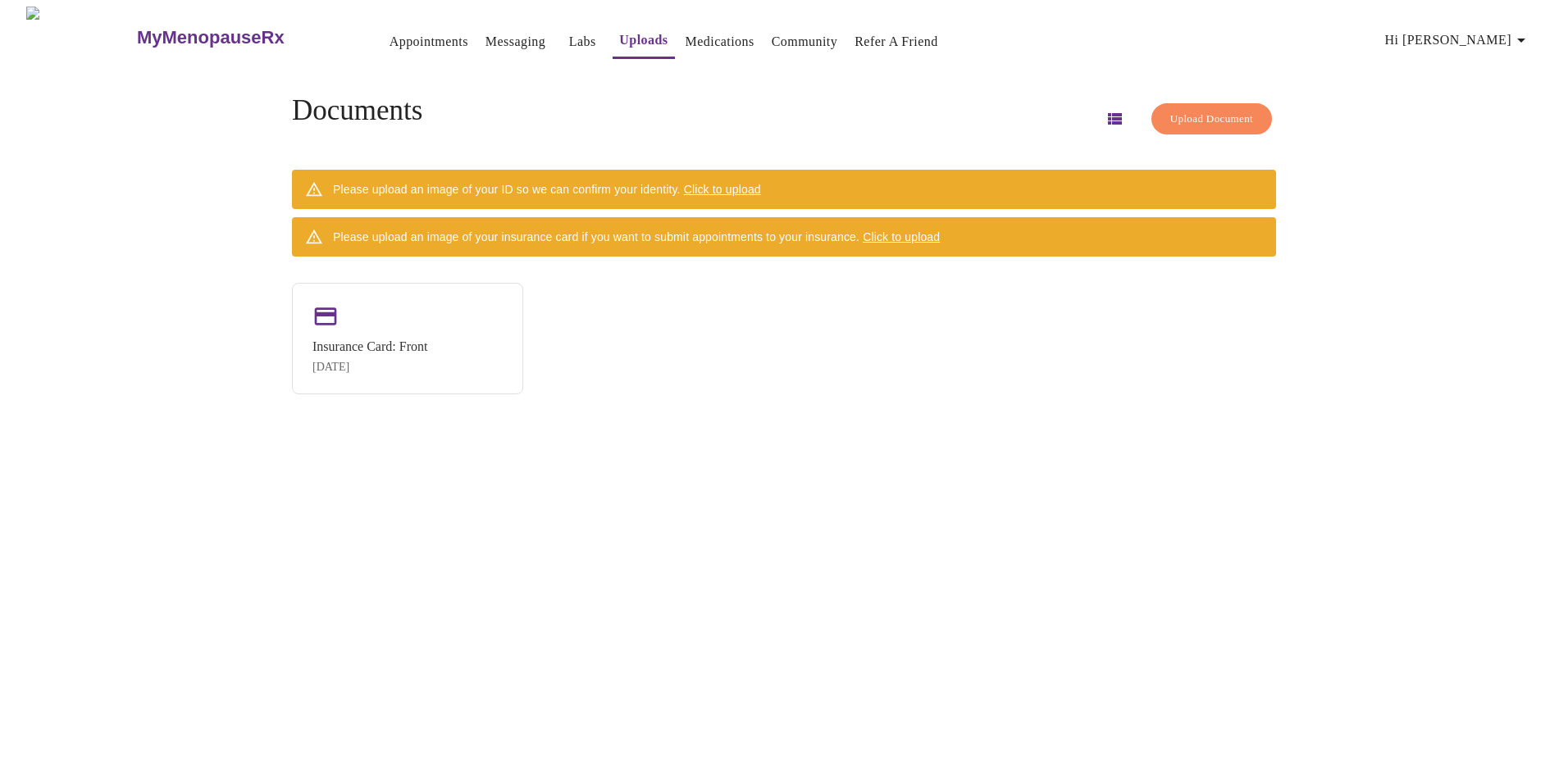
click at [1004, 571] on div "Cancel Upload" at bounding box center [784, 601] width 492 height 61
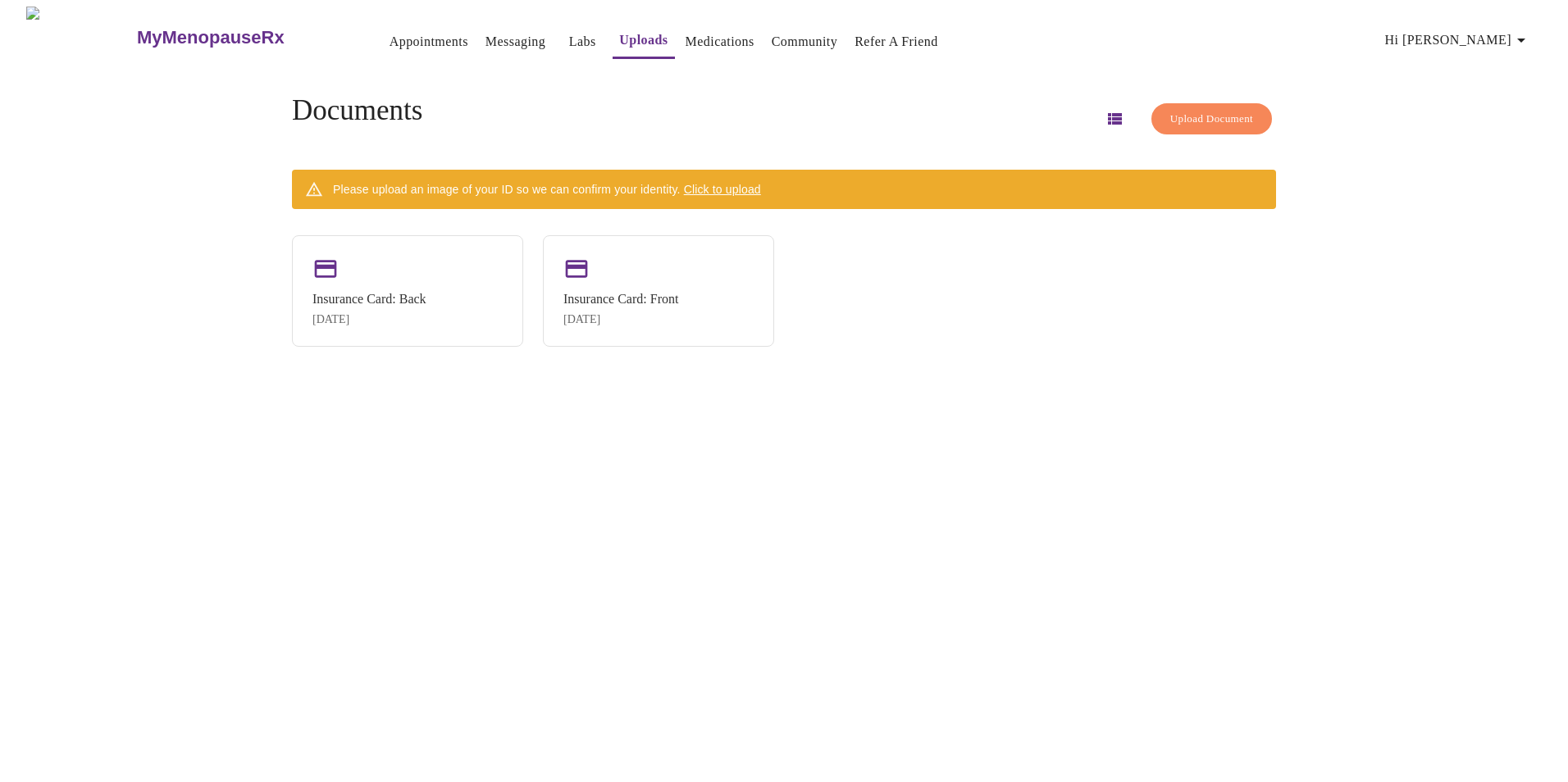
click at [751, 188] on span "Click to upload" at bounding box center [722, 190] width 77 height 13
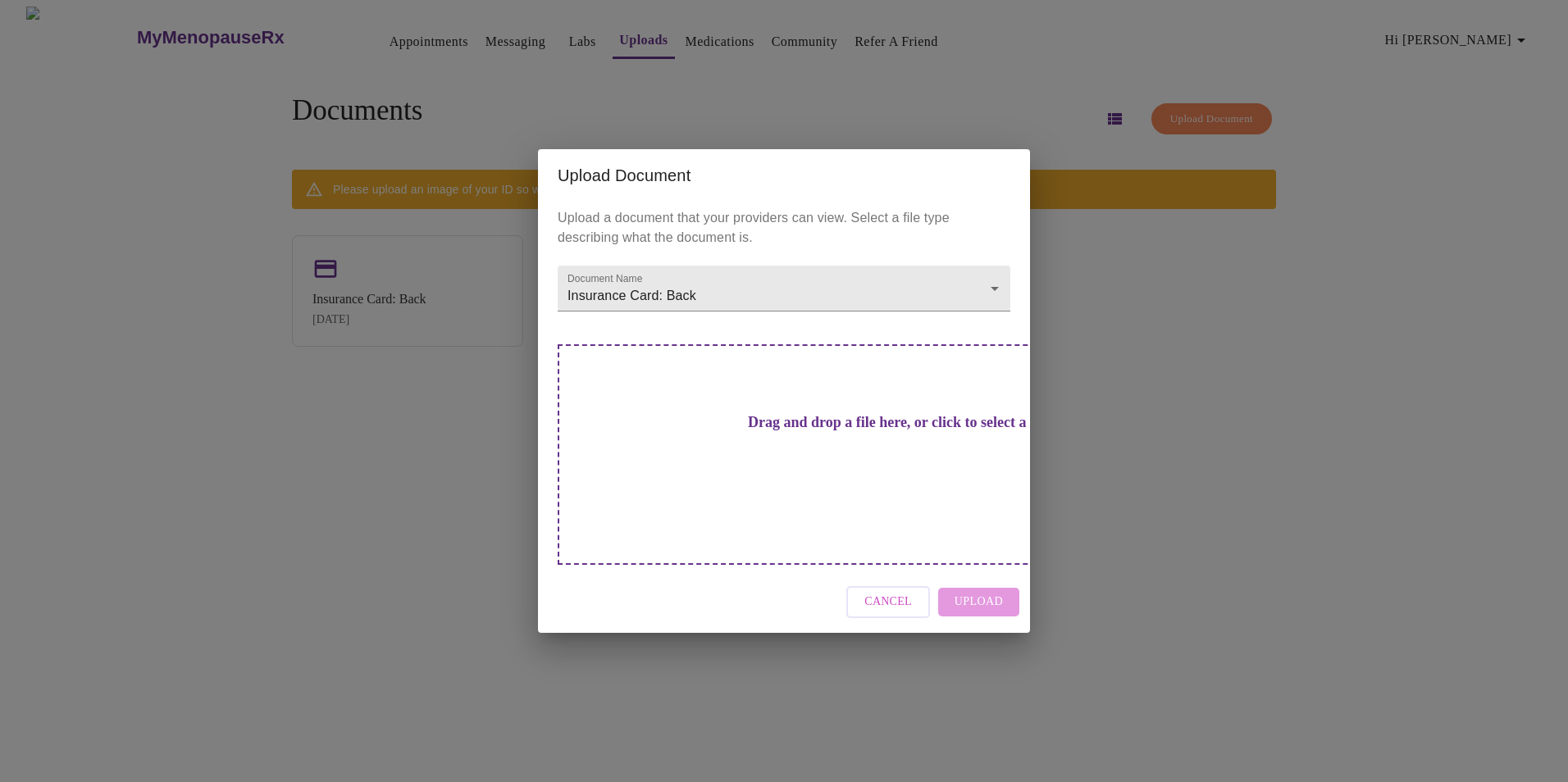
click at [883, 586] on button "Cancel" at bounding box center [888, 602] width 83 height 32
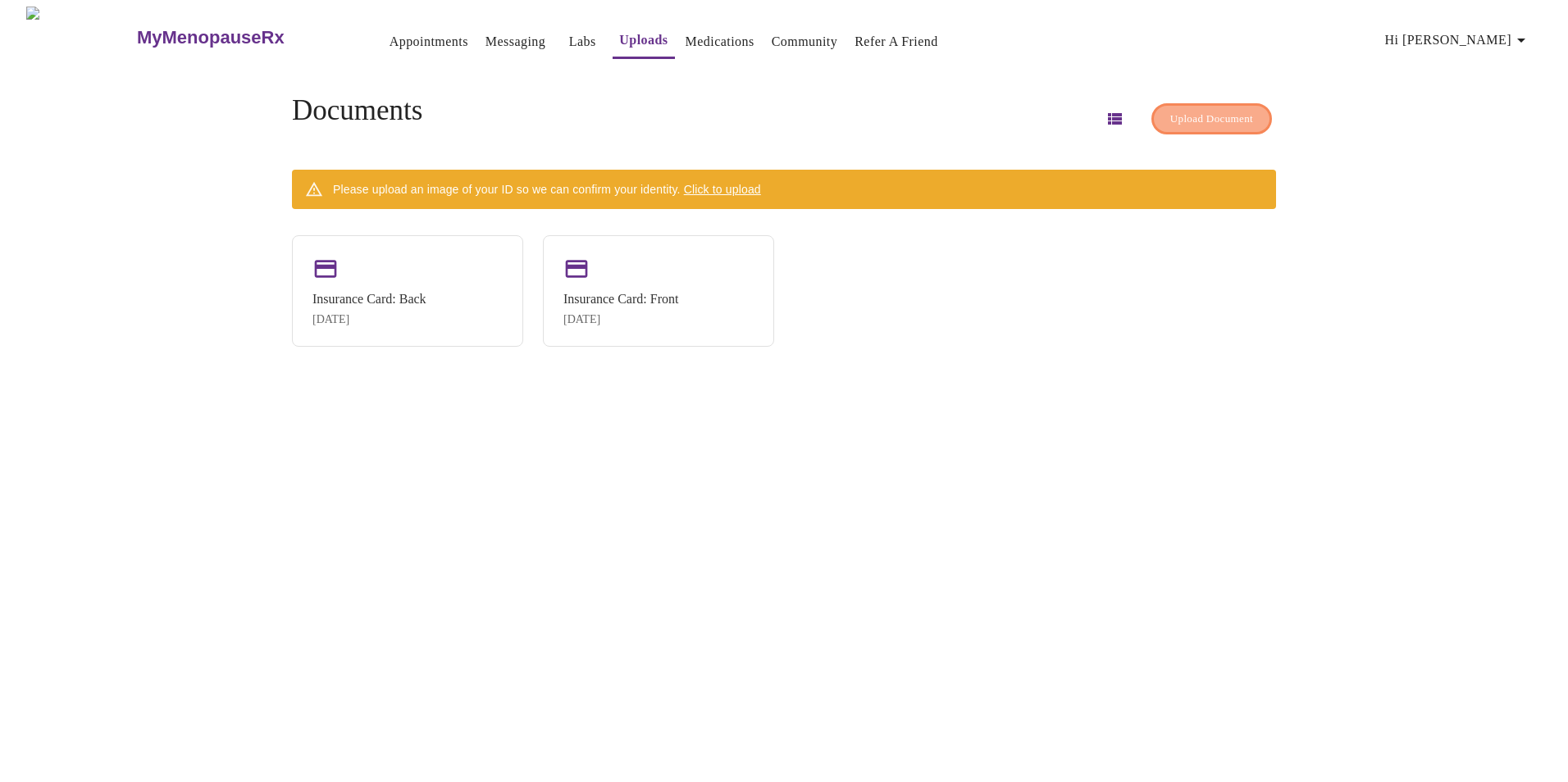
click at [1178, 126] on button "Upload Document" at bounding box center [1211, 120] width 120 height 32
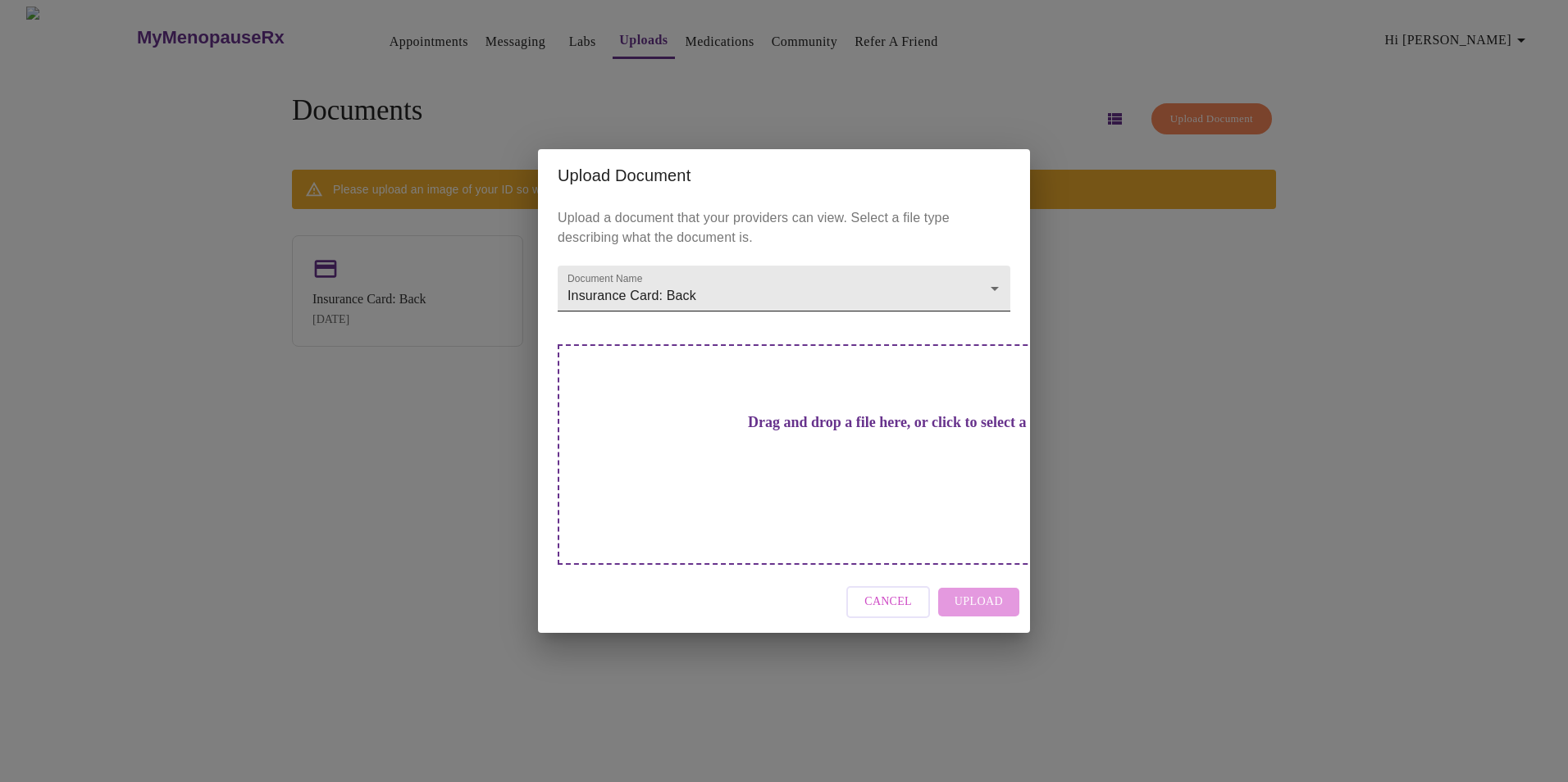
click at [988, 316] on body "MyMenopauseRx Appointments Messaging Labs Uploads Medications Community Refer a…" at bounding box center [784, 397] width 1555 height 782
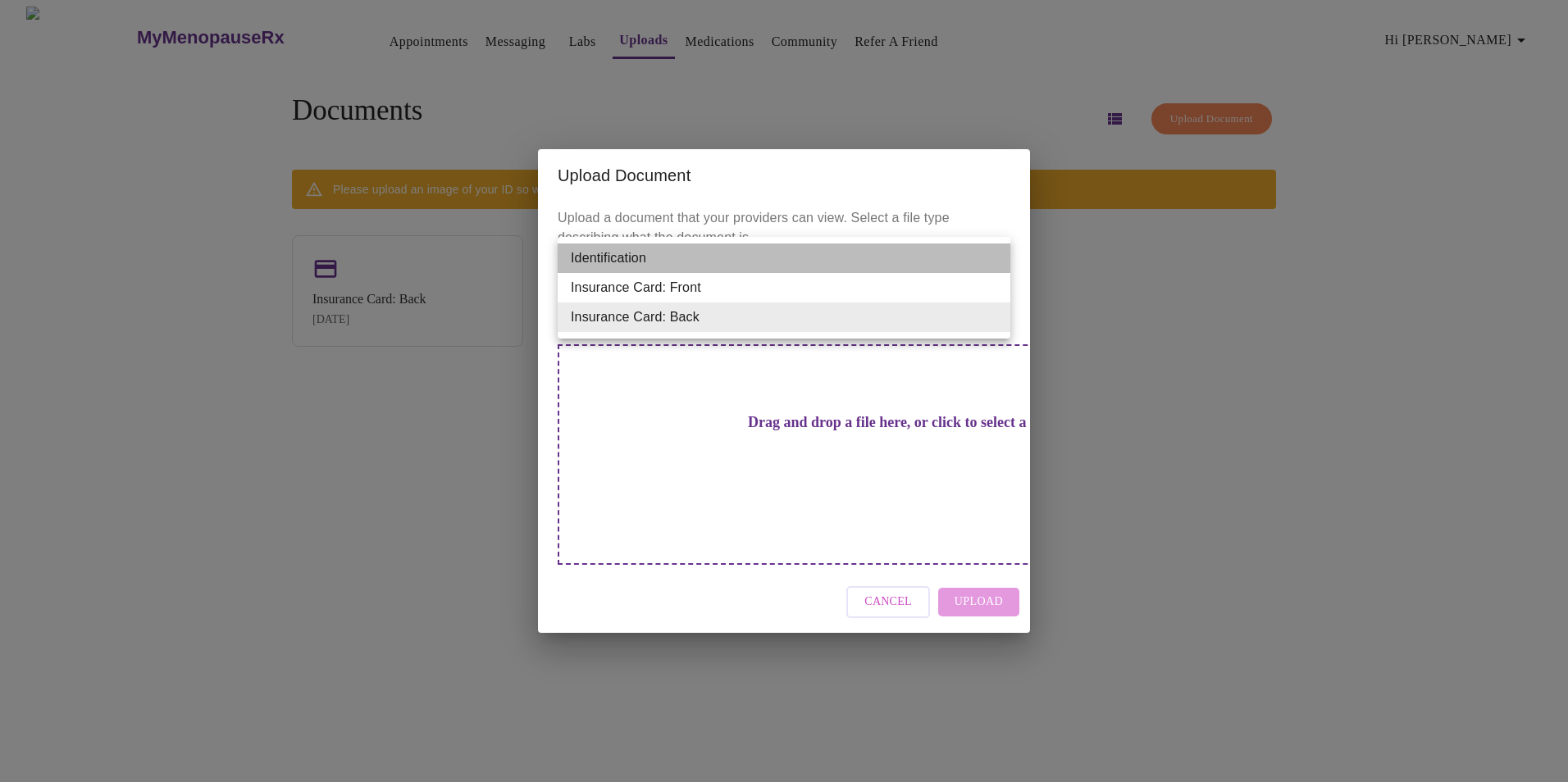
click at [969, 252] on li "Identification" at bounding box center [784, 258] width 452 height 29
type input "Identification"
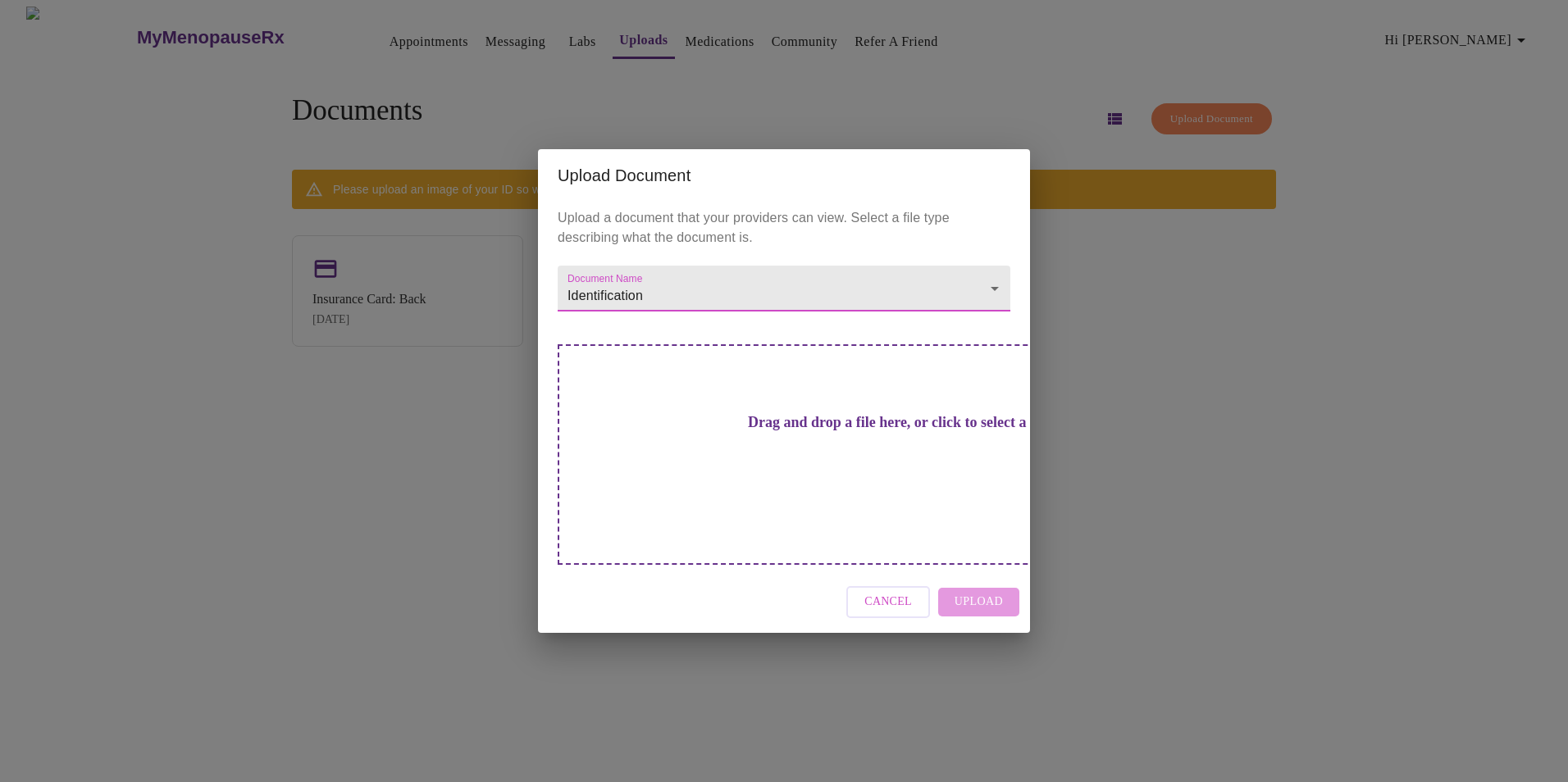
click at [992, 313] on body "MyMenopauseRx Appointments Messaging Labs Uploads Medications Community Refer a…" at bounding box center [784, 397] width 1555 height 782
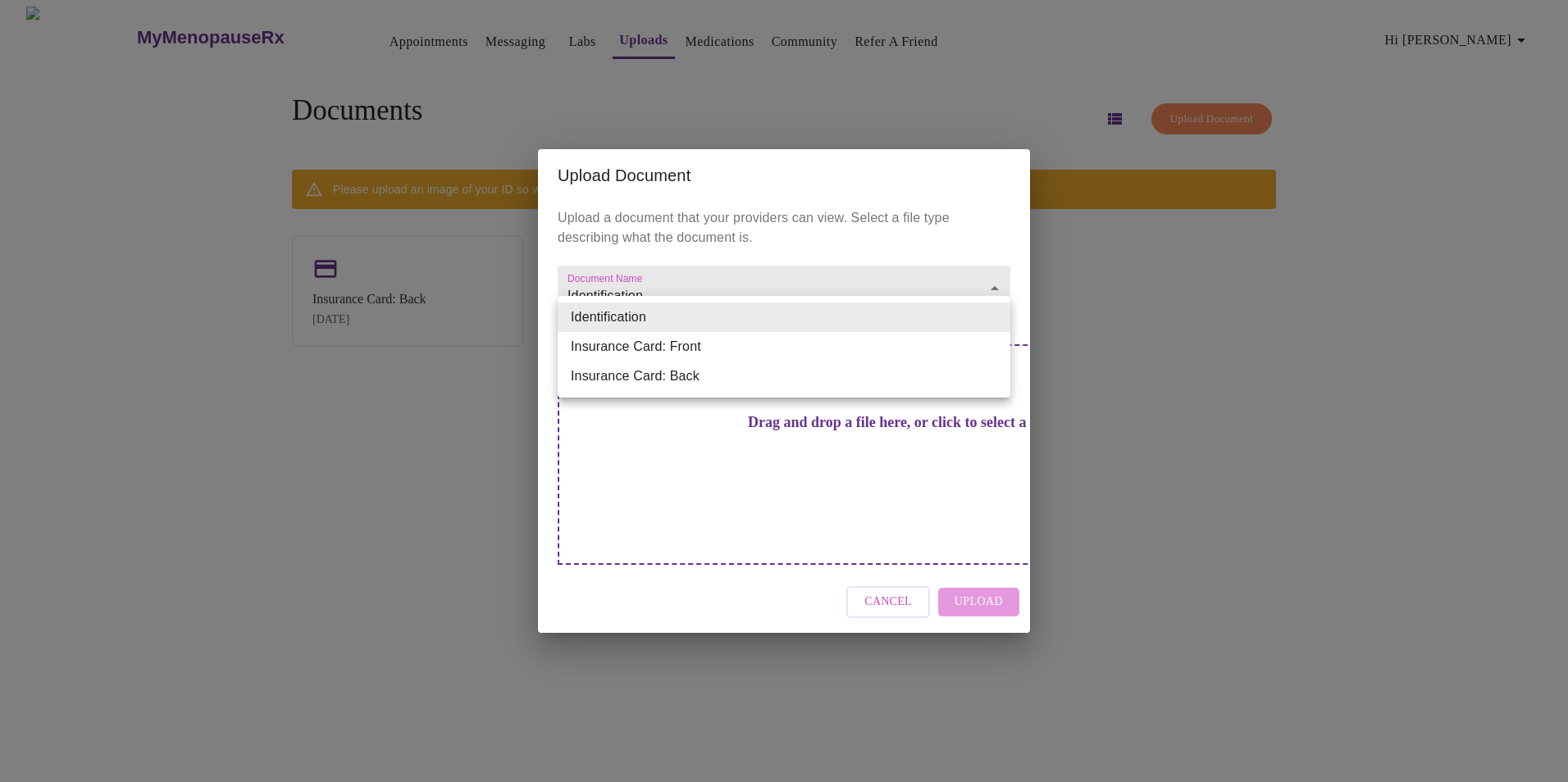
click at [993, 313] on li "Identification" at bounding box center [784, 317] width 452 height 29
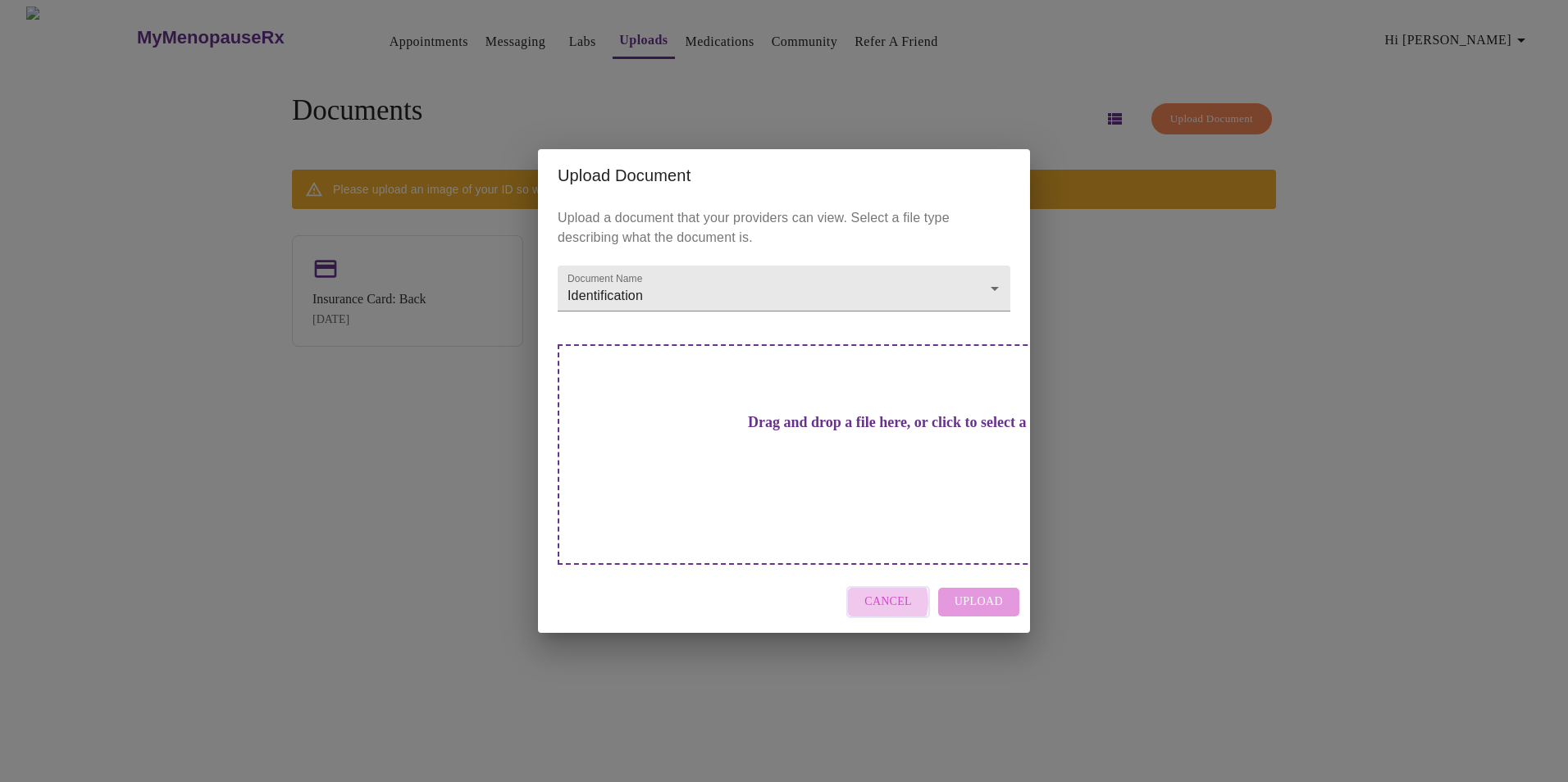
click at [881, 592] on span "Cancel" at bounding box center [888, 602] width 48 height 20
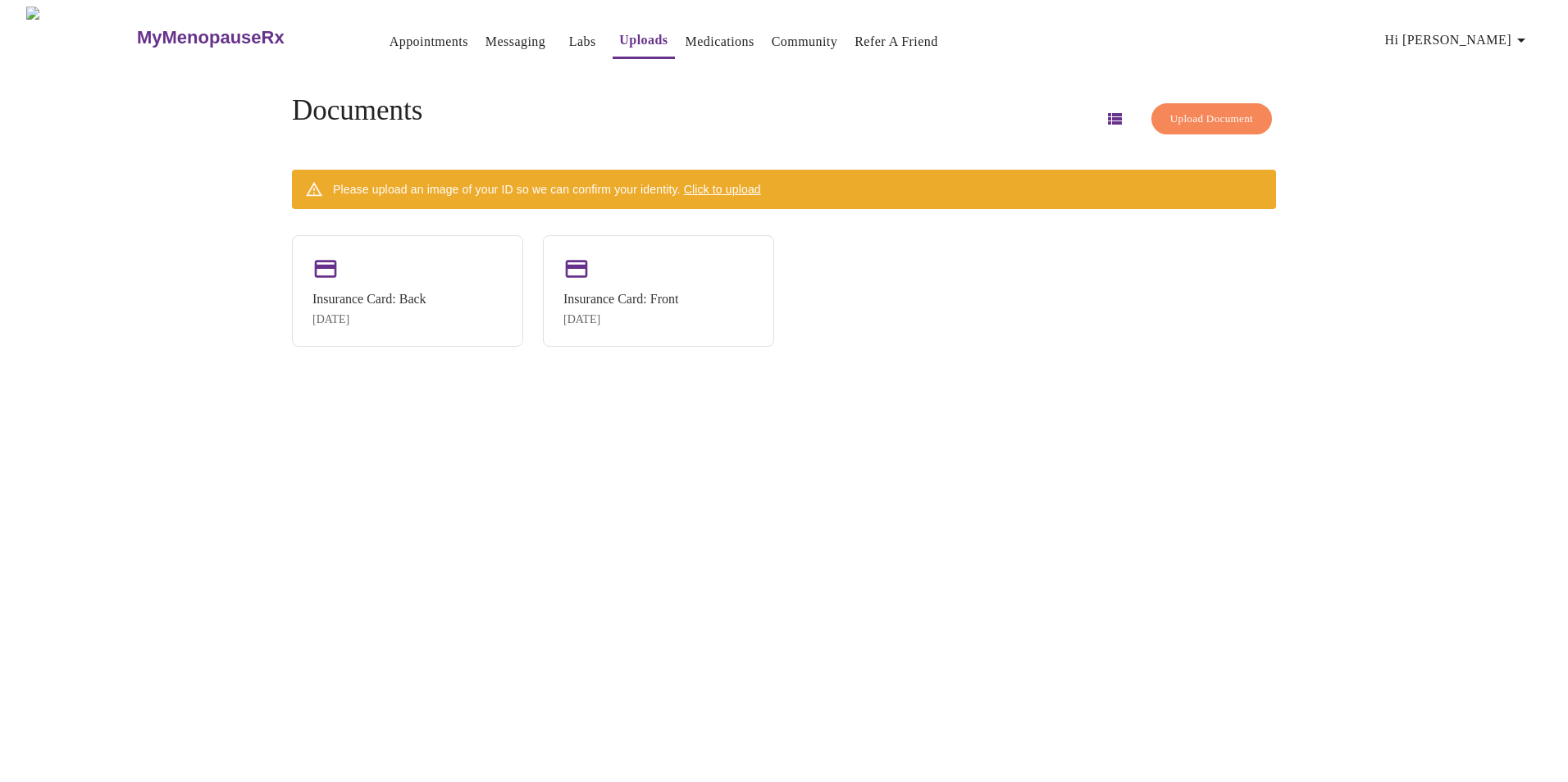
click at [1526, 31] on icon "button" at bounding box center [1521, 40] width 19 height 19
click at [1529, 30] on li "Settings" at bounding box center [1500, 34] width 75 height 29
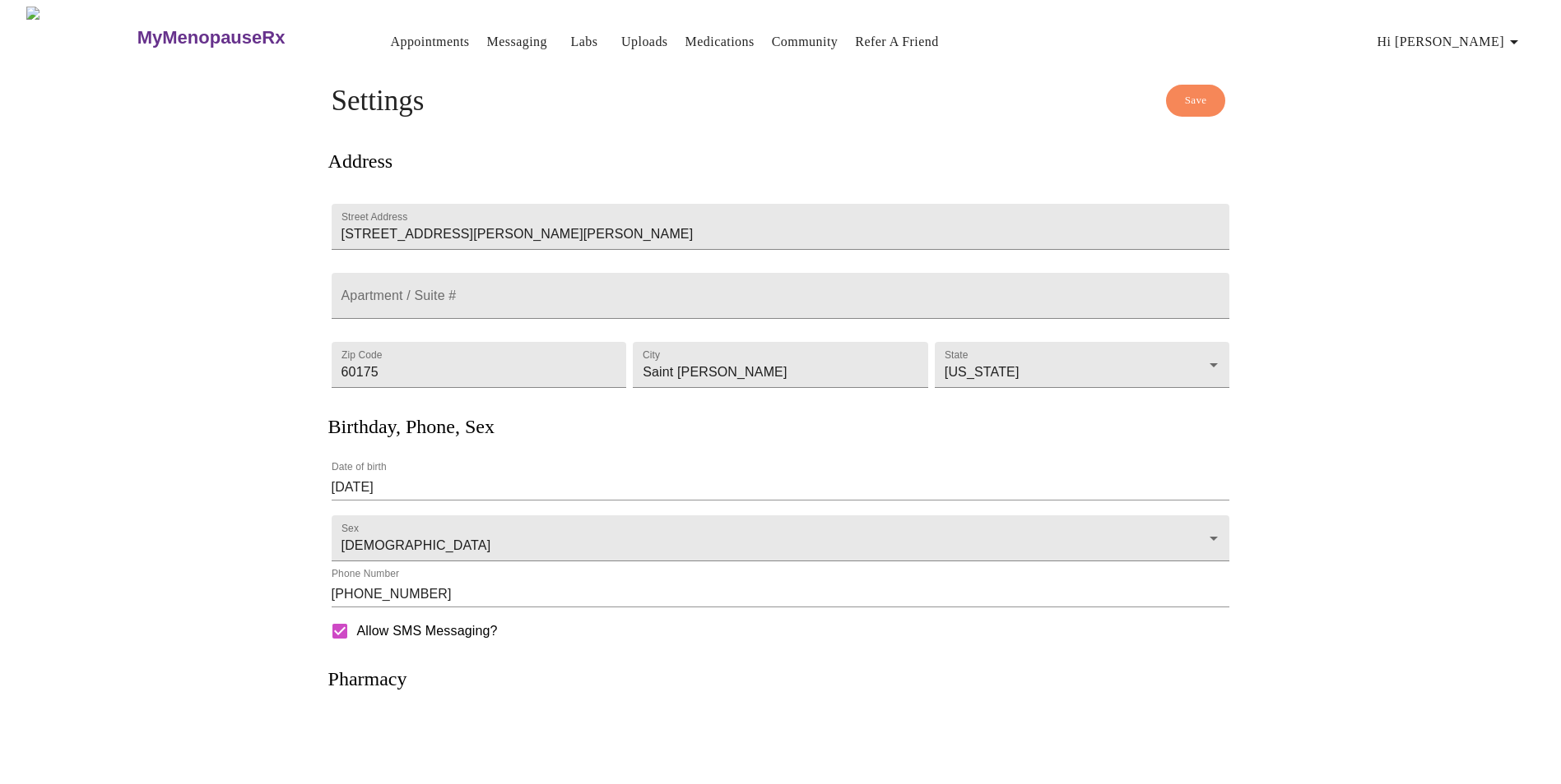
click at [390, 32] on link "Appointments" at bounding box center [429, 42] width 79 height 23
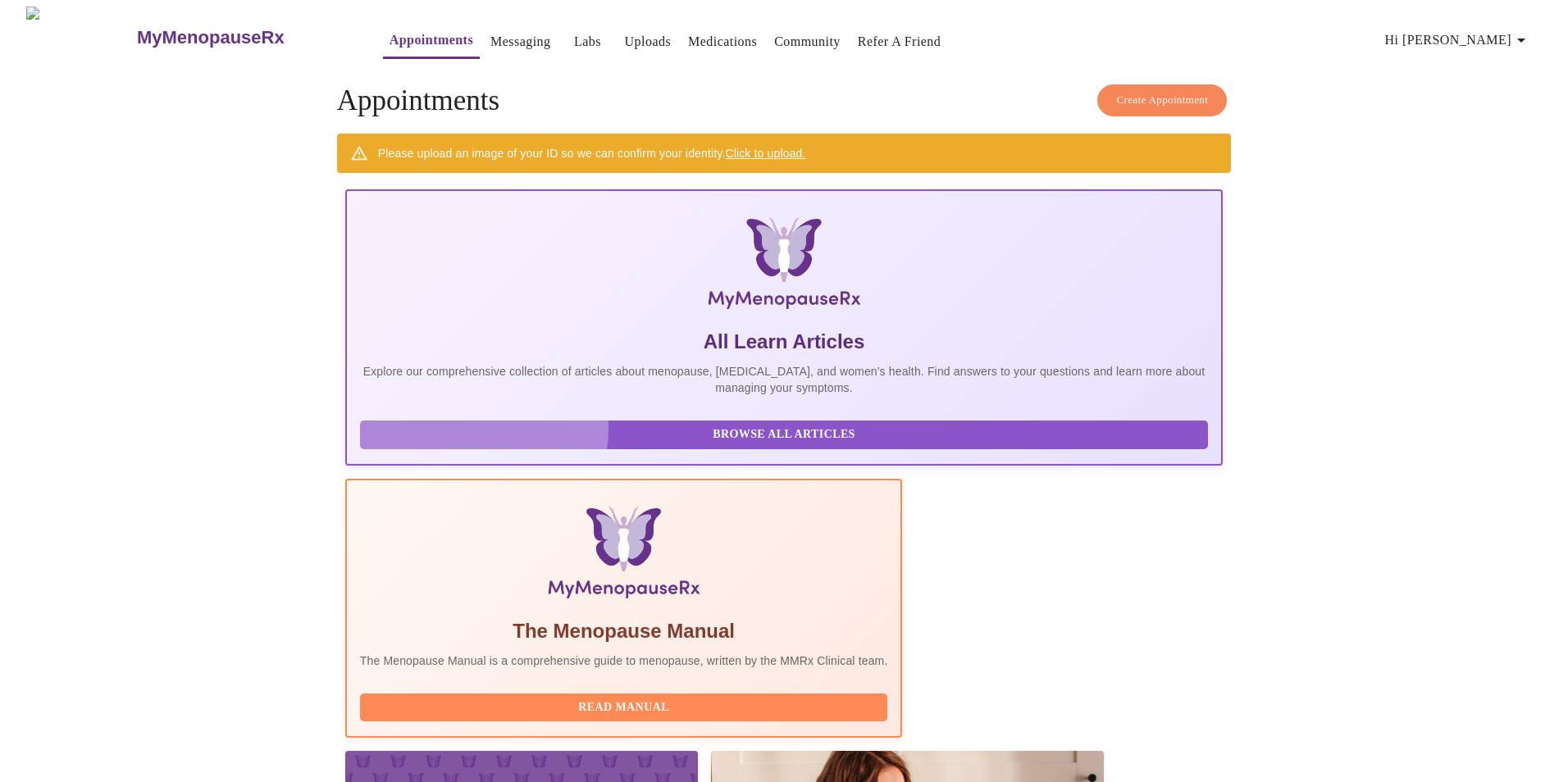
click at [483, 441] on span "Browse All Articles" at bounding box center [784, 435] width 815 height 20
